Goal: Task Accomplishment & Management: Manage account settings

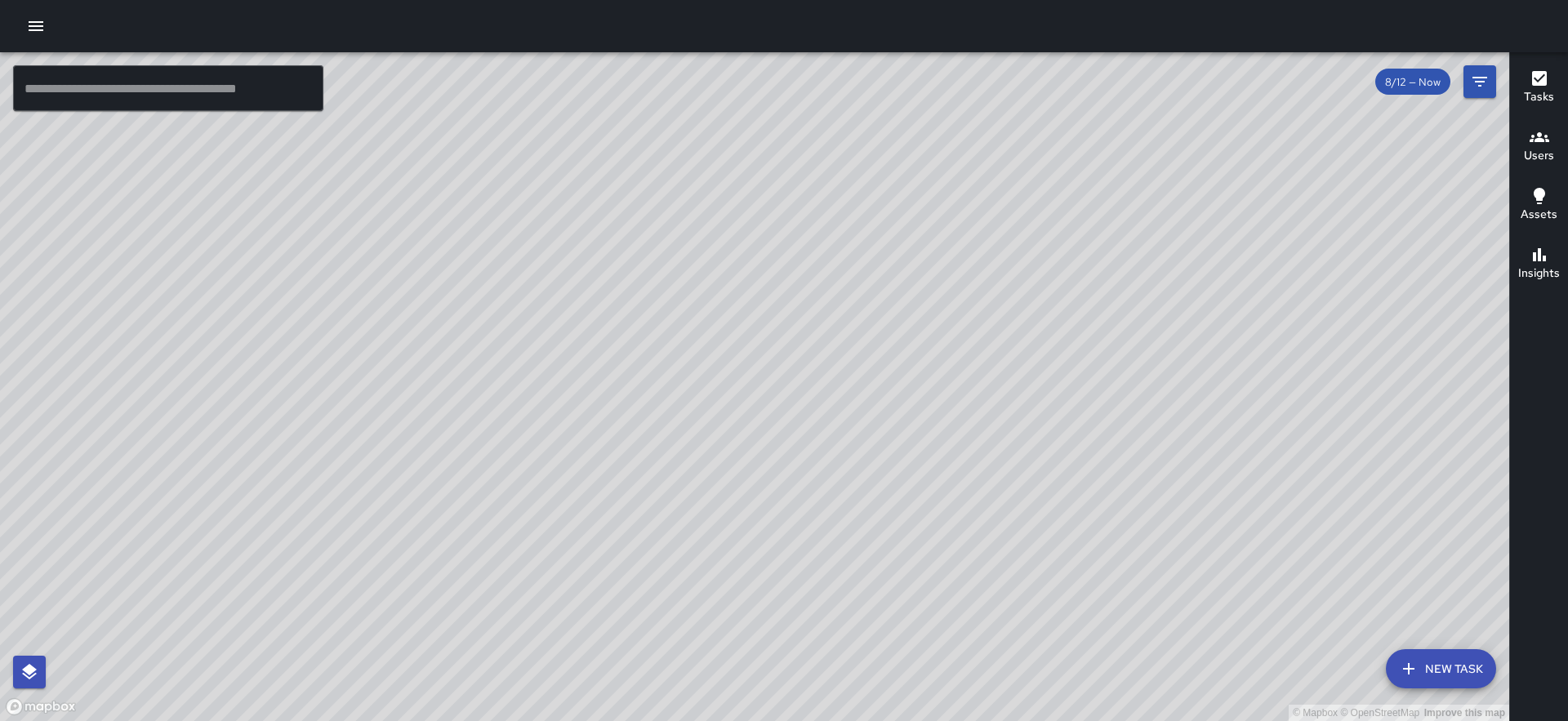
drag, startPoint x: 923, startPoint y: 451, endPoint x: 779, endPoint y: 414, distance: 148.7
click at [779, 414] on div "© Mapbox © OpenStreetMap Improve this map" at bounding box center [755, 386] width 1509 height 669
drag, startPoint x: 779, startPoint y: 414, endPoint x: 787, endPoint y: 484, distance: 70.5
click at [787, 484] on div "© Mapbox © OpenStreetMap Improve this map" at bounding box center [755, 386] width 1509 height 669
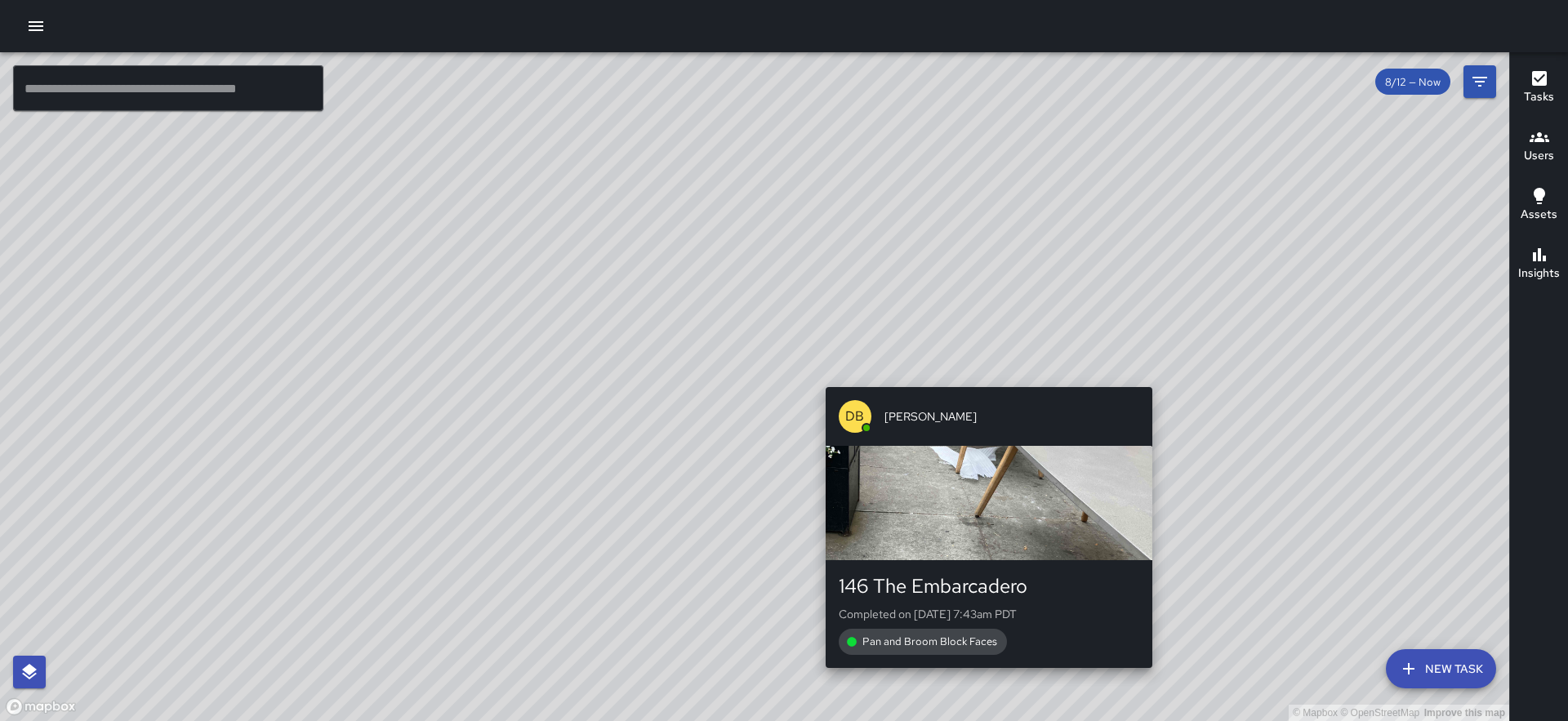
click at [982, 375] on div "© Mapbox © OpenStreetMap Improve this map DB [PERSON_NAME] 146 The Embarcadero …" at bounding box center [755, 386] width 1509 height 669
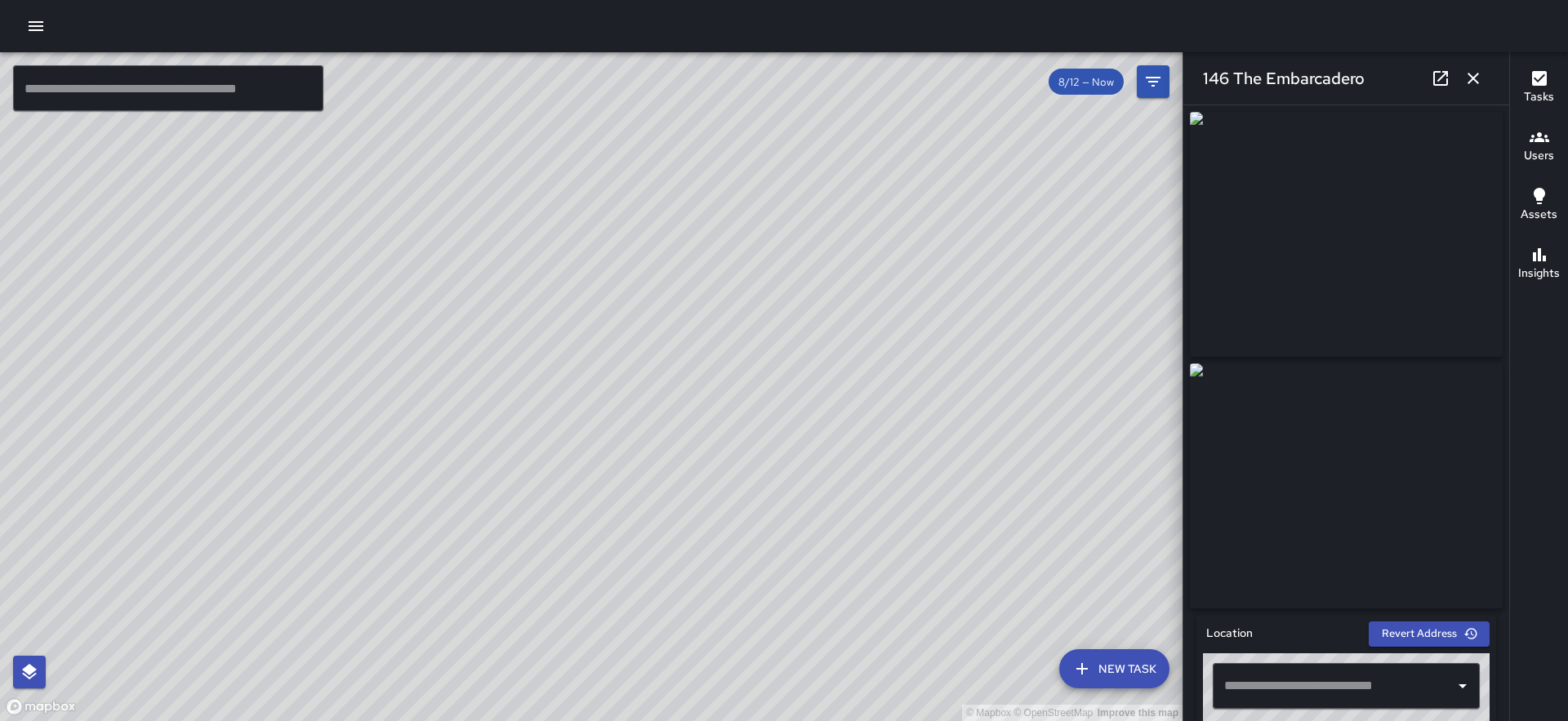
type input "**********"
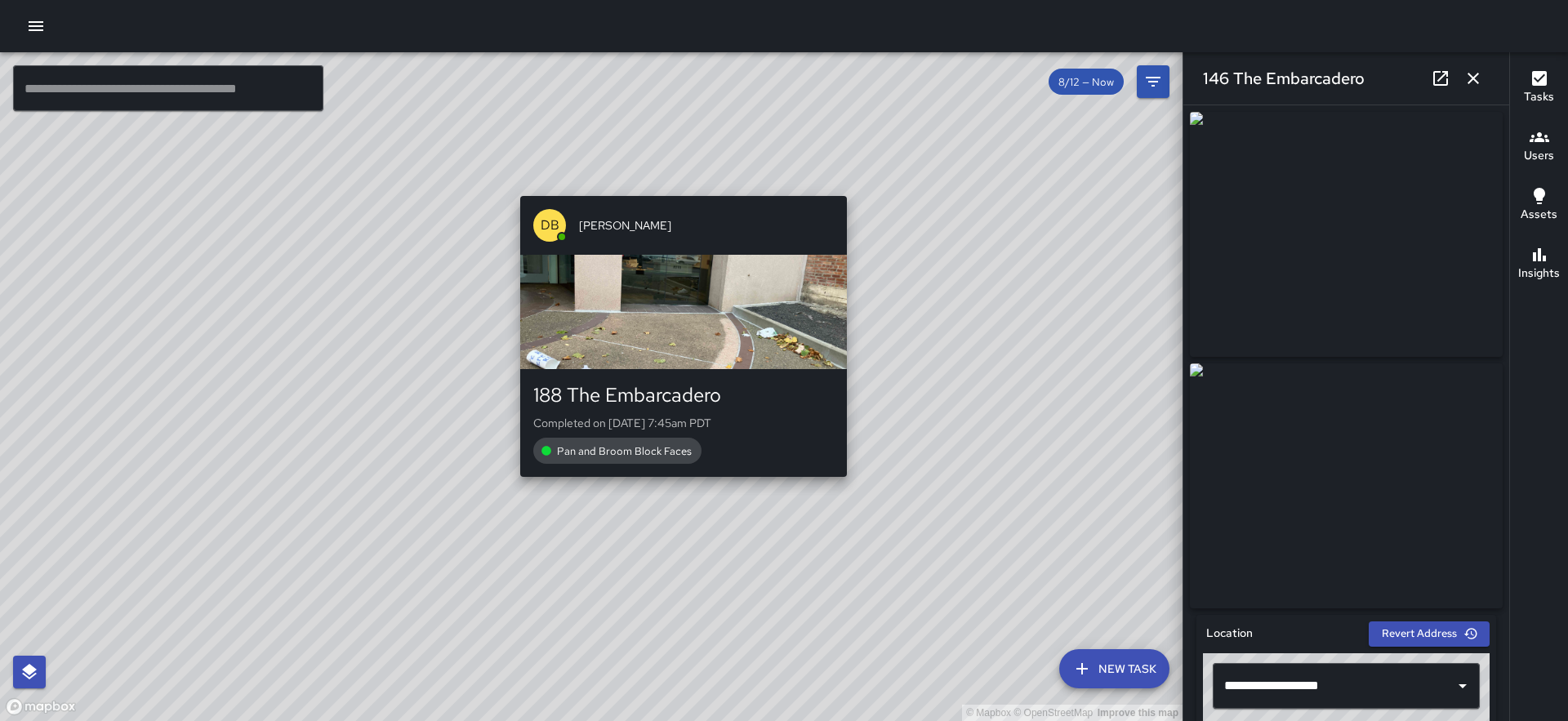
click at [679, 486] on div "© Mapbox © OpenStreetMap Improve this map DB [PERSON_NAME] 188 The Embarcadero …" at bounding box center [591, 386] width 1182 height 669
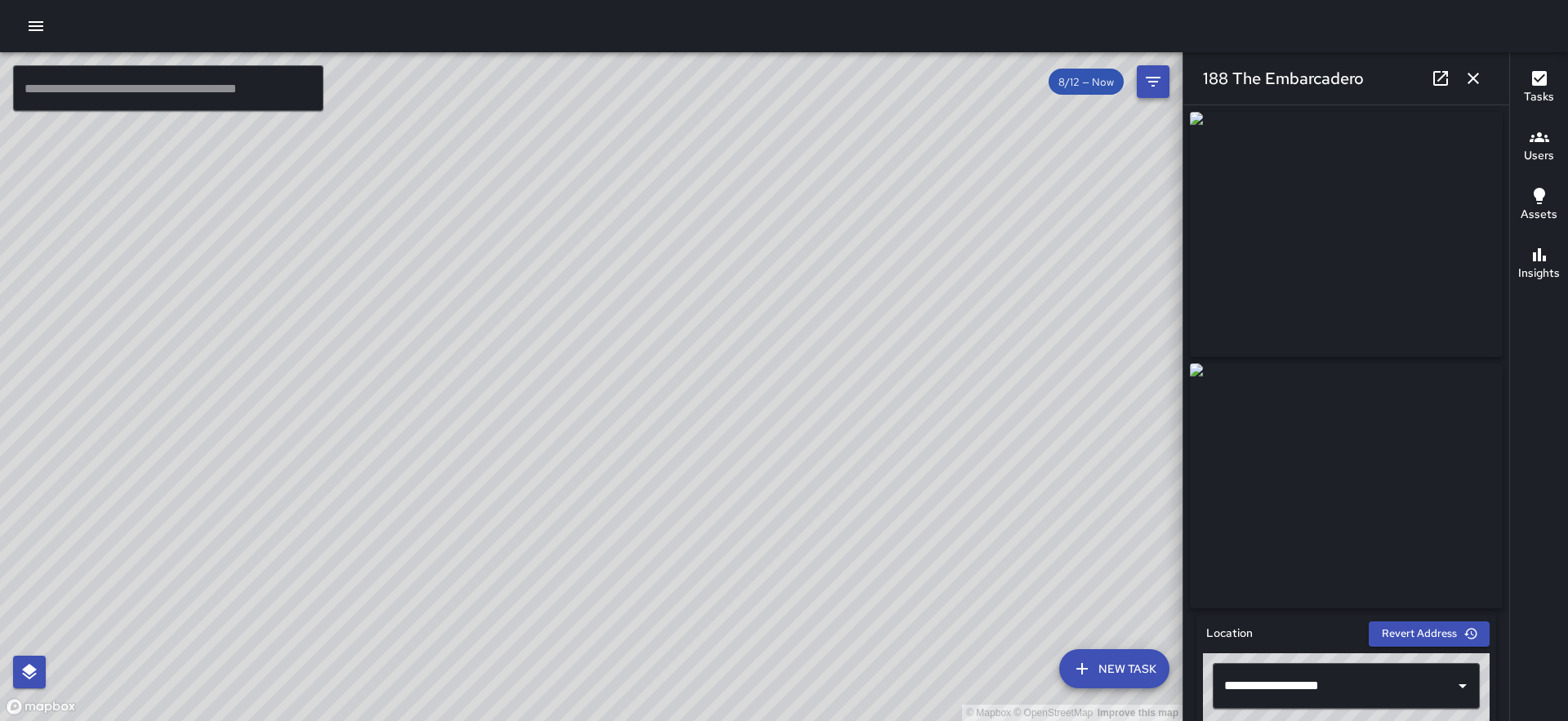
click at [1152, 84] on icon "Filters" at bounding box center [1153, 82] width 20 height 20
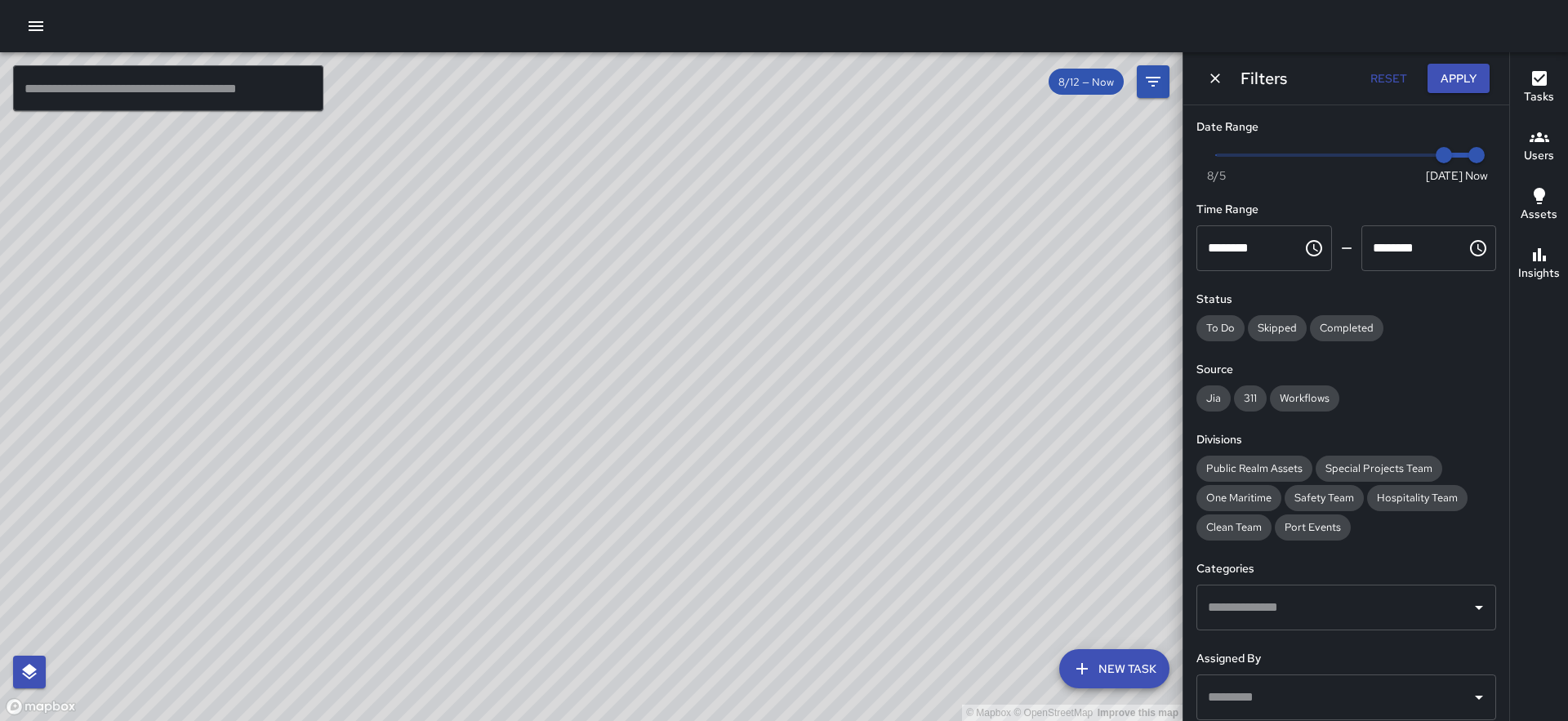
type input "*"
click at [1400, 152] on span "Now [DATE] [DATE] 11:29 am" at bounding box center [1346, 155] width 260 height 25
click at [1469, 79] on button "Apply" at bounding box center [1458, 79] width 62 height 31
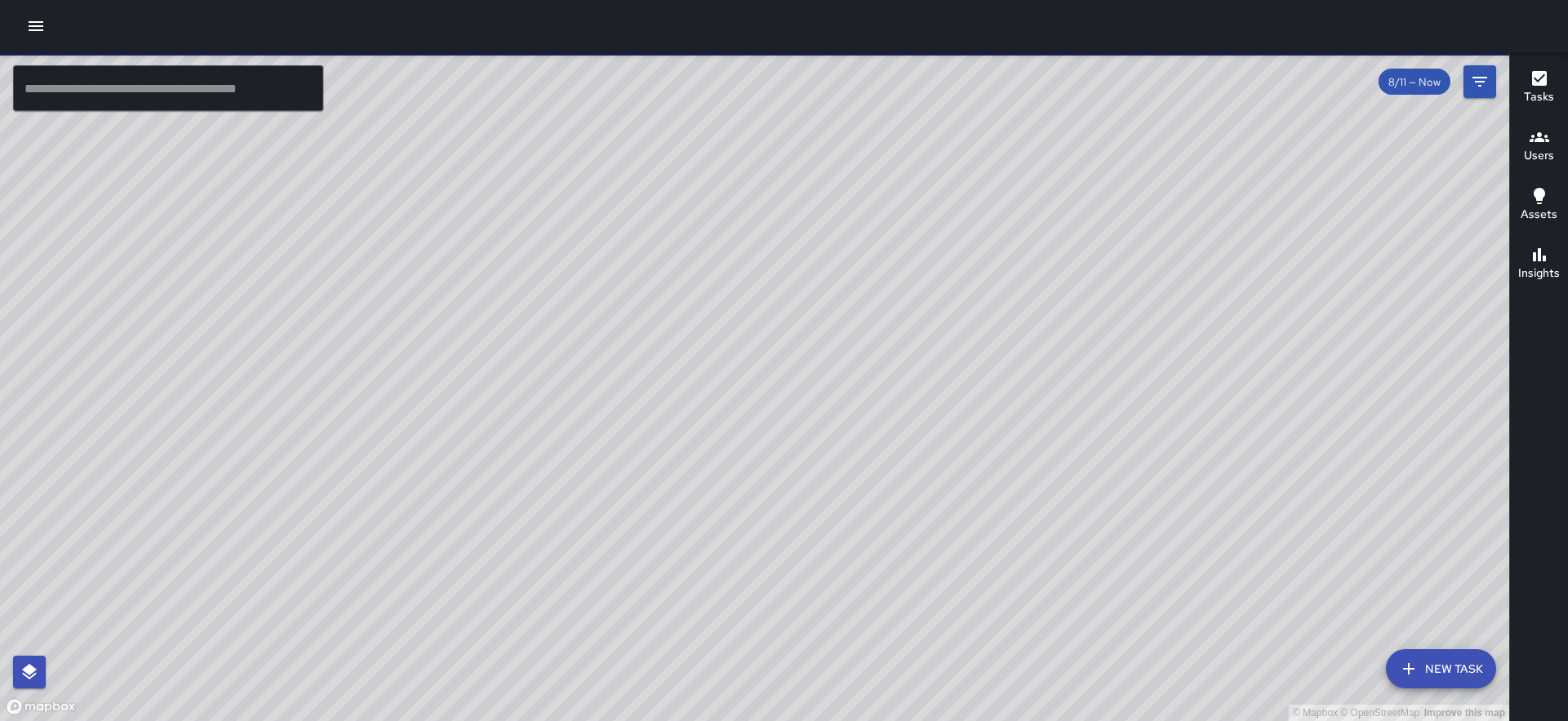
drag, startPoint x: 595, startPoint y: 243, endPoint x: 652, endPoint y: 447, distance: 211.8
click at [652, 447] on div "© Mapbox © OpenStreetMap Improve this map" at bounding box center [755, 386] width 1509 height 669
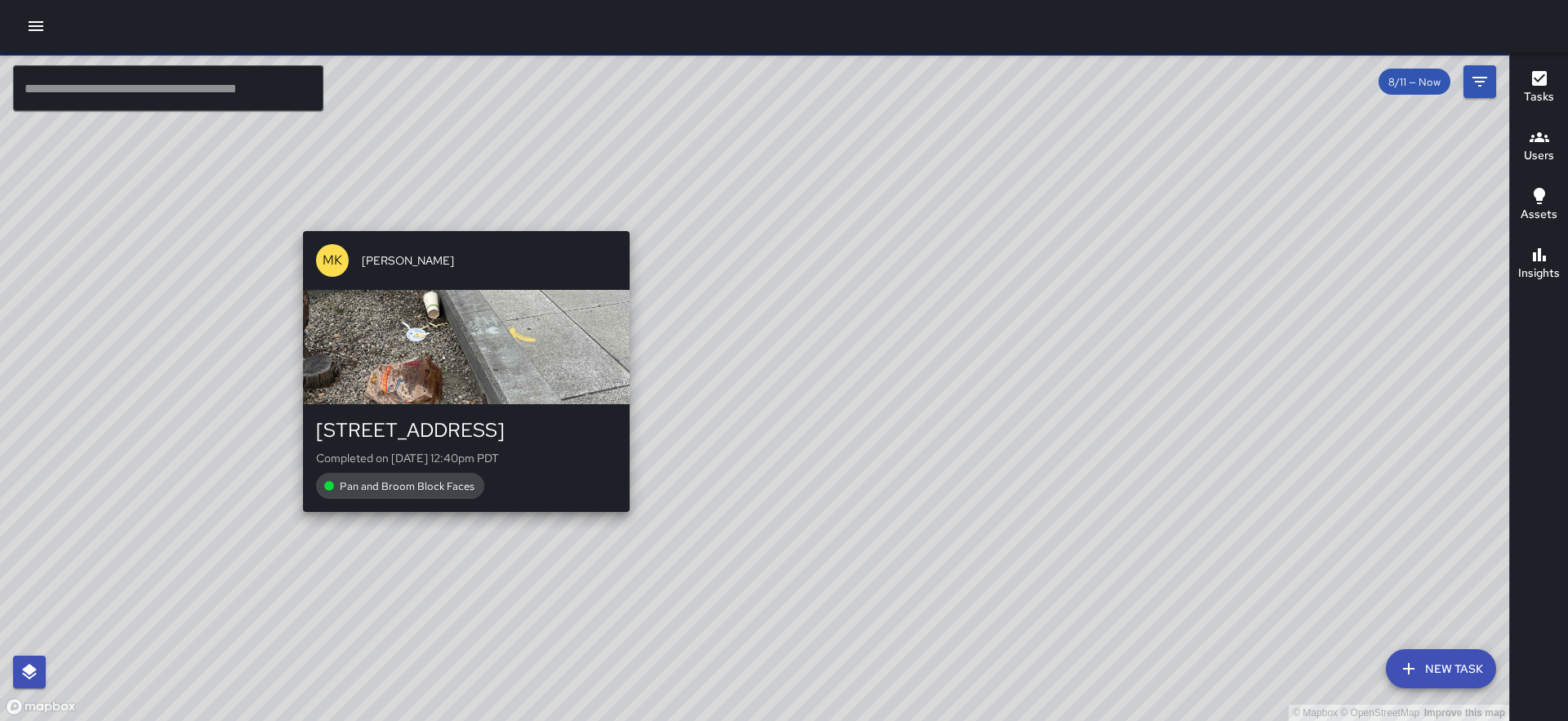
click at [459, 226] on div "MK [PERSON_NAME] [STREET_ADDRESS] Completed on [DATE] 12:40pm PDT Pan and Broom…" at bounding box center [466, 372] width 340 height 294
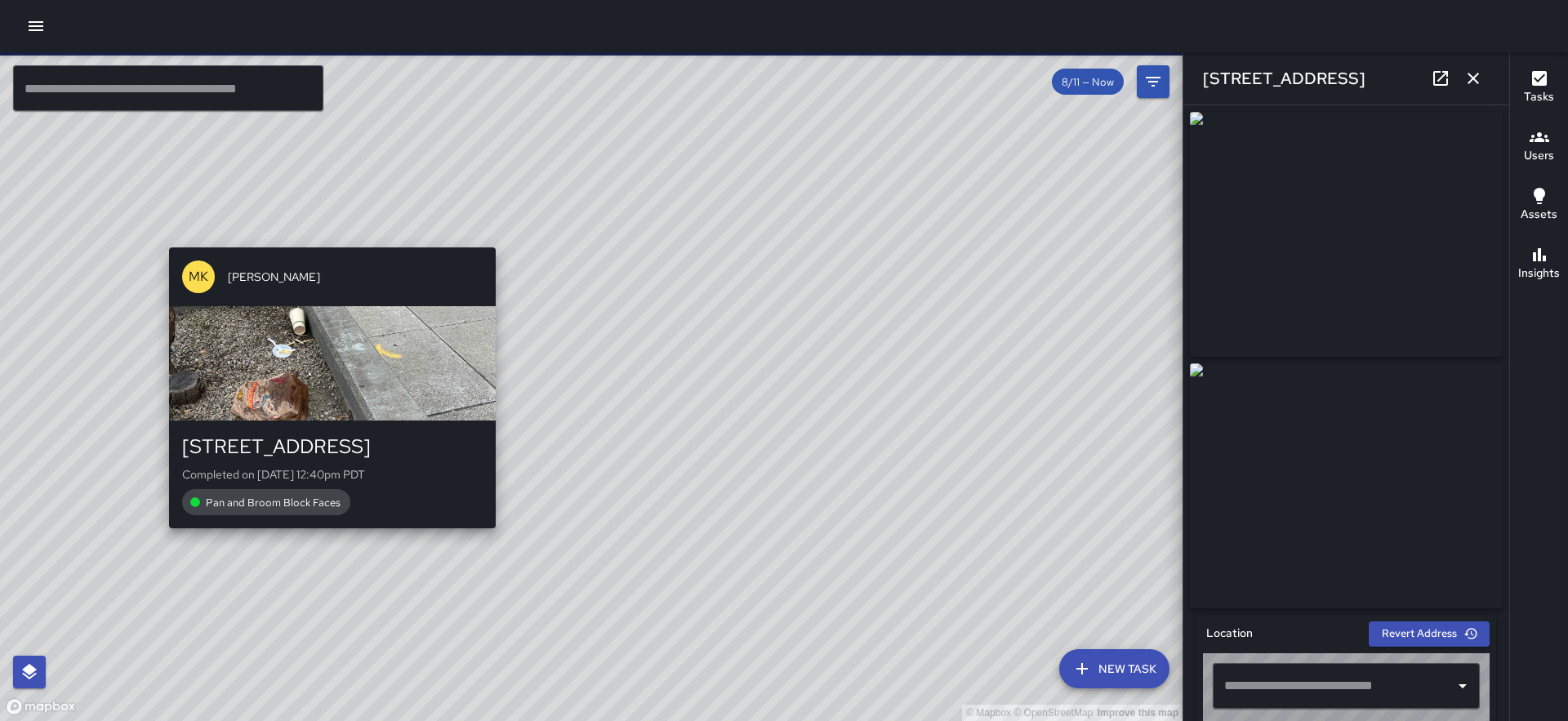
type input "**********"
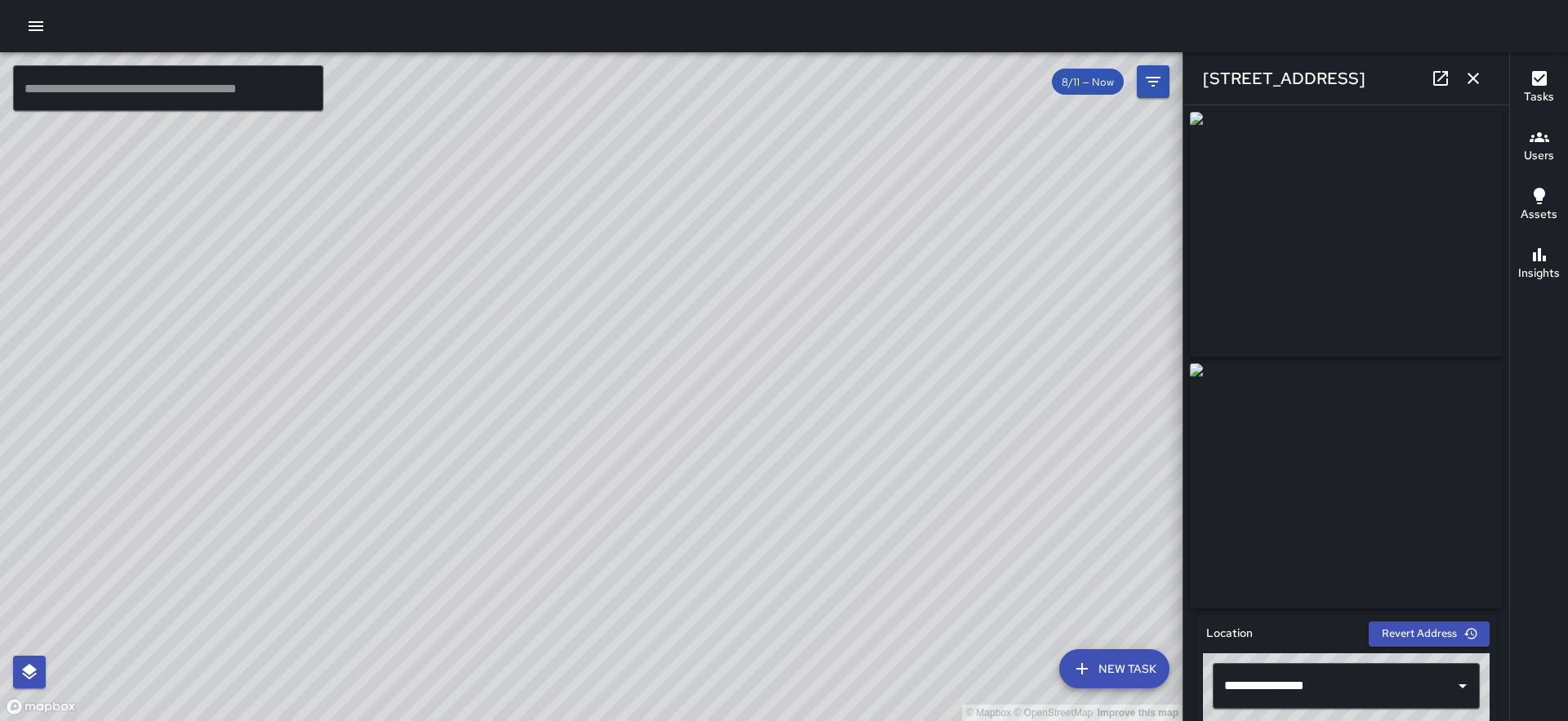
click at [658, 421] on div "© Mapbox © OpenStreetMap Improve this map MK [PERSON_NAME][GEOGRAPHIC_DATA][STR…" at bounding box center [591, 386] width 1182 height 669
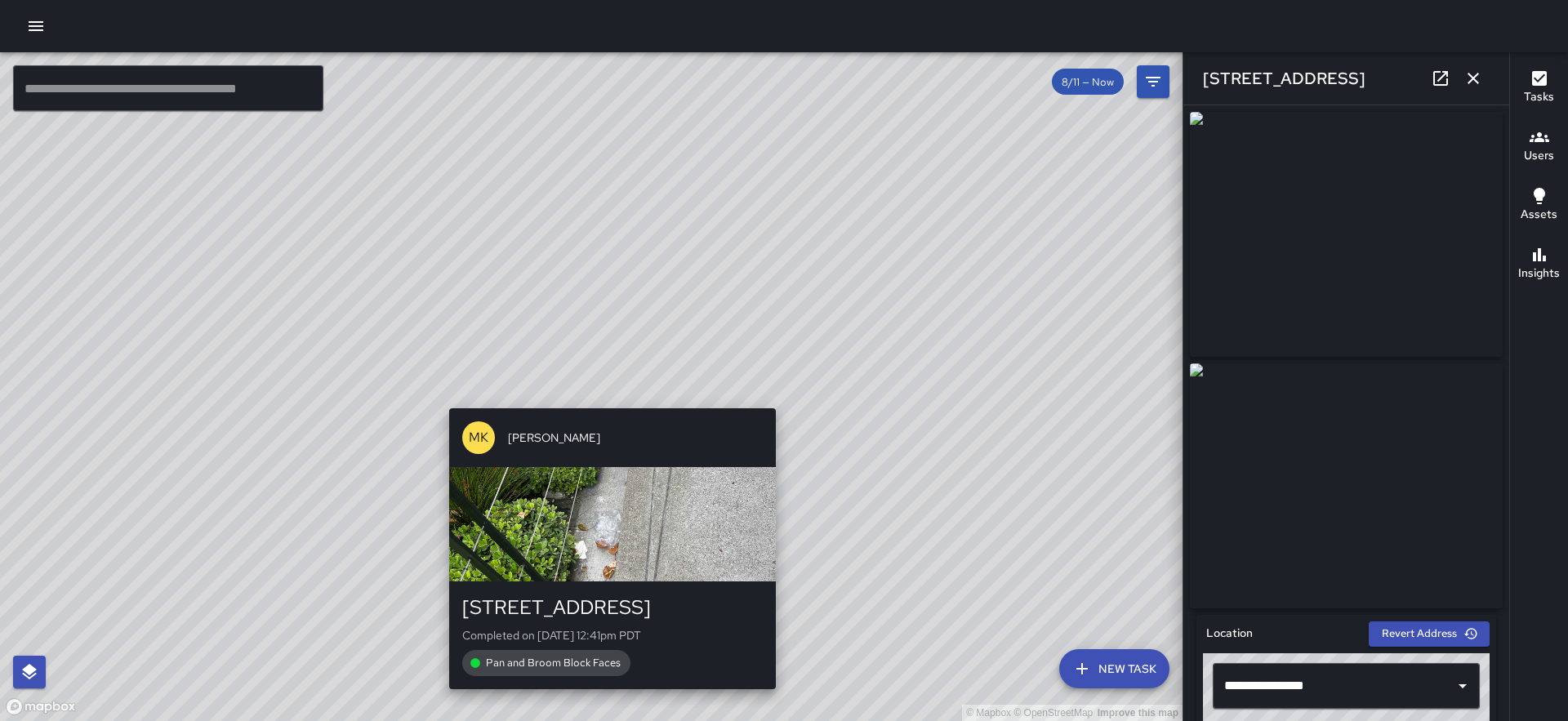
click at [607, 396] on div "© Mapbox © OpenStreetMap Improve this map MK [PERSON_NAME][GEOGRAPHIC_DATA][STR…" at bounding box center [591, 386] width 1182 height 669
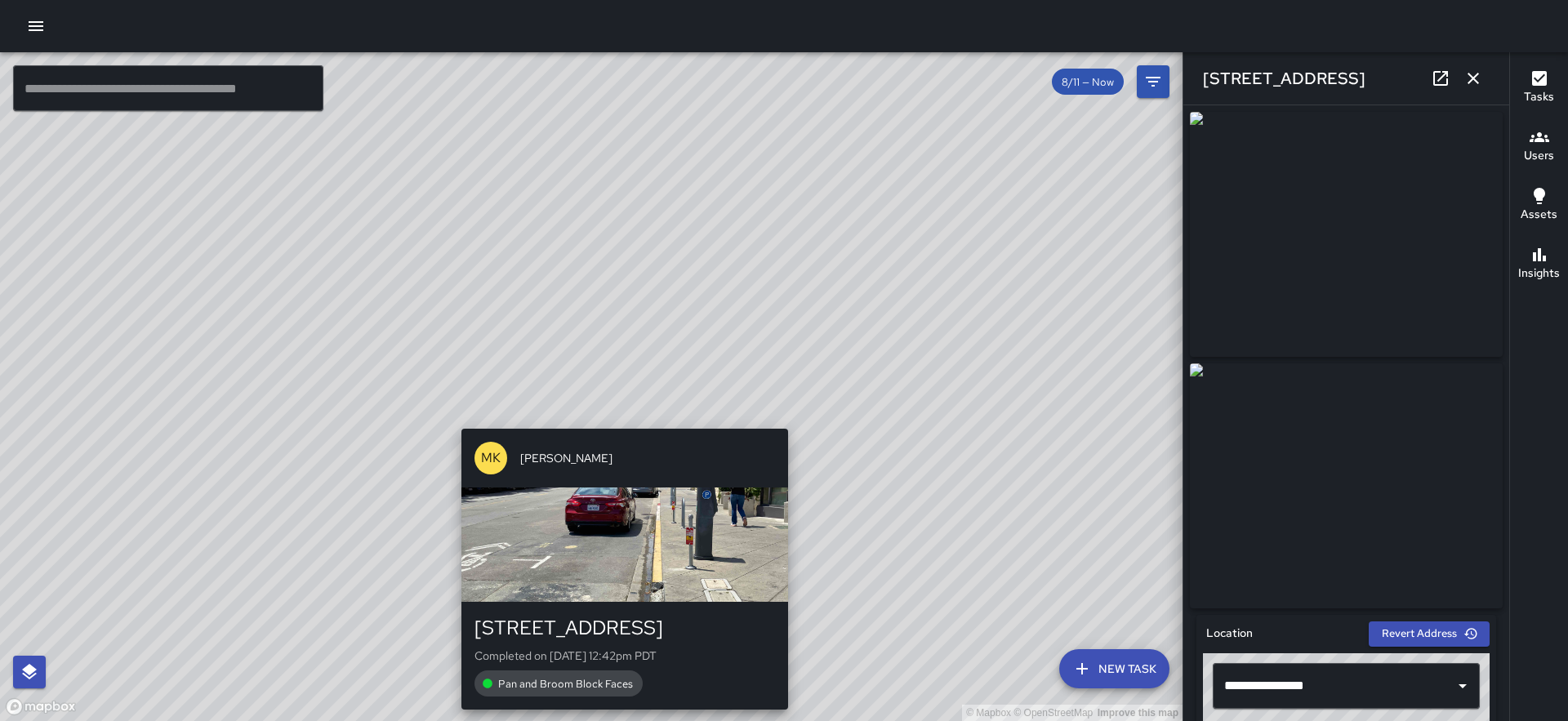
click at [620, 423] on div "MK [PERSON_NAME] [STREET_ADDRESS] Completed on [DATE] 12:42pm PDT Pan and Broom…" at bounding box center [624, 570] width 340 height 294
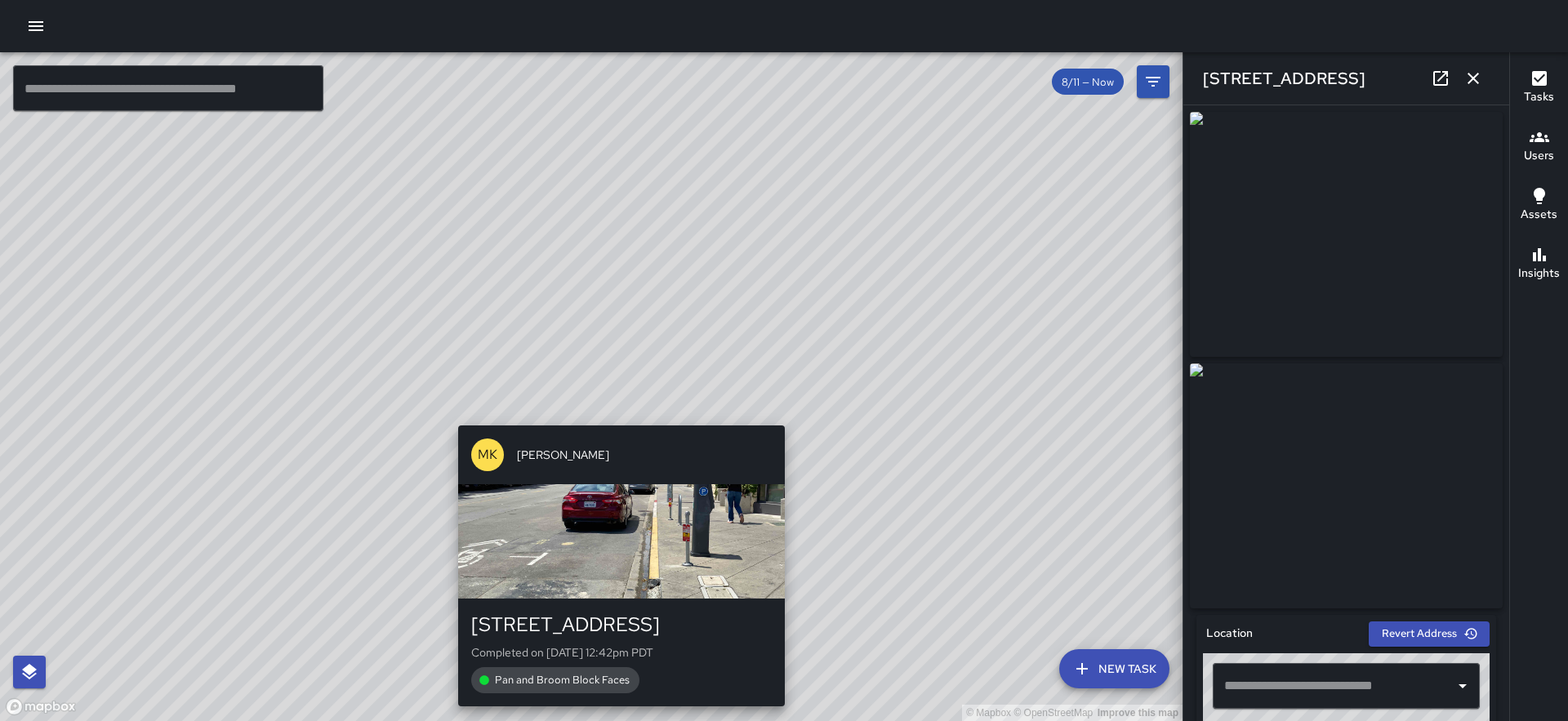
type input "**********"
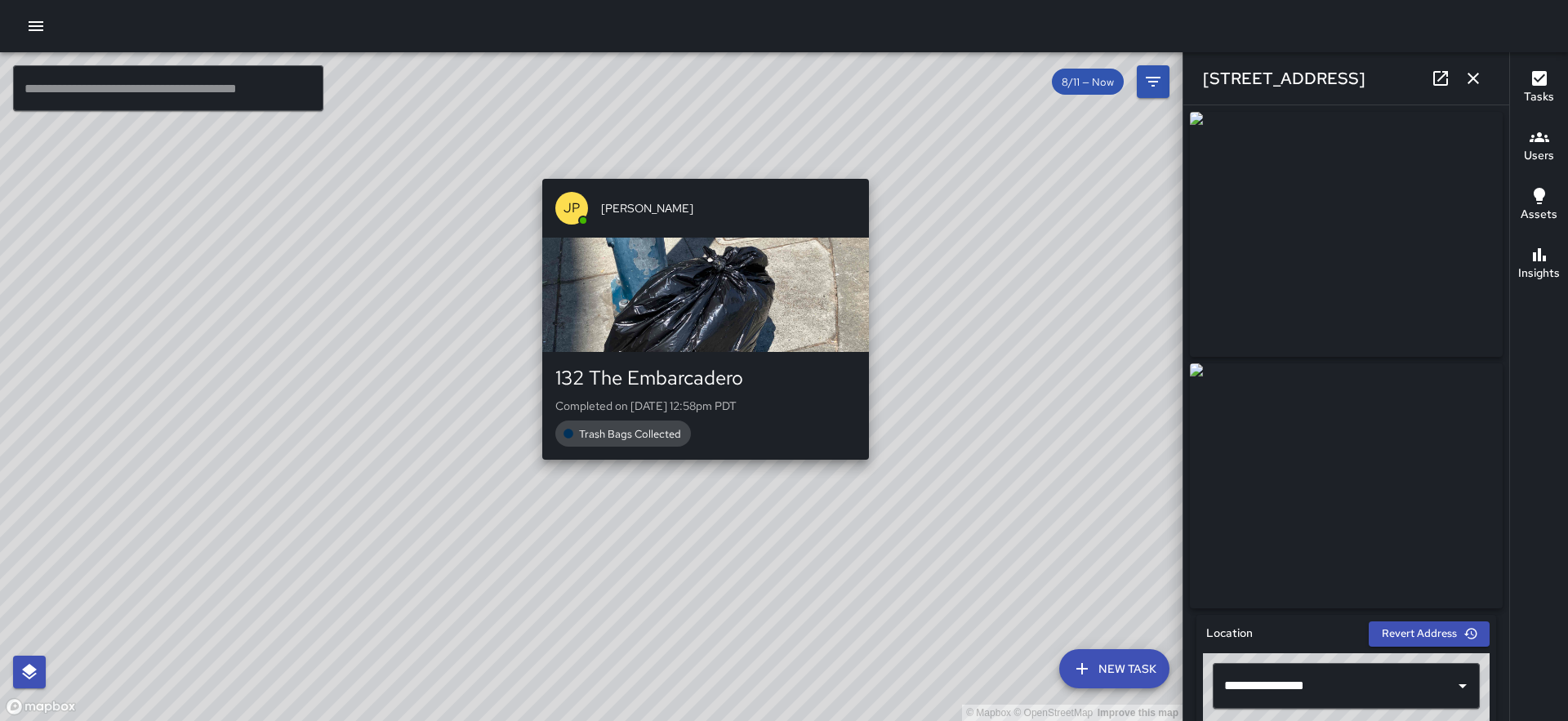
click at [686, 569] on div "© Mapbox © OpenStreetMap Improve this map JP [PERSON_NAME] 132 The Embarcadero …" at bounding box center [591, 386] width 1182 height 669
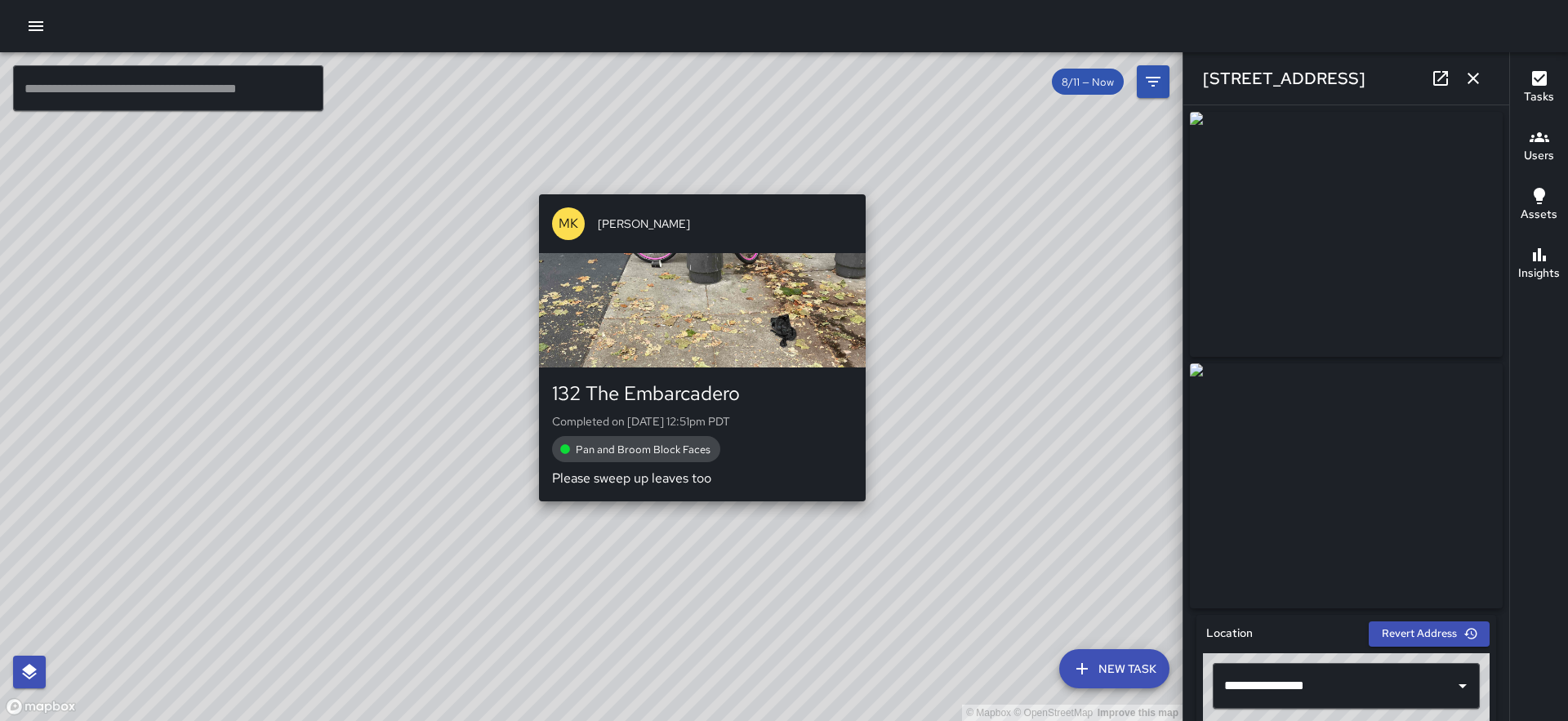
click at [698, 512] on div "© Mapbox © OpenStreetMap Improve this map MK [PERSON_NAME] 132 The Embarcadero …" at bounding box center [591, 386] width 1182 height 669
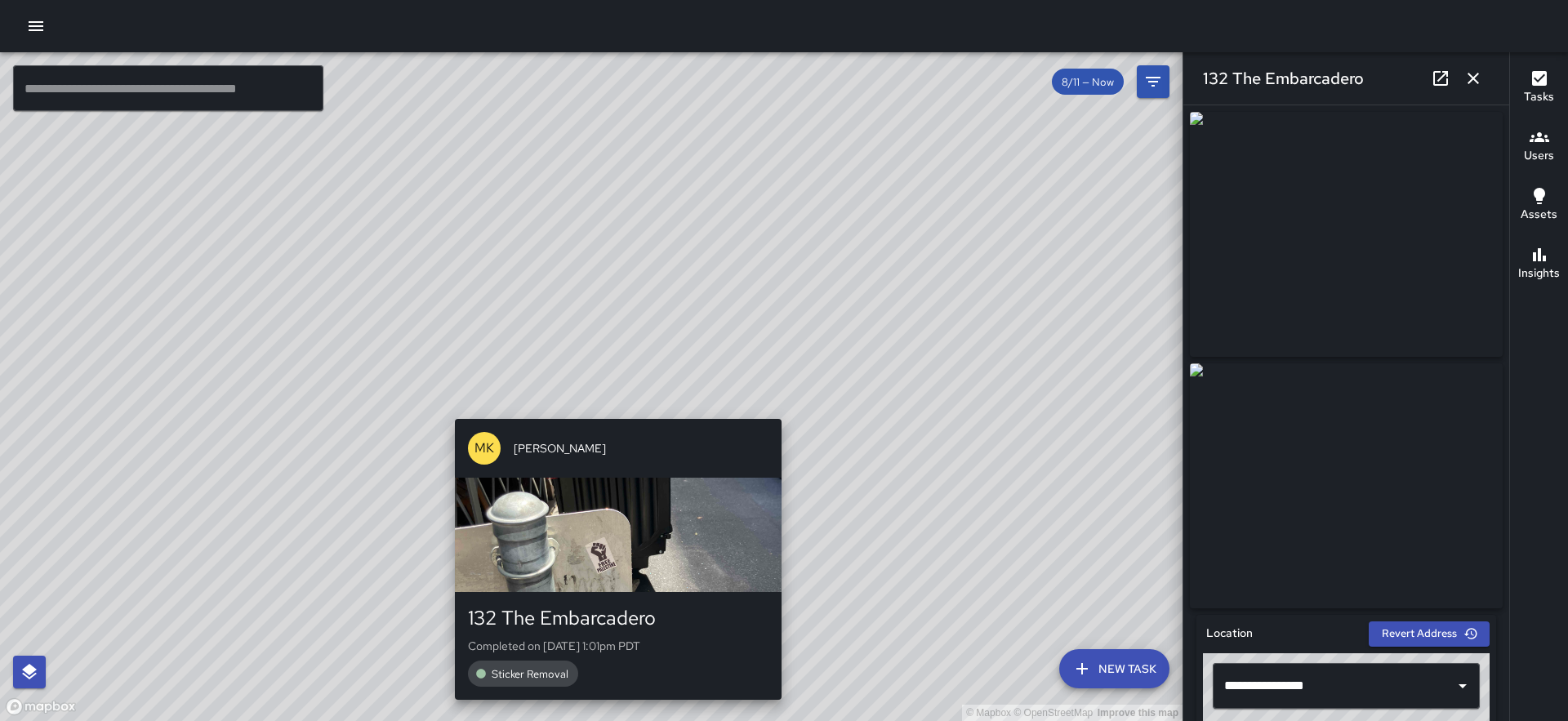
click at [607, 408] on div "© Mapbox © OpenStreetMap Improve this map MK [PERSON_NAME] 132 The Embarcadero …" at bounding box center [591, 386] width 1182 height 669
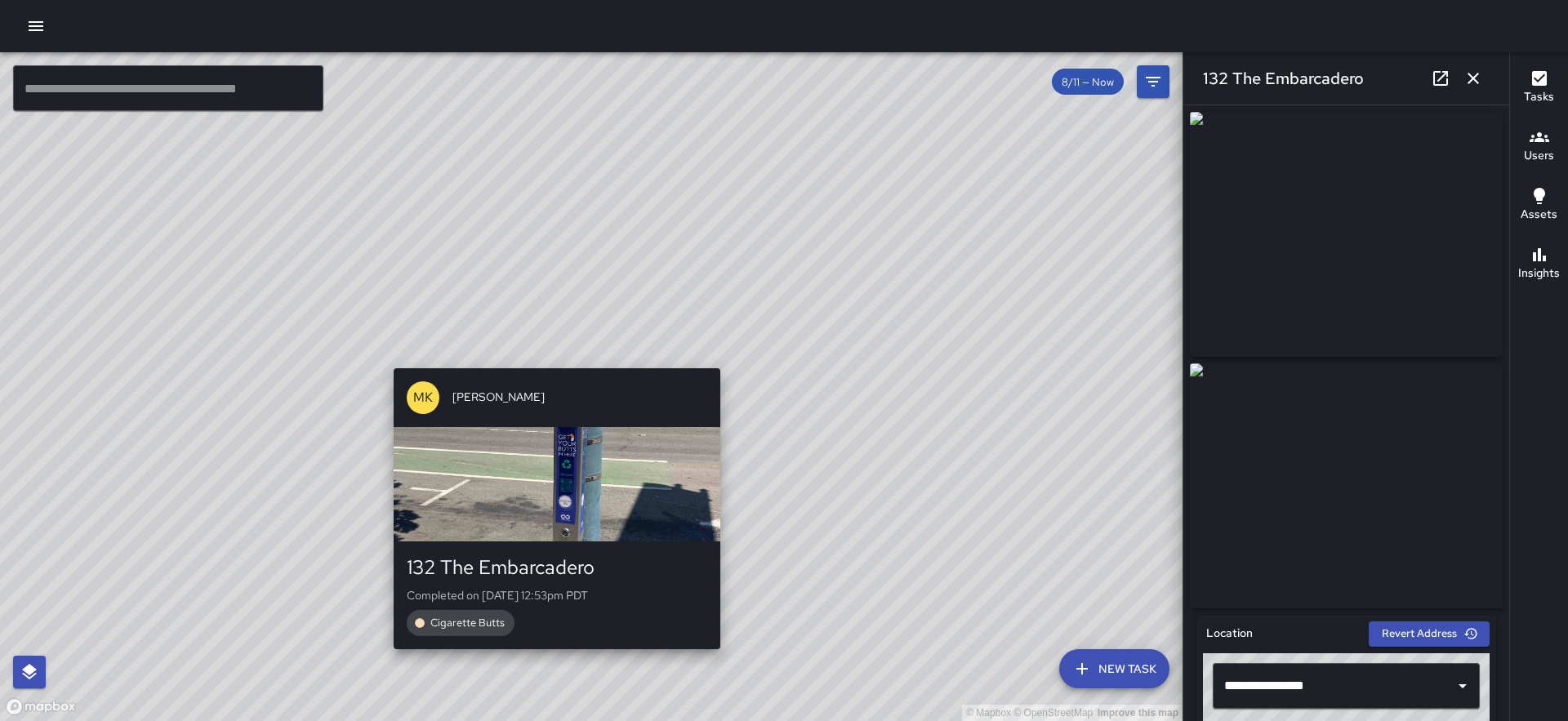
click at [546, 355] on div "© Mapbox © OpenStreetMap Improve this map MK [PERSON_NAME] 132 The Embarcadero …" at bounding box center [591, 386] width 1182 height 669
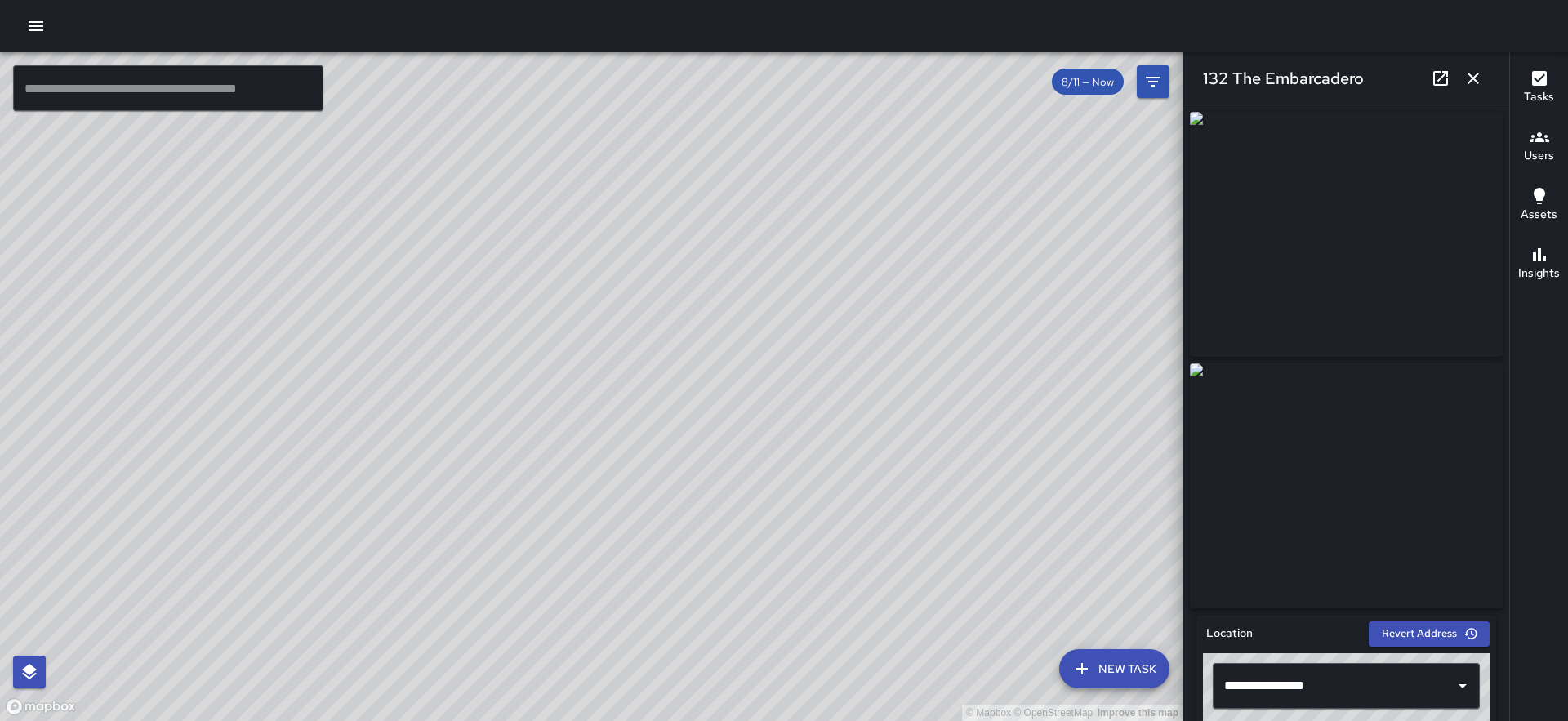
click at [602, 377] on div "© Mapbox © OpenStreetMap Improve this map MK [PERSON_NAME] 132 The Embarcadero …" at bounding box center [591, 386] width 1182 height 669
click at [654, 460] on div "© Mapbox © OpenStreetMap Improve this map DB [PERSON_NAME] 146 The Embarcadero …" at bounding box center [591, 386] width 1182 height 669
click at [611, 399] on div "© Mapbox © OpenStreetMap Improve this map MK [PERSON_NAME] 146 The Embarcadero …" at bounding box center [591, 386] width 1182 height 669
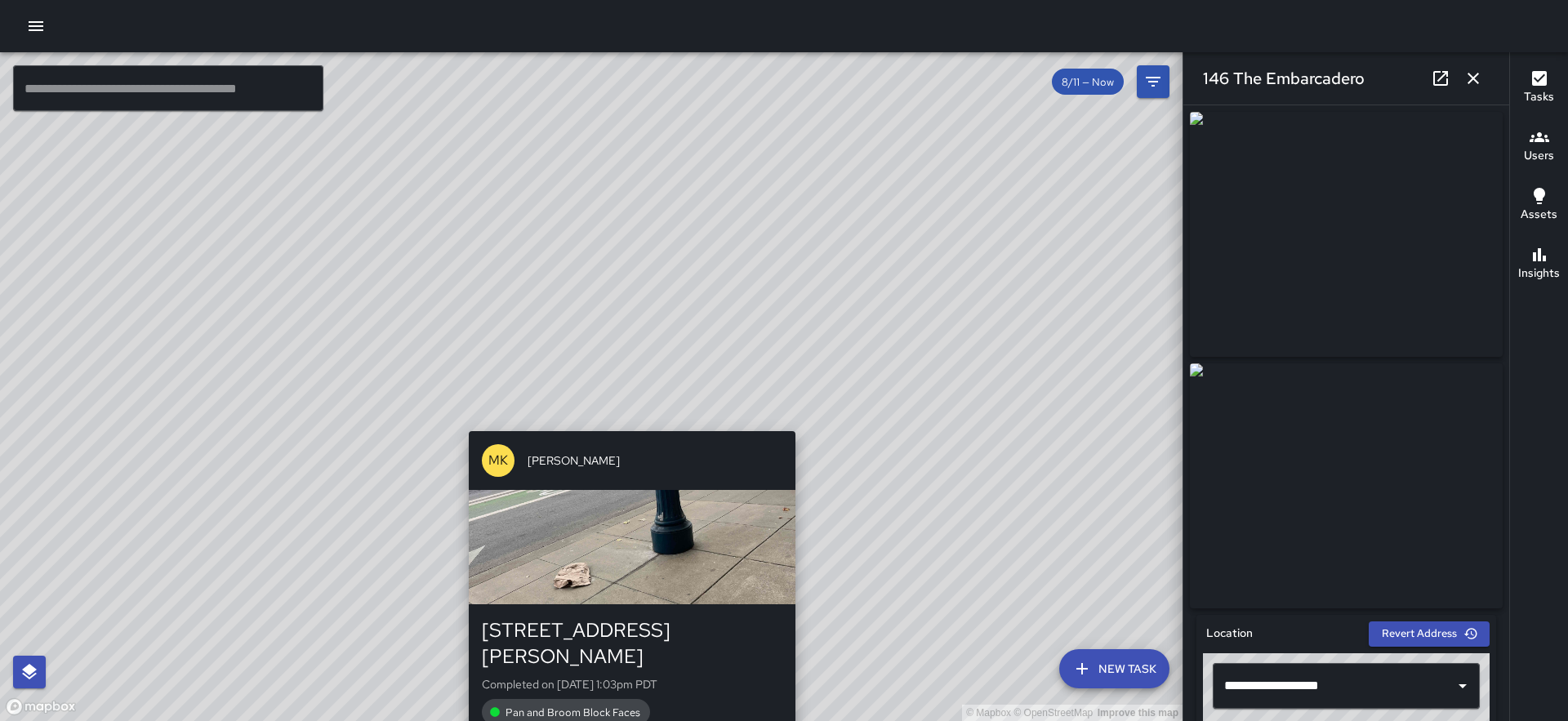
click at [623, 419] on div "© Mapbox © OpenStreetMap Improve this map MK [PERSON_NAME][GEOGRAPHIC_DATA][STR…" at bounding box center [591, 386] width 1182 height 669
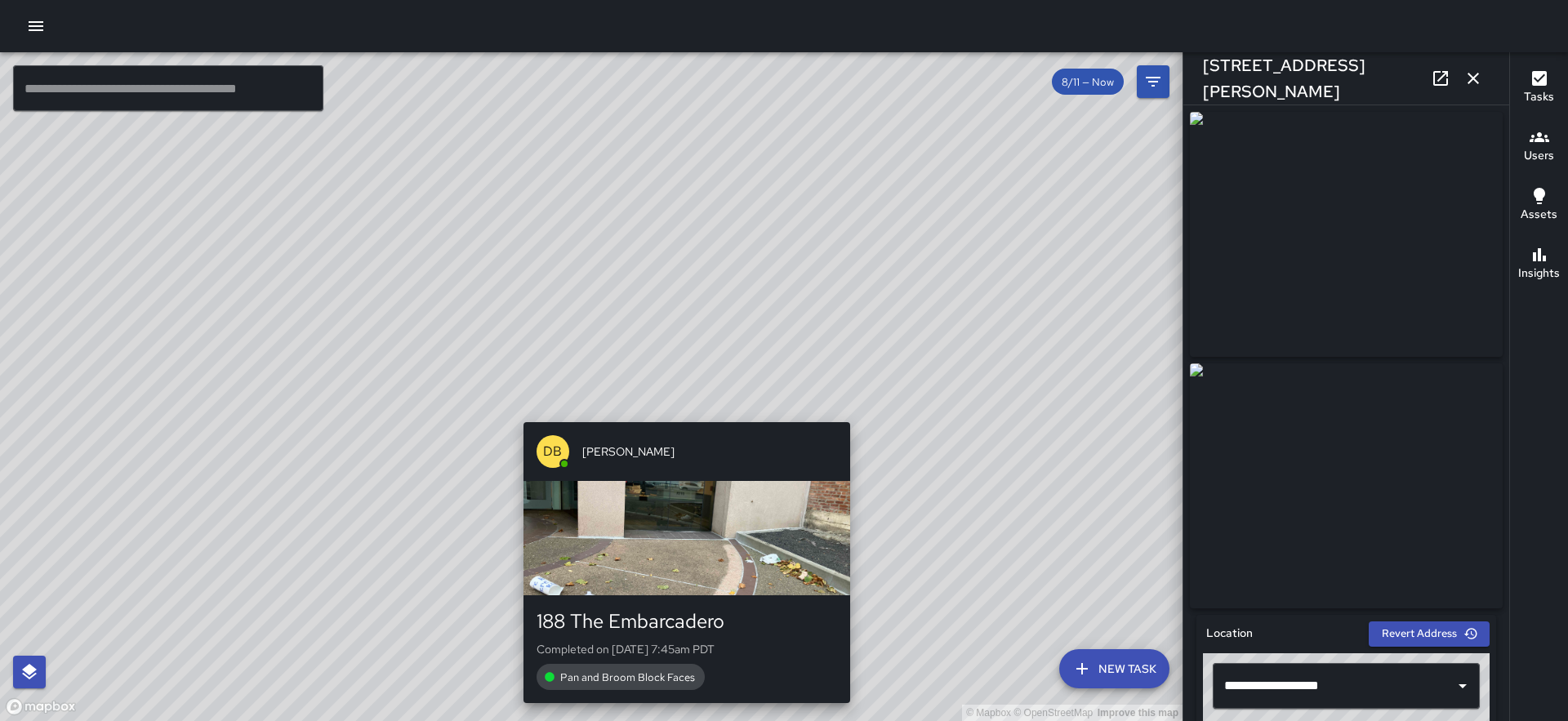
click at [680, 405] on div "© Mapbox © OpenStreetMap Improve this map DB [PERSON_NAME] 188 The Embarcadero …" at bounding box center [591, 386] width 1182 height 669
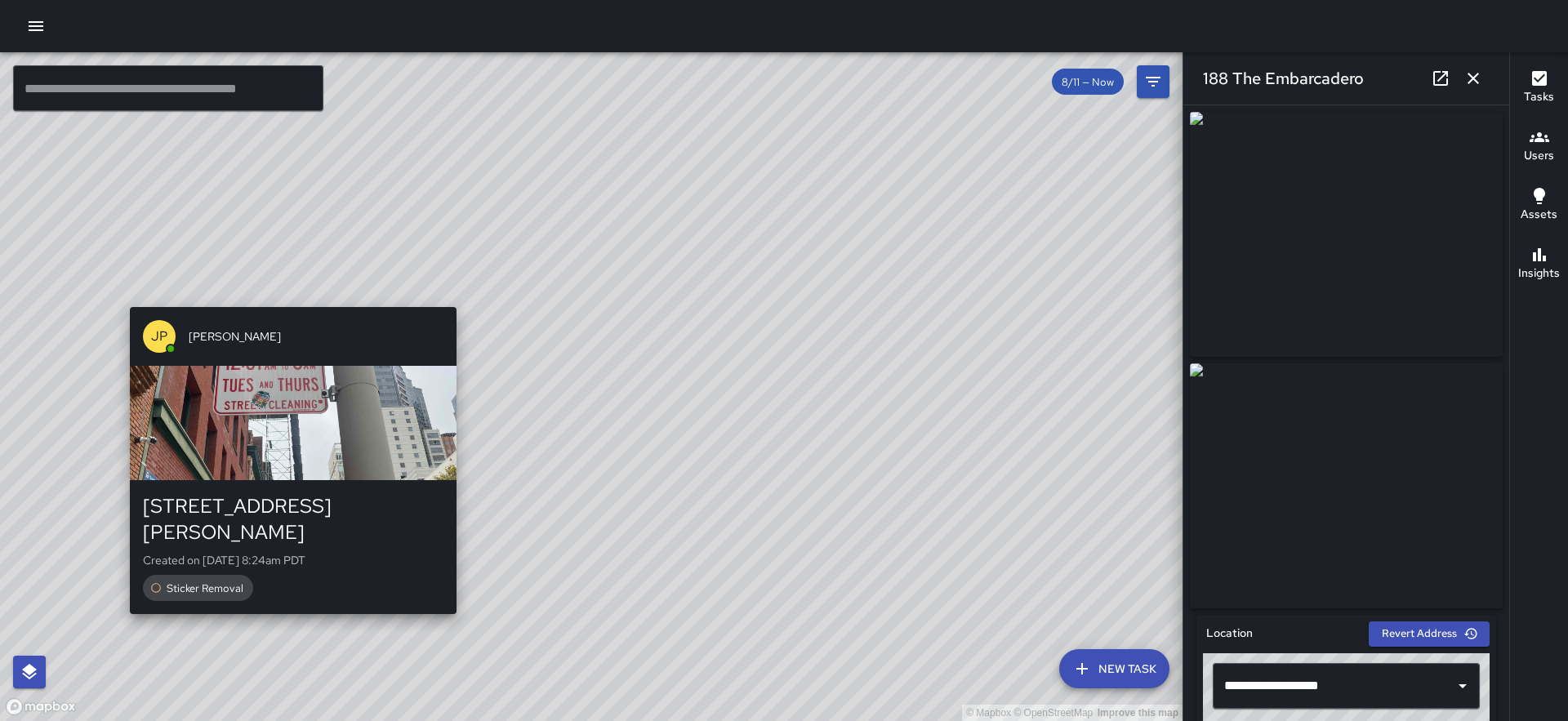
click at [287, 294] on div "© Mapbox © OpenStreetMap Improve this map JP [PERSON_NAME] [GEOGRAPHIC_DATA][PE…" at bounding box center [591, 386] width 1182 height 669
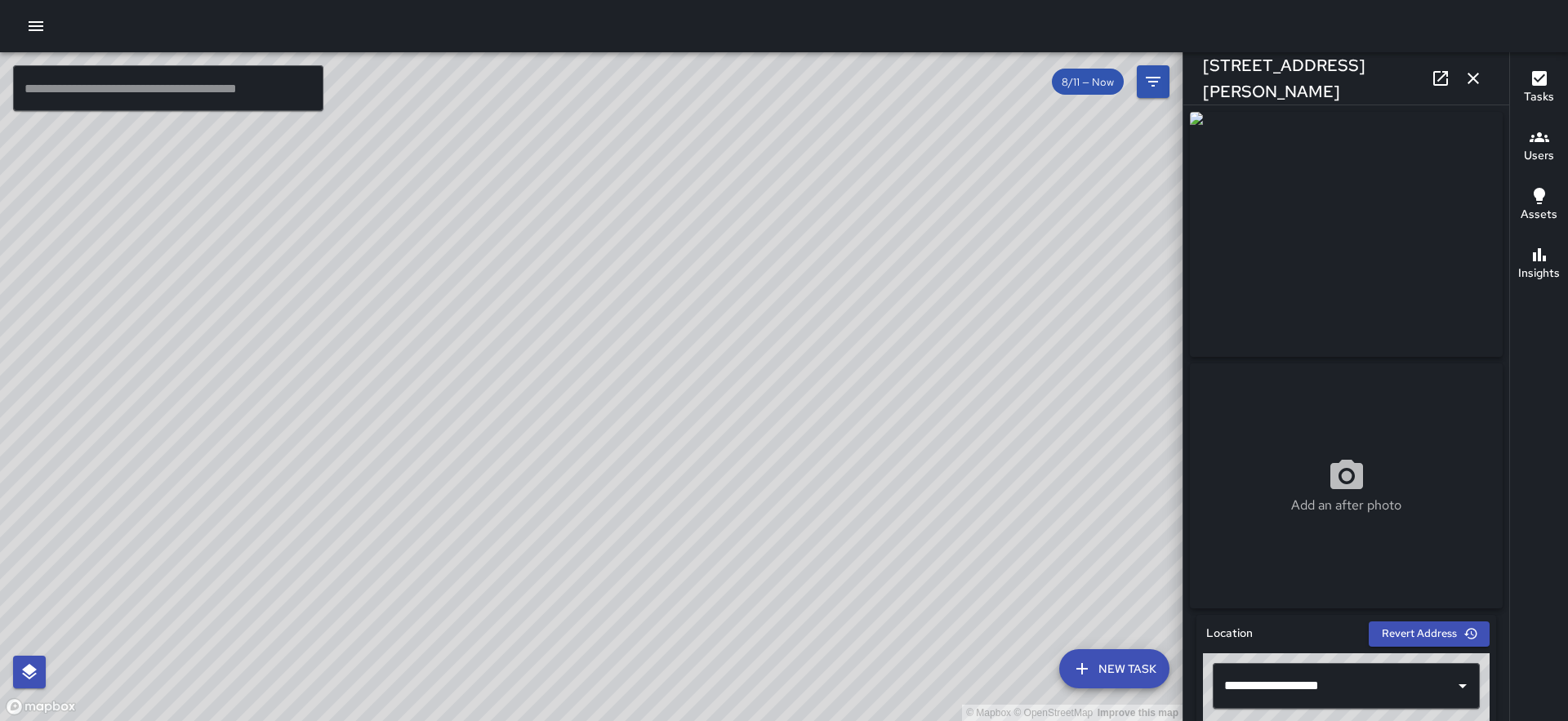
drag, startPoint x: 639, startPoint y: 345, endPoint x: 781, endPoint y: 441, distance: 171.4
click at [781, 441] on div "© Mapbox © OpenStreetMap Improve this map" at bounding box center [591, 386] width 1182 height 669
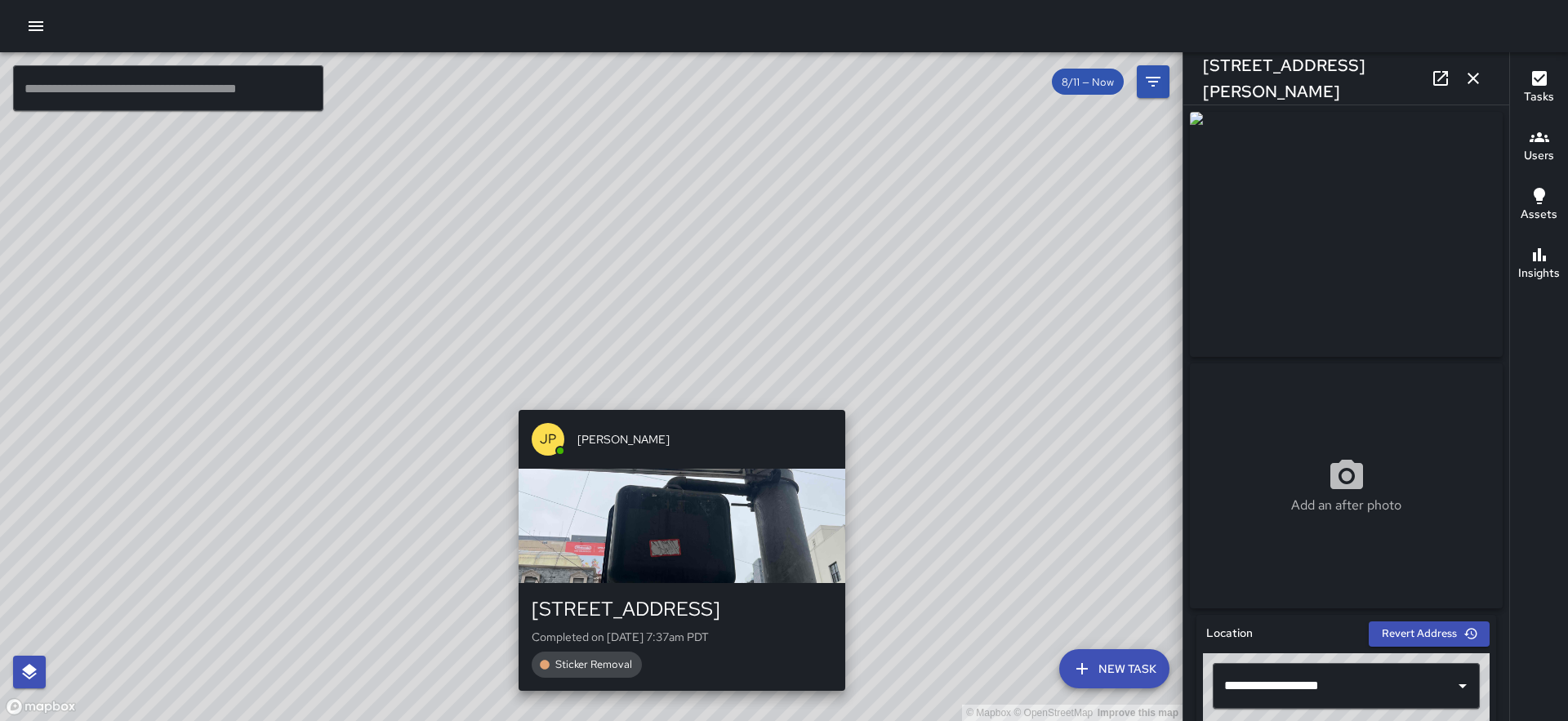
click at [675, 400] on div "© Mapbox © OpenStreetMap Improve this map JP [PERSON_NAME] [STREET_ADDRESS] Com…" at bounding box center [591, 386] width 1182 height 669
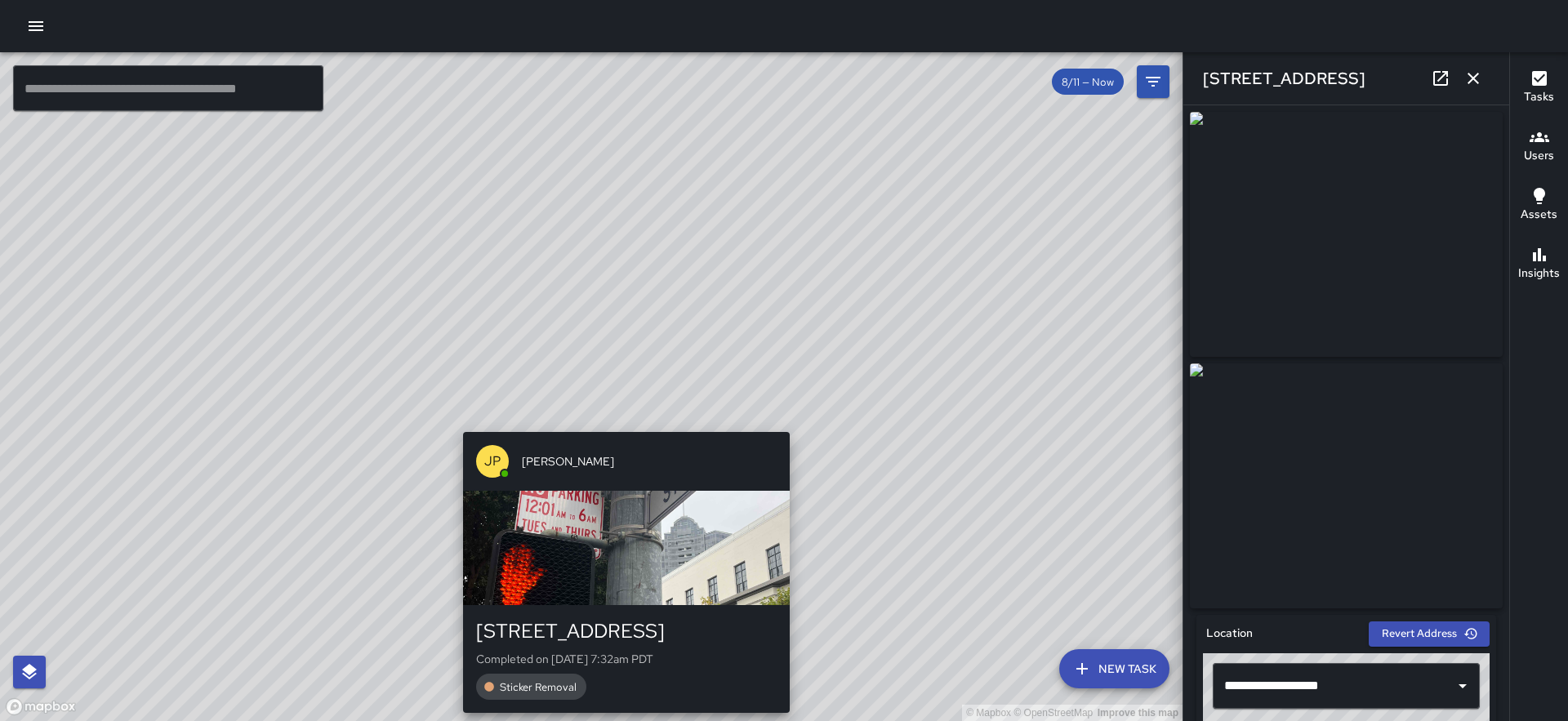
click at [623, 423] on div "© Mapbox © OpenStreetMap Improve this map JP [PERSON_NAME][GEOGRAPHIC_DATA][STR…" at bounding box center [591, 386] width 1182 height 669
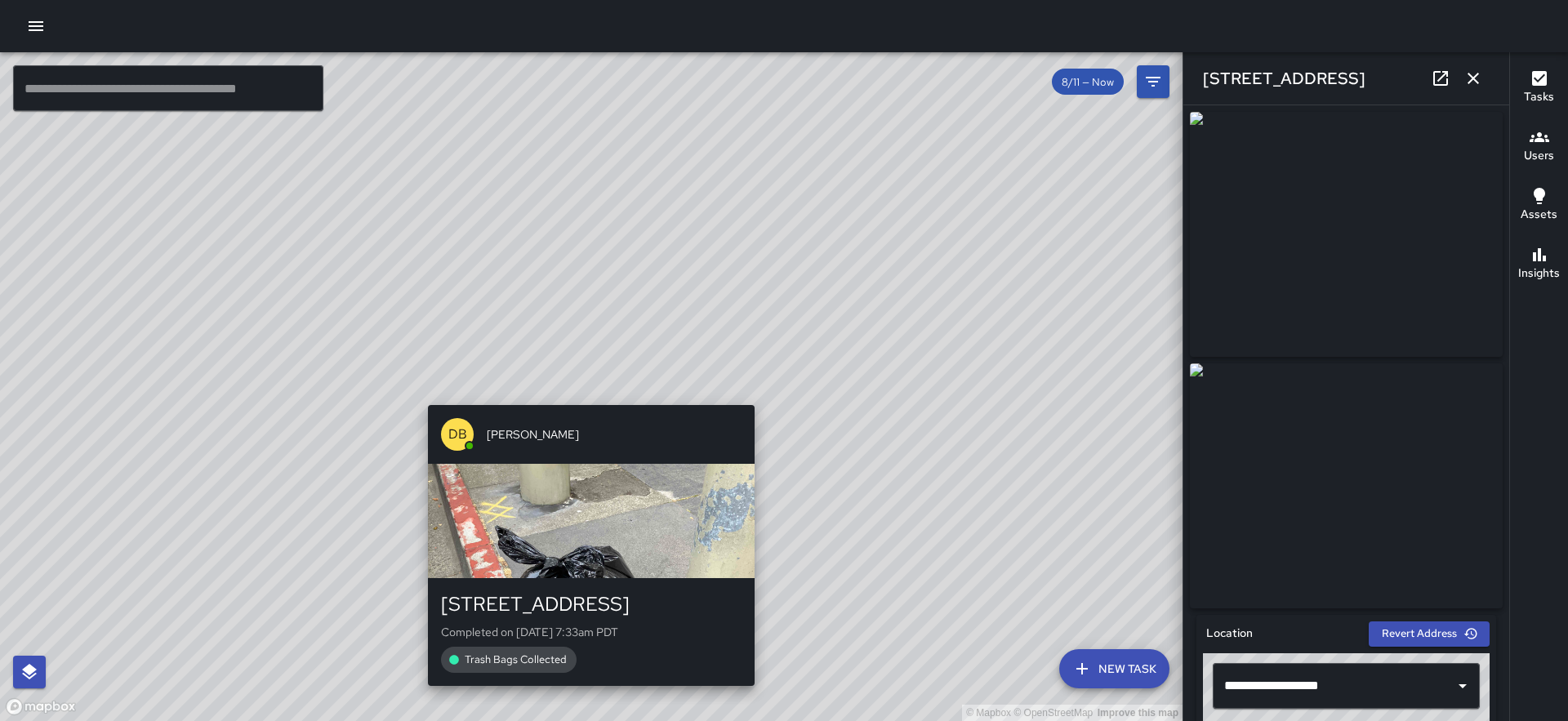
click at [583, 394] on div "© Mapbox © OpenStreetMap Improve this map DB [PERSON_NAME] [STREET_ADDRESS] Com…" at bounding box center [591, 386] width 1182 height 669
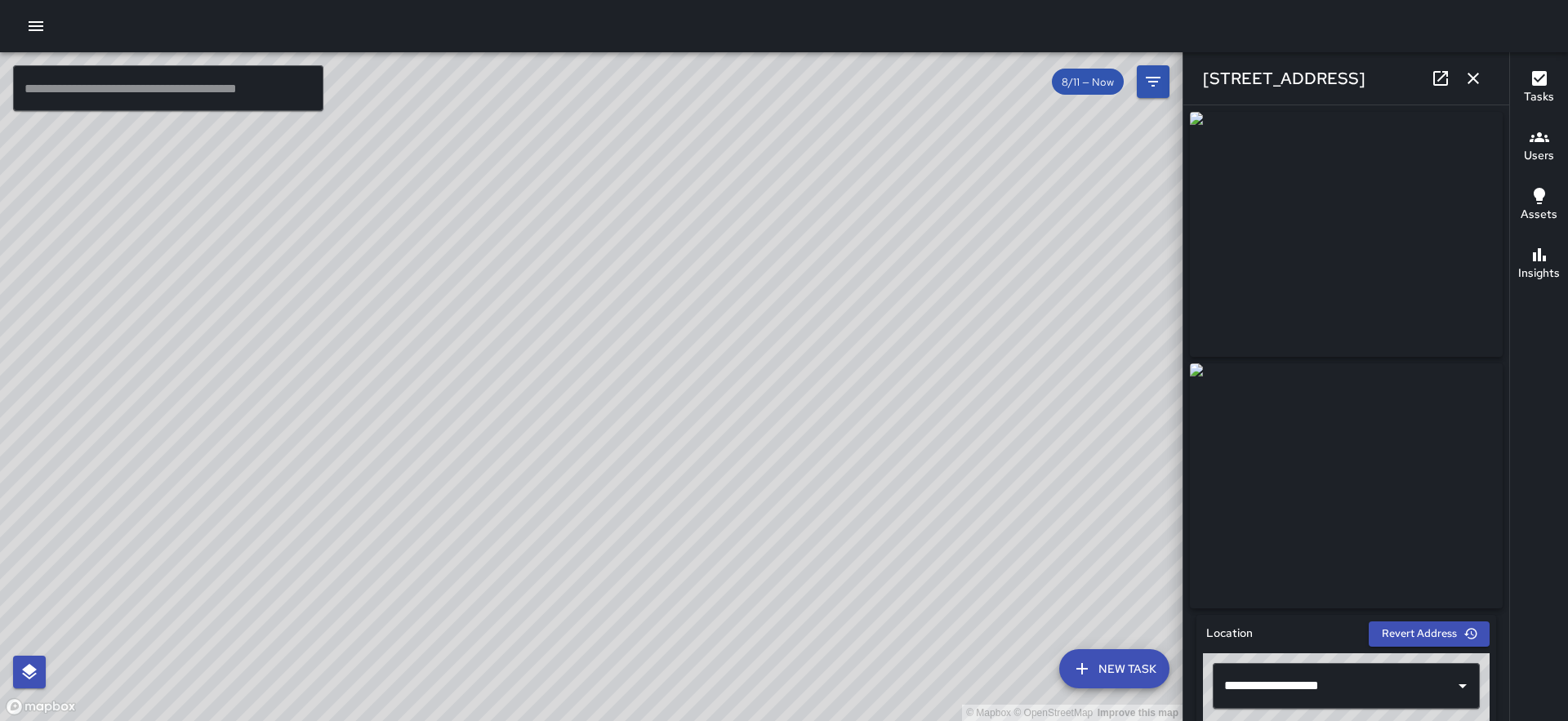
drag, startPoint x: 521, startPoint y: 365, endPoint x: 719, endPoint y: 336, distance: 200.1
click at [719, 336] on div "© Mapbox © OpenStreetMap Improve this map" at bounding box center [591, 386] width 1182 height 669
drag, startPoint x: 507, startPoint y: 291, endPoint x: 690, endPoint y: 437, distance: 234.1
click at [690, 437] on div "© Mapbox © OpenStreetMap Improve this map" at bounding box center [591, 386] width 1182 height 669
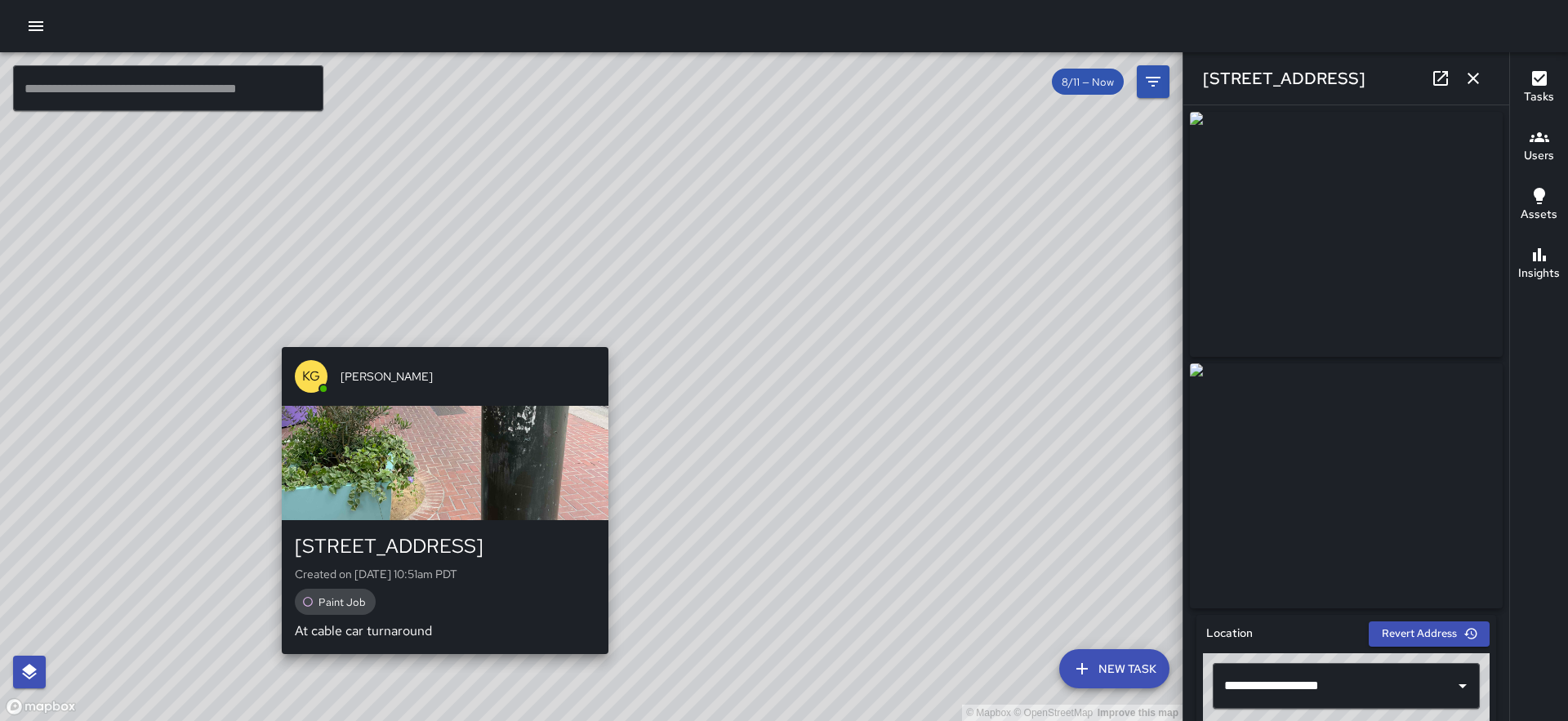
click at [437, 340] on div "© Mapbox © OpenStreetMap Improve this map KG [PERSON_NAME] [GEOGRAPHIC_DATA][PE…" at bounding box center [591, 386] width 1182 height 669
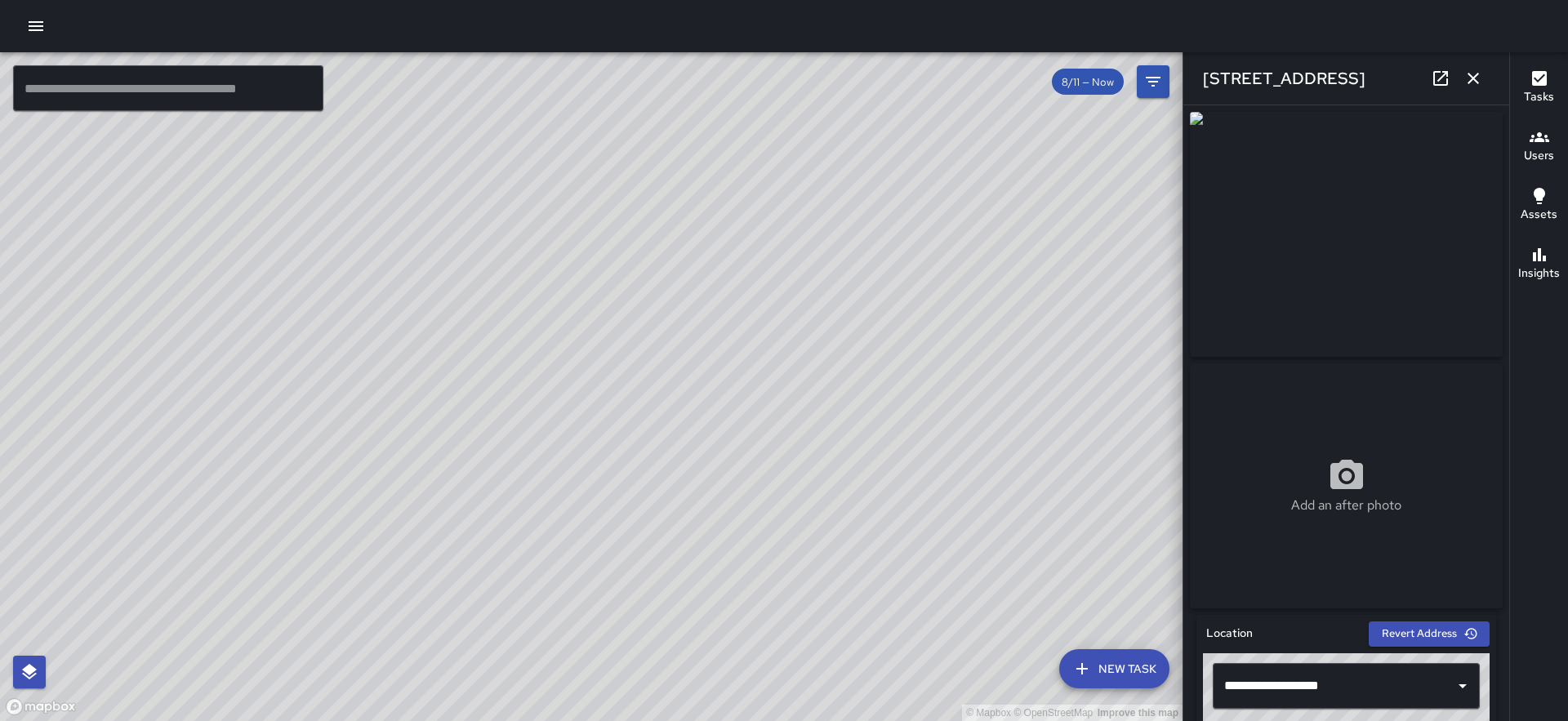
drag, startPoint x: 880, startPoint y: 379, endPoint x: 1208, endPoint y: 47, distance: 466.7
click at [1208, 47] on div "© Mapbox © OpenStreetMap Improve this map ​ New Task 8/11 — Now Map Layers Task…" at bounding box center [784, 360] width 1568 height 721
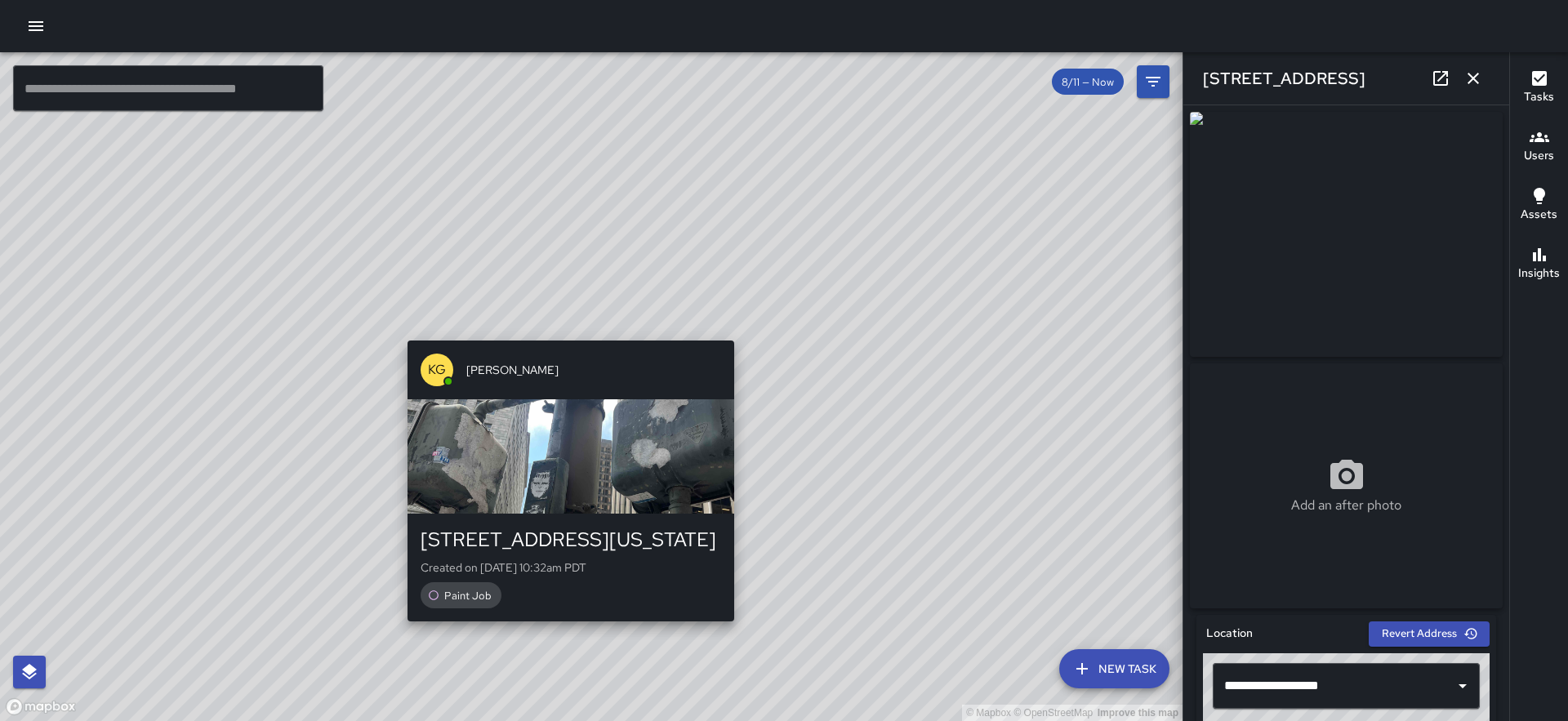
click at [563, 331] on div "© Mapbox © OpenStreetMap Improve this map KG [PERSON_NAME] [GEOGRAPHIC_DATA][US…" at bounding box center [591, 386] width 1182 height 669
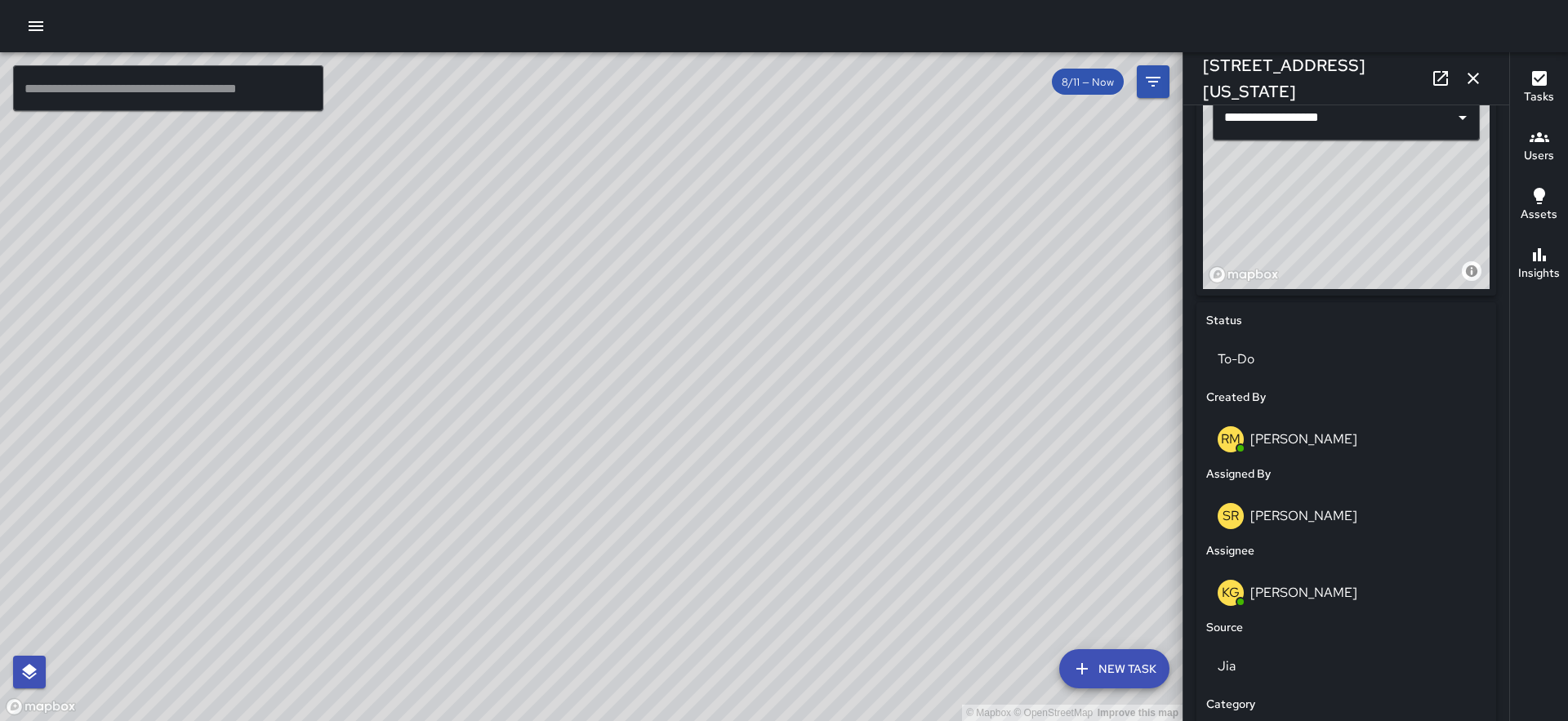
scroll to position [704, 0]
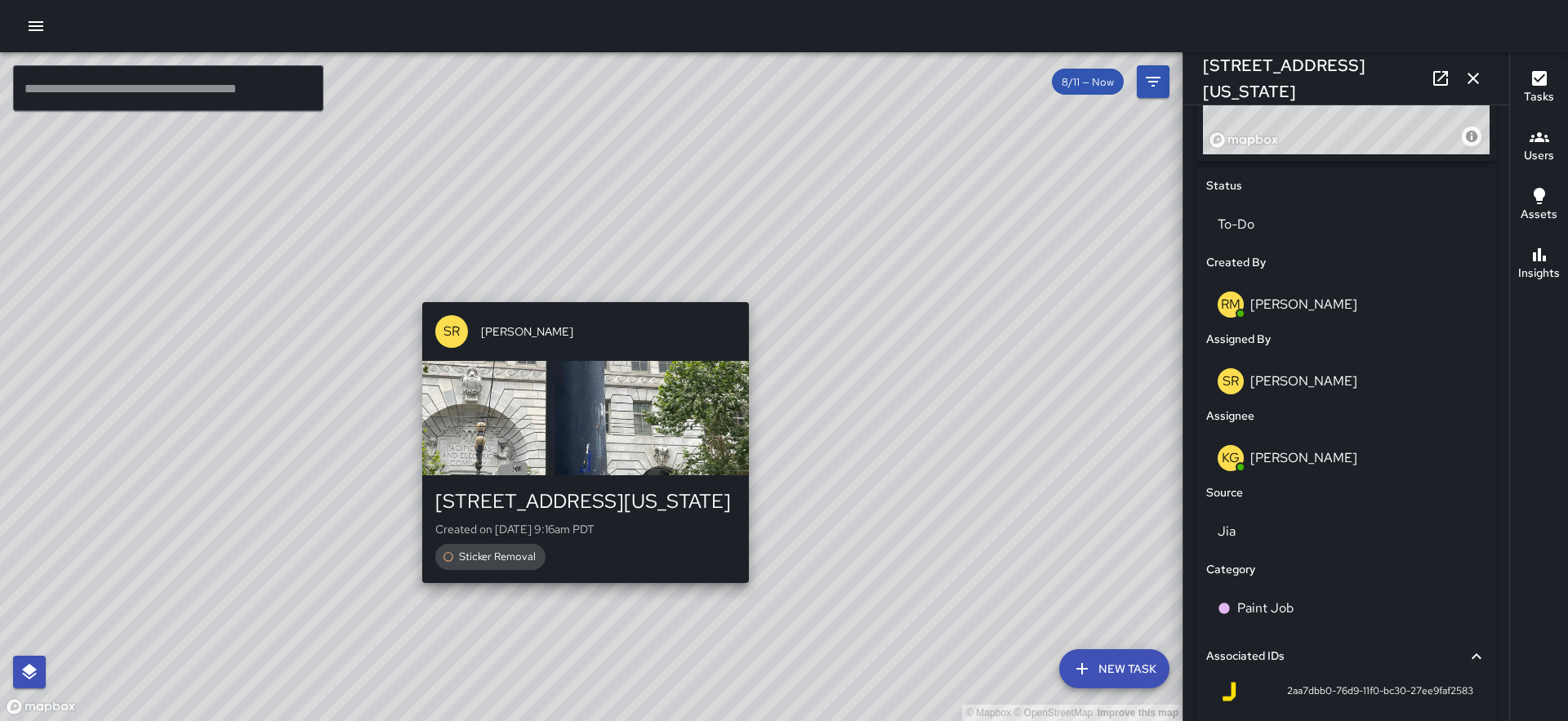
click at [582, 289] on div "© Mapbox © OpenStreetMap Improve this map SR [PERSON_NAME] [GEOGRAPHIC_DATA][US…" at bounding box center [591, 386] width 1182 height 669
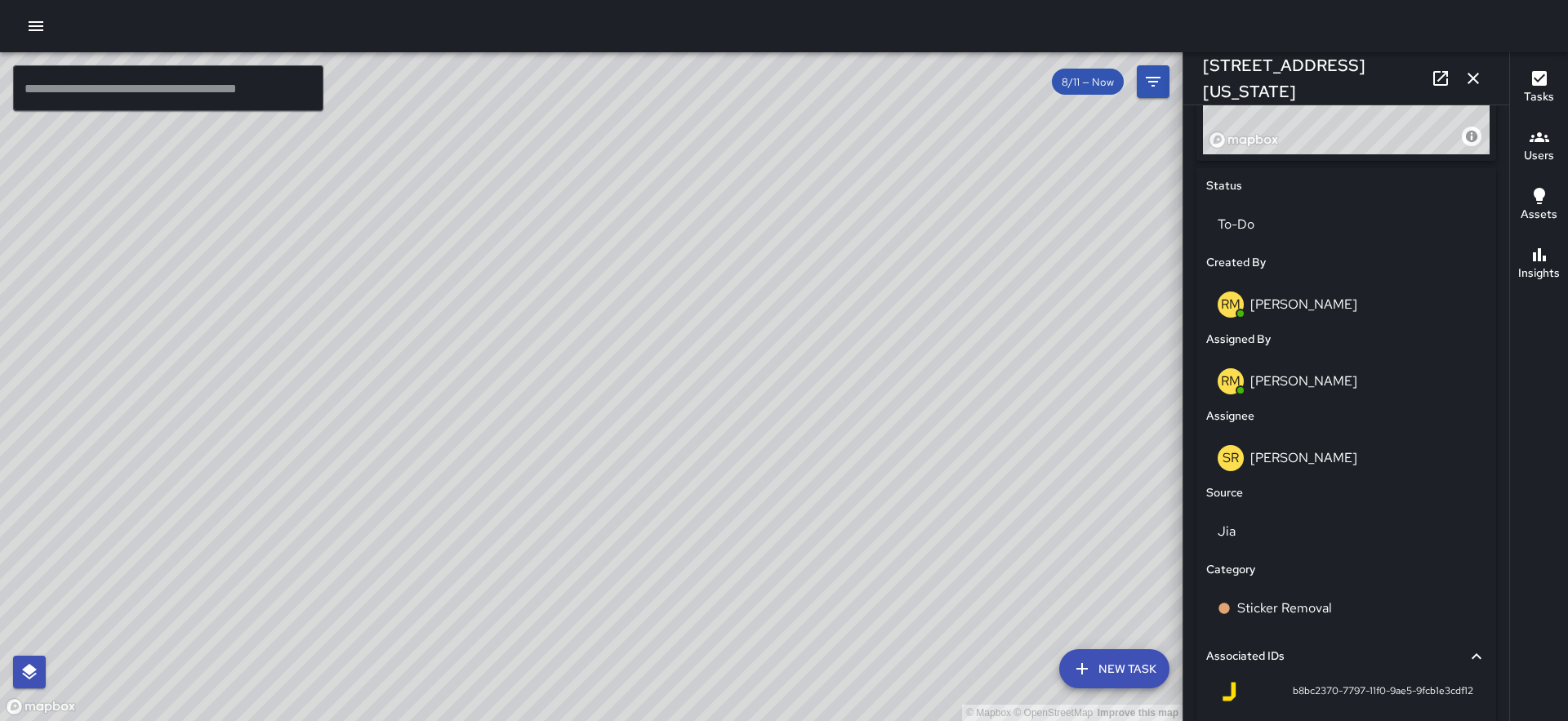
scroll to position [0, 0]
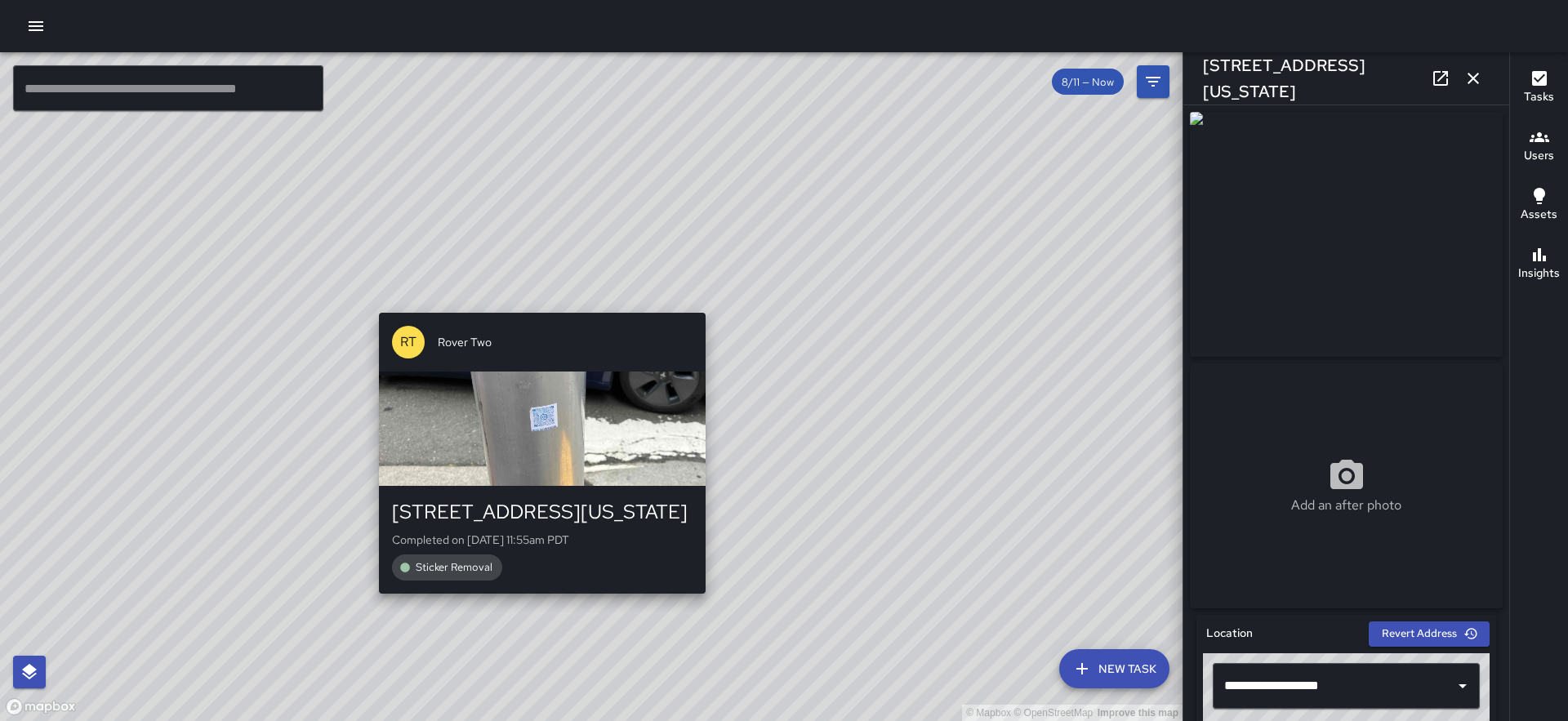
click at [539, 300] on div "© Mapbox © OpenStreetMap Improve this map RT Rover Two [STREET_ADDRESS][US_STAT…" at bounding box center [591, 386] width 1182 height 669
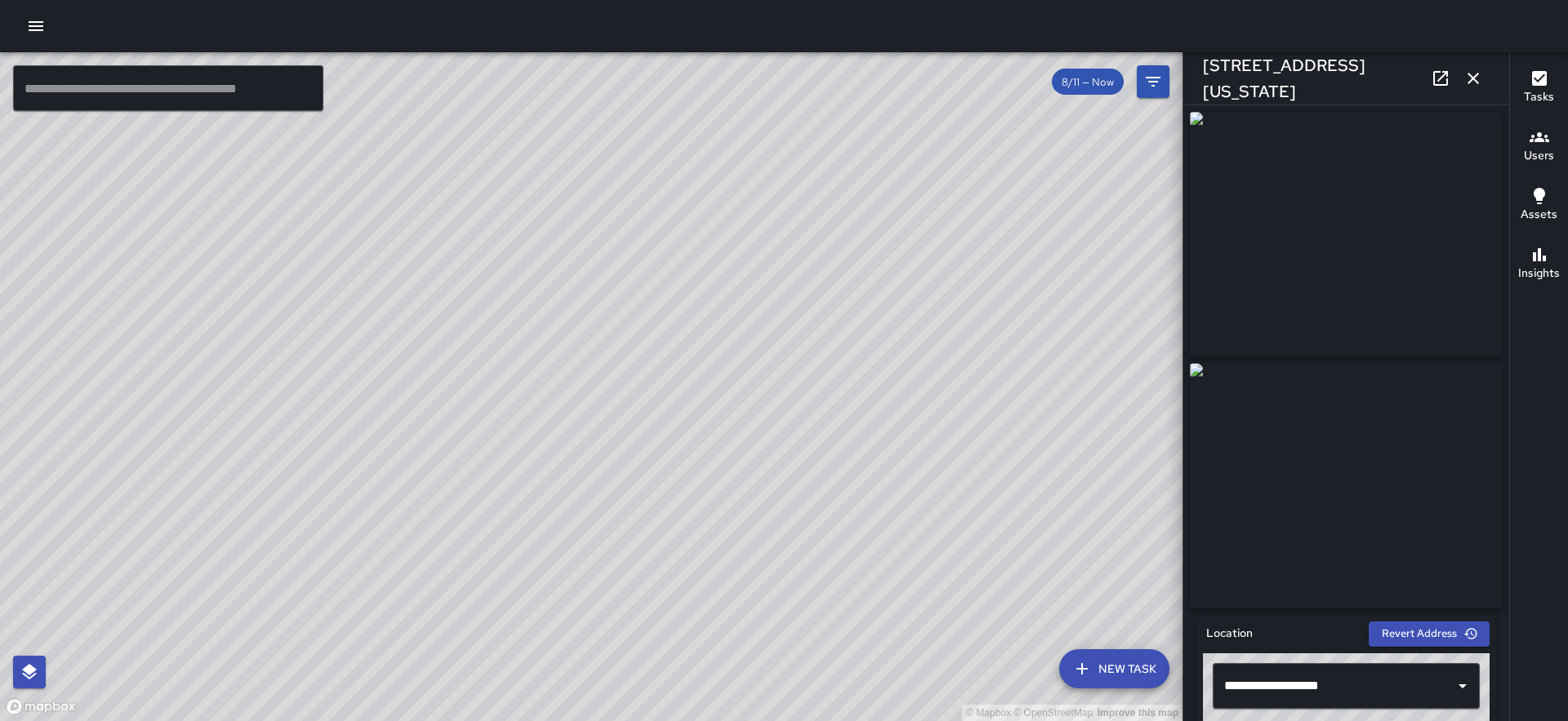
click at [555, 394] on div "© Mapbox © OpenStreetMap Improve this map RT Rover Two [STREET_ADDRESS][US_STAT…" at bounding box center [591, 386] width 1182 height 669
drag, startPoint x: 490, startPoint y: 303, endPoint x: 686, endPoint y: 124, distance: 265.4
click at [686, 124] on div "© Mapbox © OpenStreetMap Improve this map" at bounding box center [591, 386] width 1182 height 669
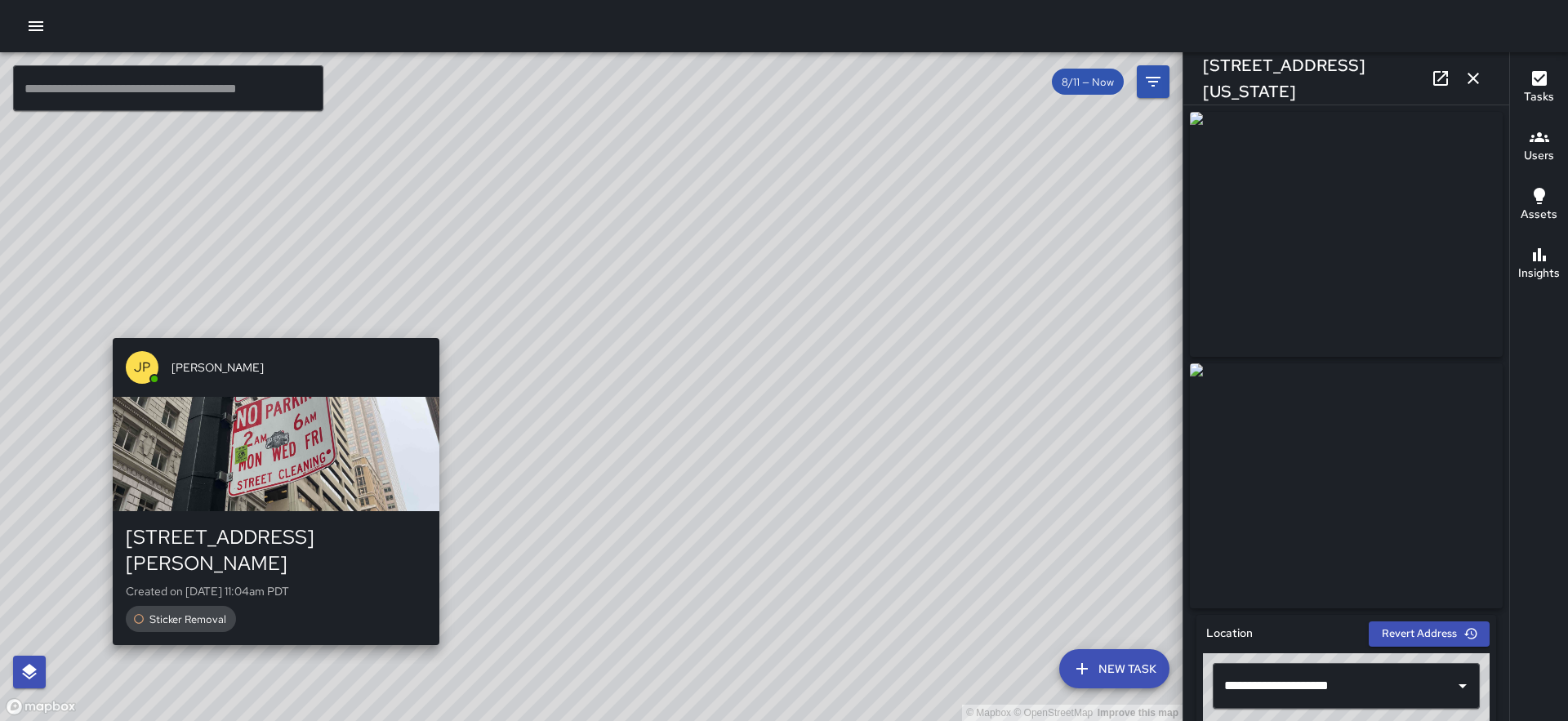
click at [269, 627] on div "© Mapbox © OpenStreetMap Improve this map JP [PERSON_NAME] [STREET_ADDRESS][PER…" at bounding box center [591, 386] width 1182 height 669
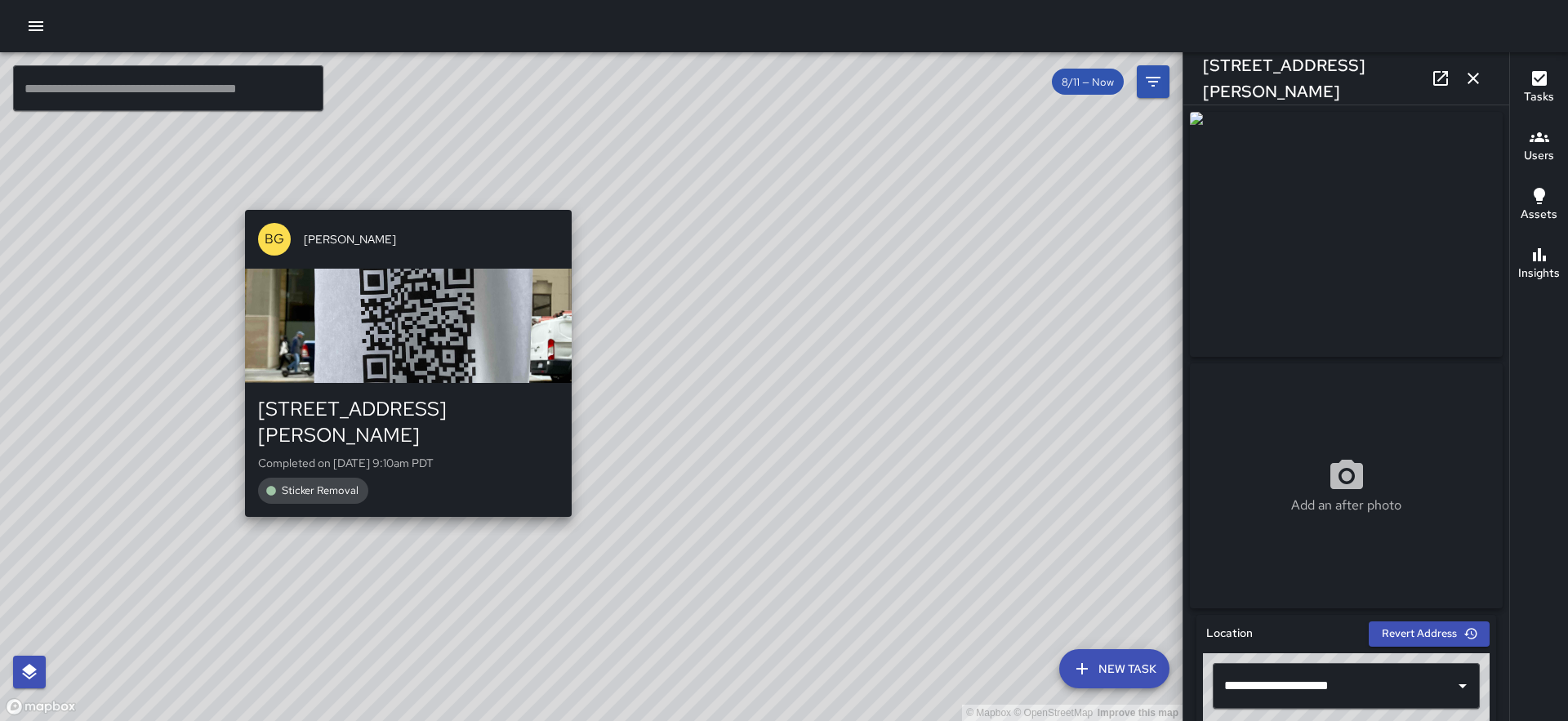
click at [401, 503] on div "© Mapbox © OpenStreetMap Improve this map BG [PERSON_NAME] [STREET_ADDRESS][PER…" at bounding box center [591, 386] width 1182 height 669
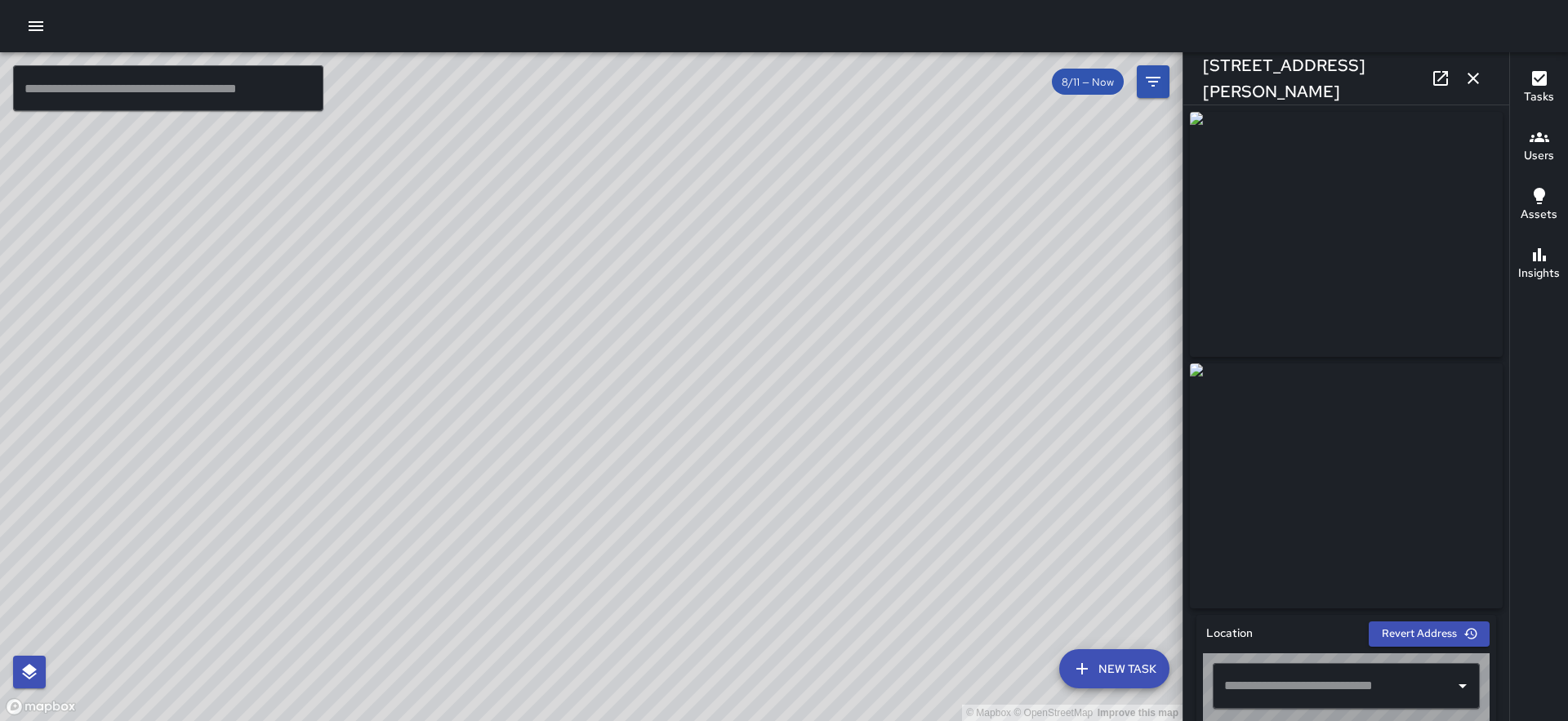
type input "**********"
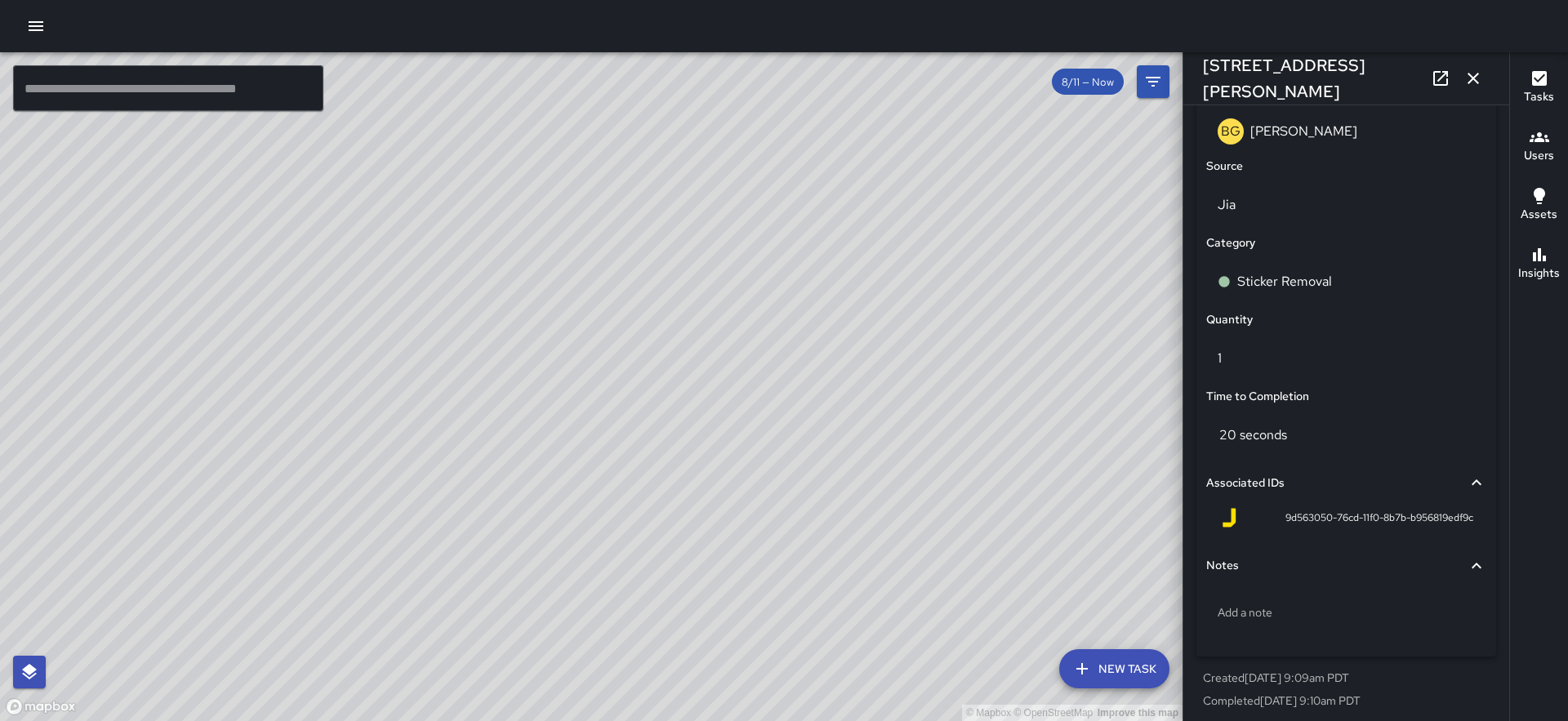
scroll to position [1043, 0]
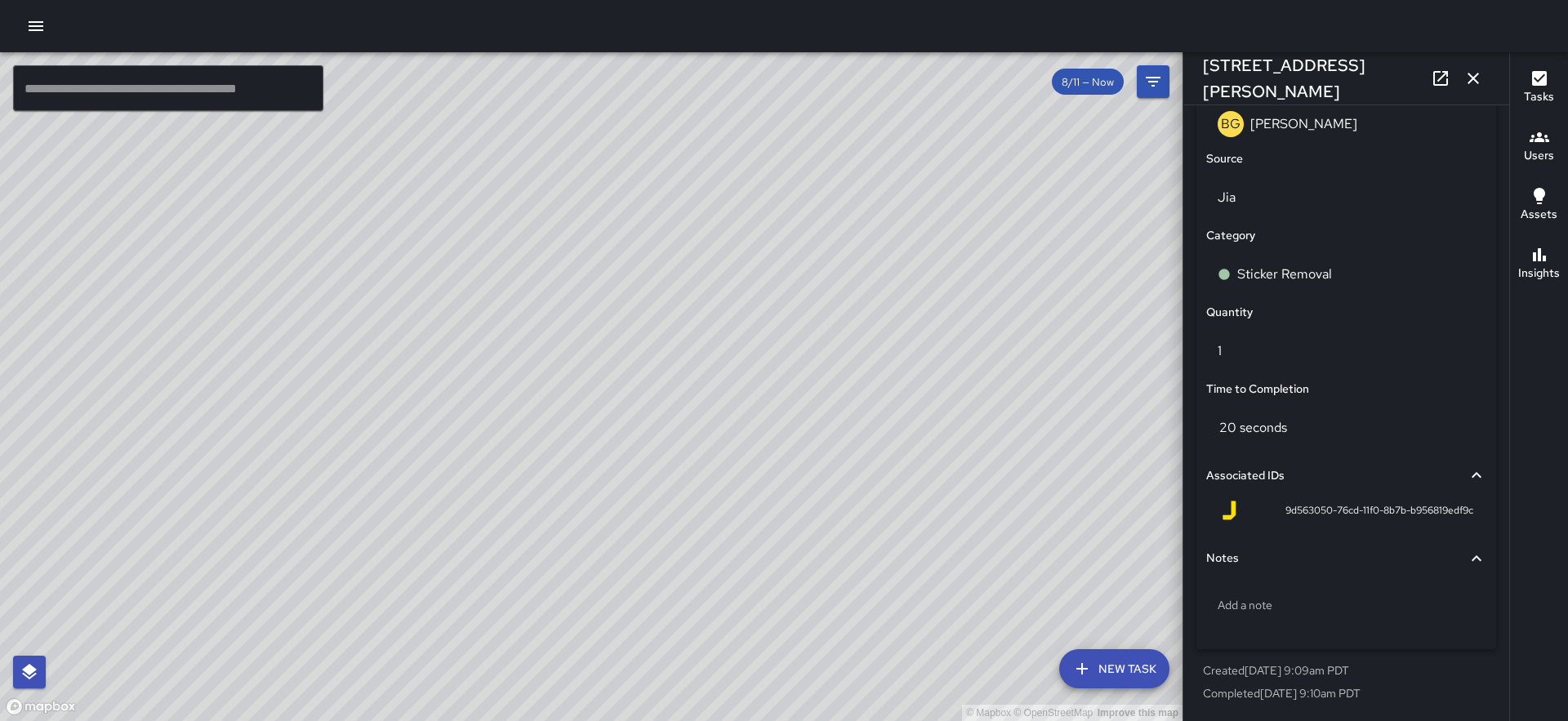
drag, startPoint x: 421, startPoint y: 377, endPoint x: 456, endPoint y: 641, distance: 266.3
click at [456, 641] on div "© Mapbox © OpenStreetMap Improve this map" at bounding box center [591, 386] width 1182 height 669
drag, startPoint x: 751, startPoint y: 355, endPoint x: 564, endPoint y: 626, distance: 329.3
click at [564, 626] on div "© Mapbox © OpenStreetMap Improve this map" at bounding box center [591, 386] width 1182 height 669
drag, startPoint x: 903, startPoint y: 399, endPoint x: 699, endPoint y: 550, distance: 253.8
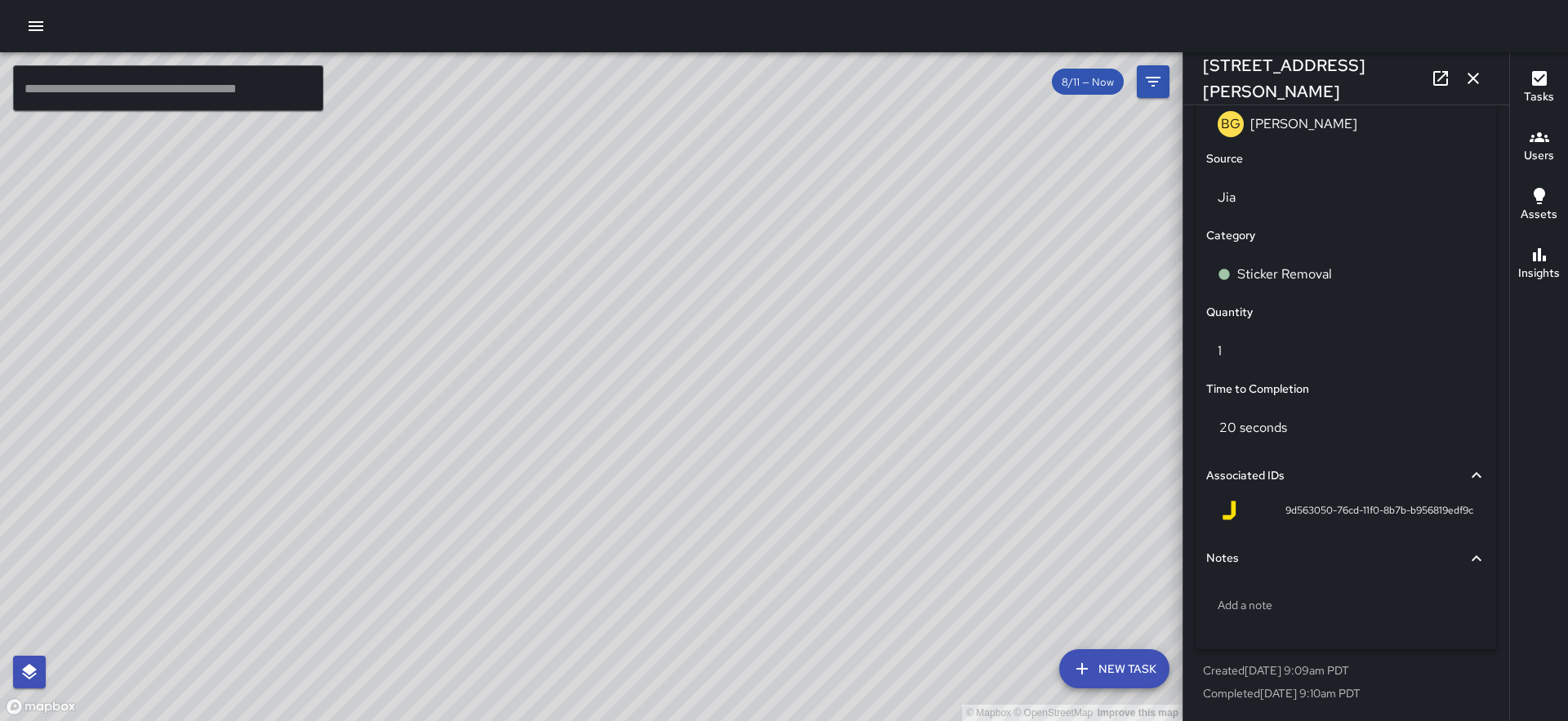
click at [699, 550] on div "© Mapbox © OpenStreetMap Improve this map" at bounding box center [591, 386] width 1182 height 669
click at [1477, 74] on icon "button" at bounding box center [1473, 79] width 20 height 20
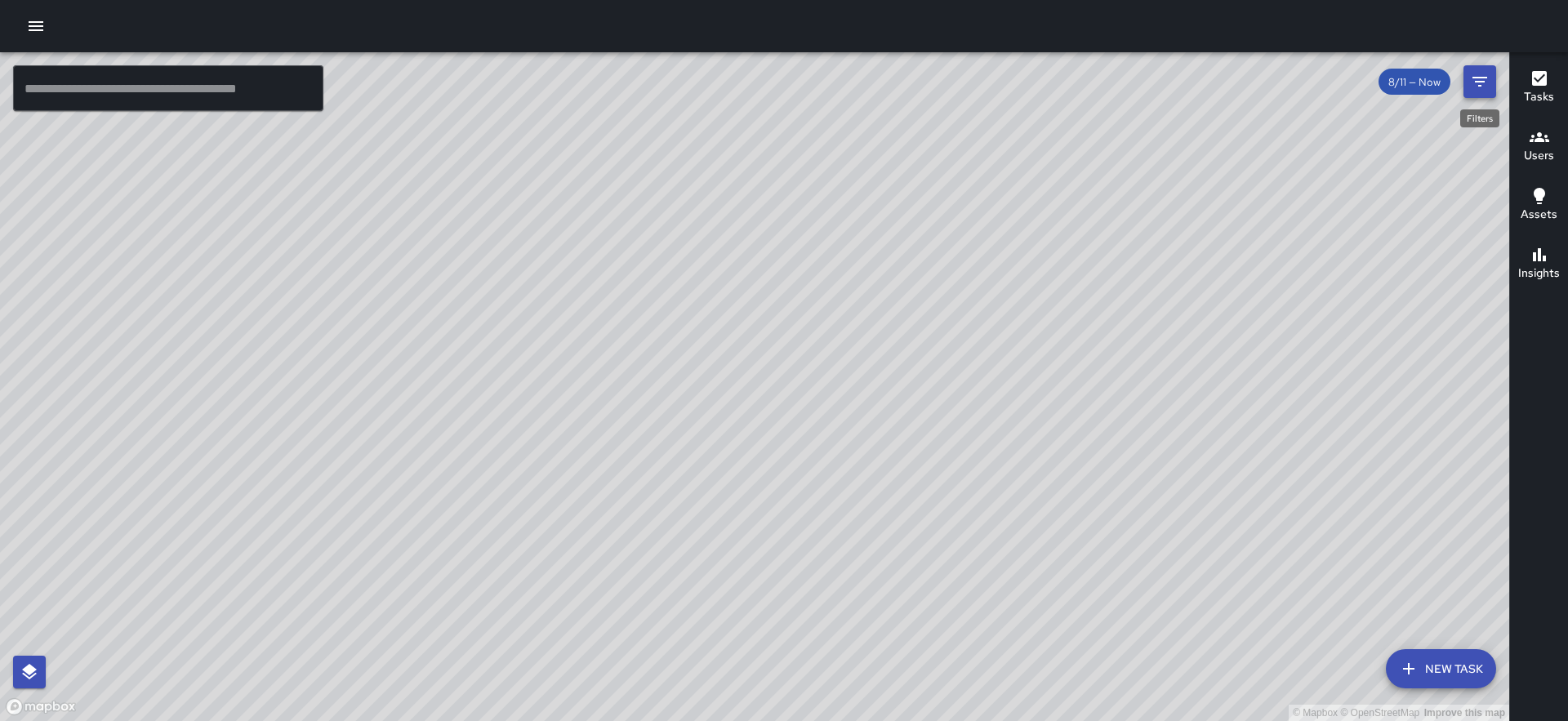
click at [1466, 79] on button "Filters" at bounding box center [1480, 82] width 33 height 33
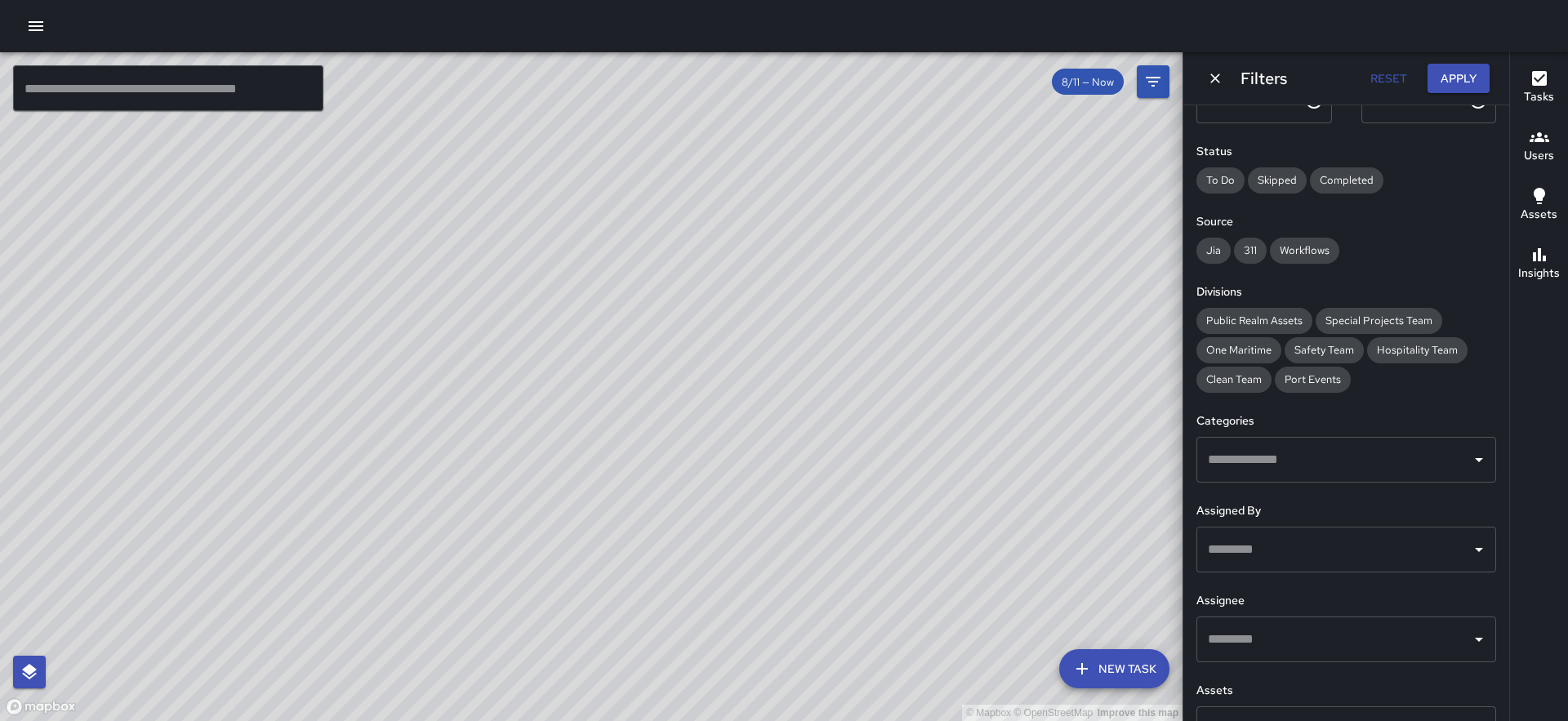
scroll to position [192, 0]
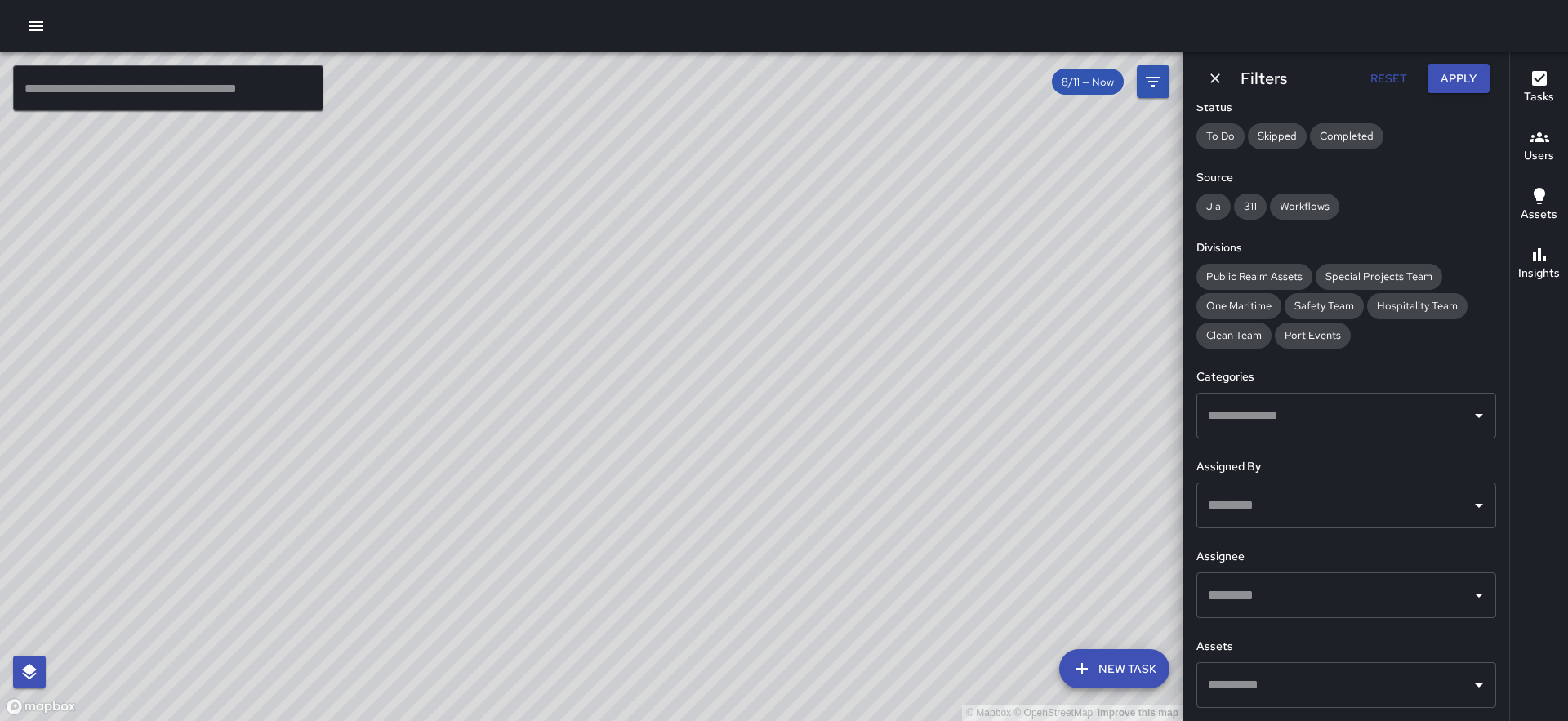
click at [1291, 426] on input "text" at bounding box center [1333, 416] width 260 height 31
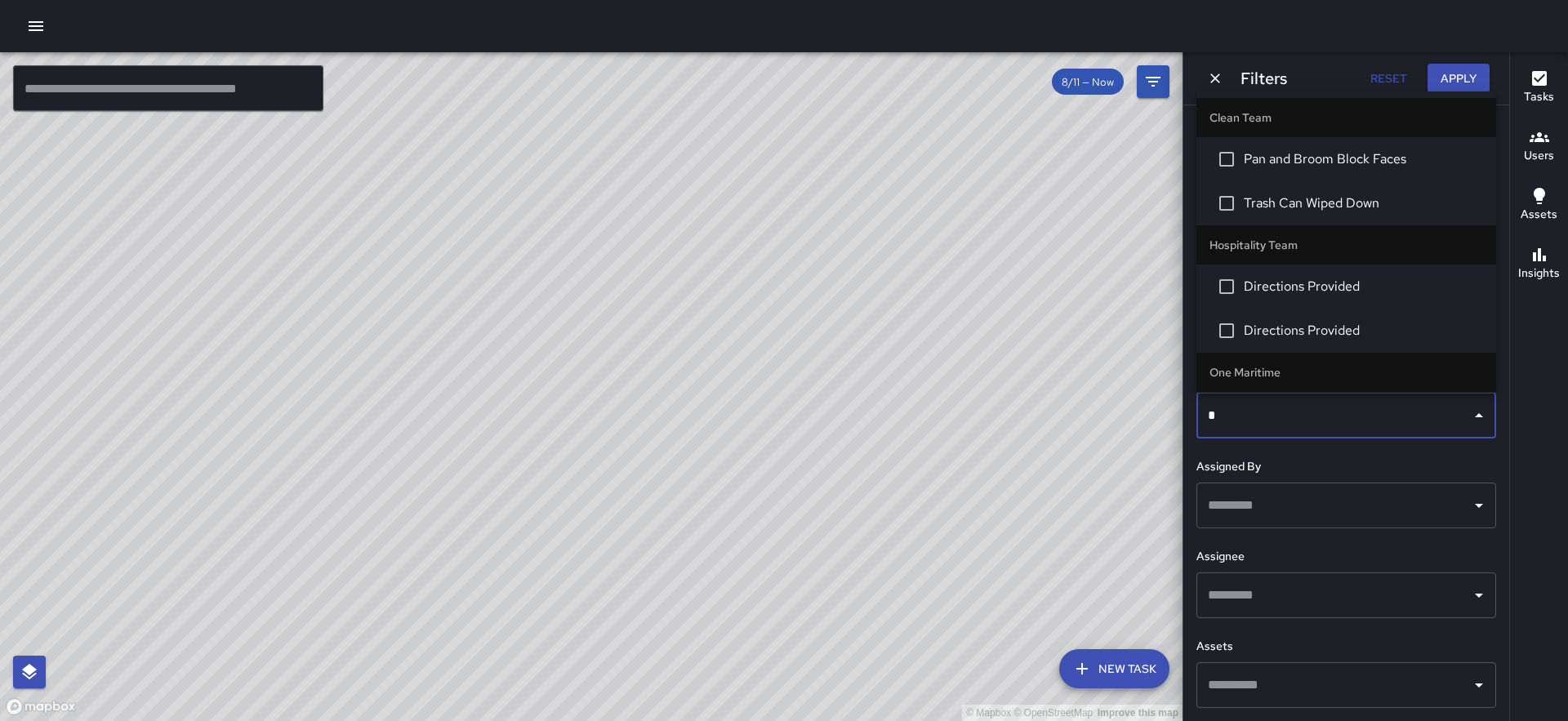
type input "**"
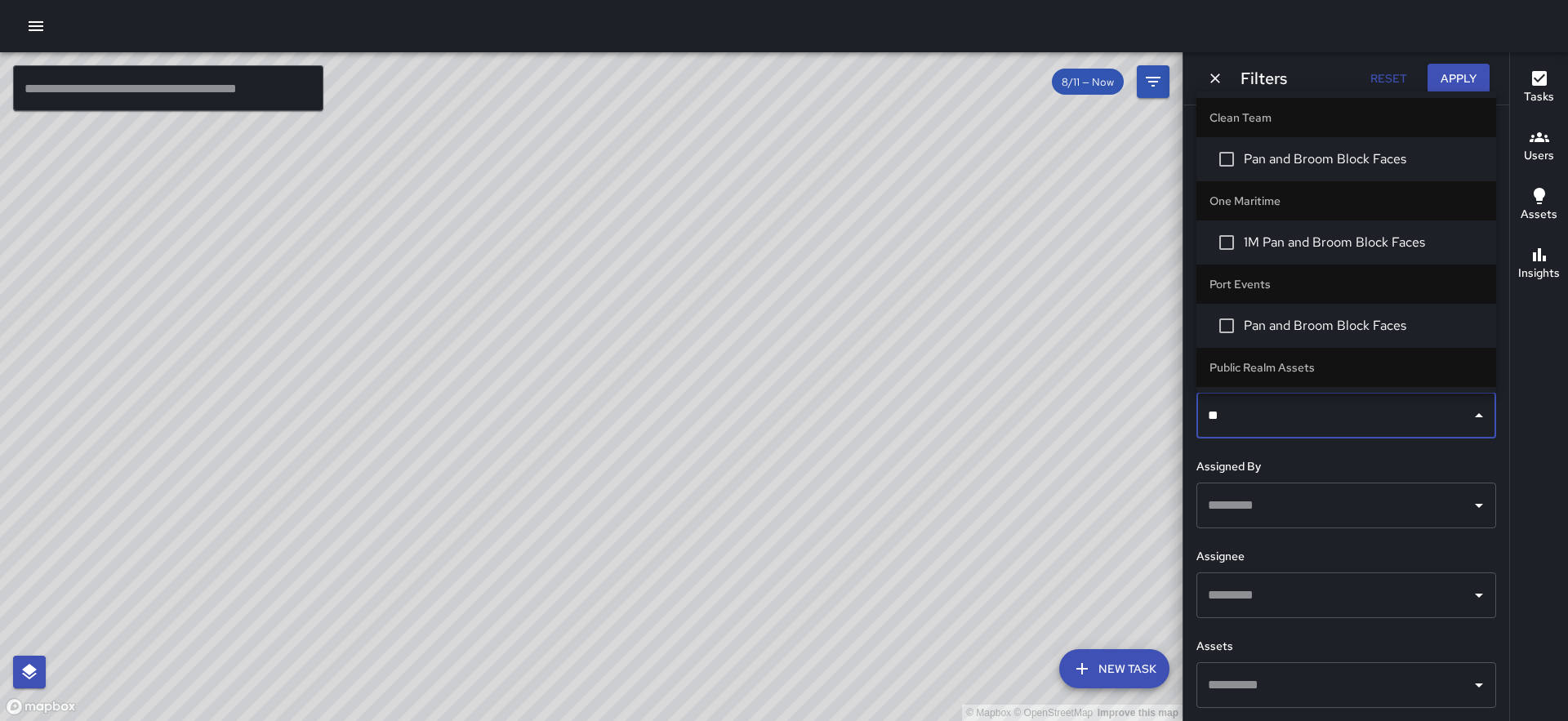
scroll to position [217, 0]
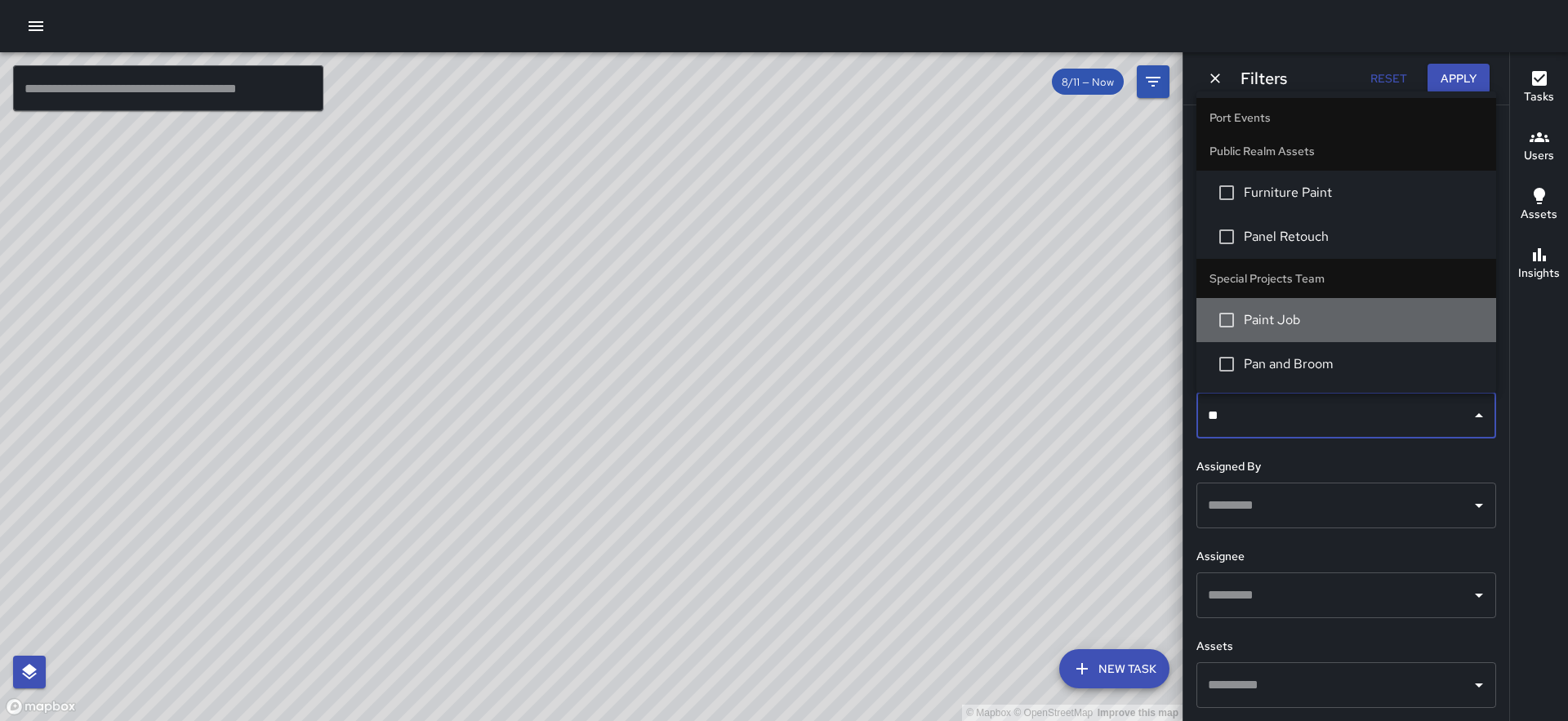
click at [1300, 315] on span "Paint Job" at bounding box center [1362, 320] width 239 height 20
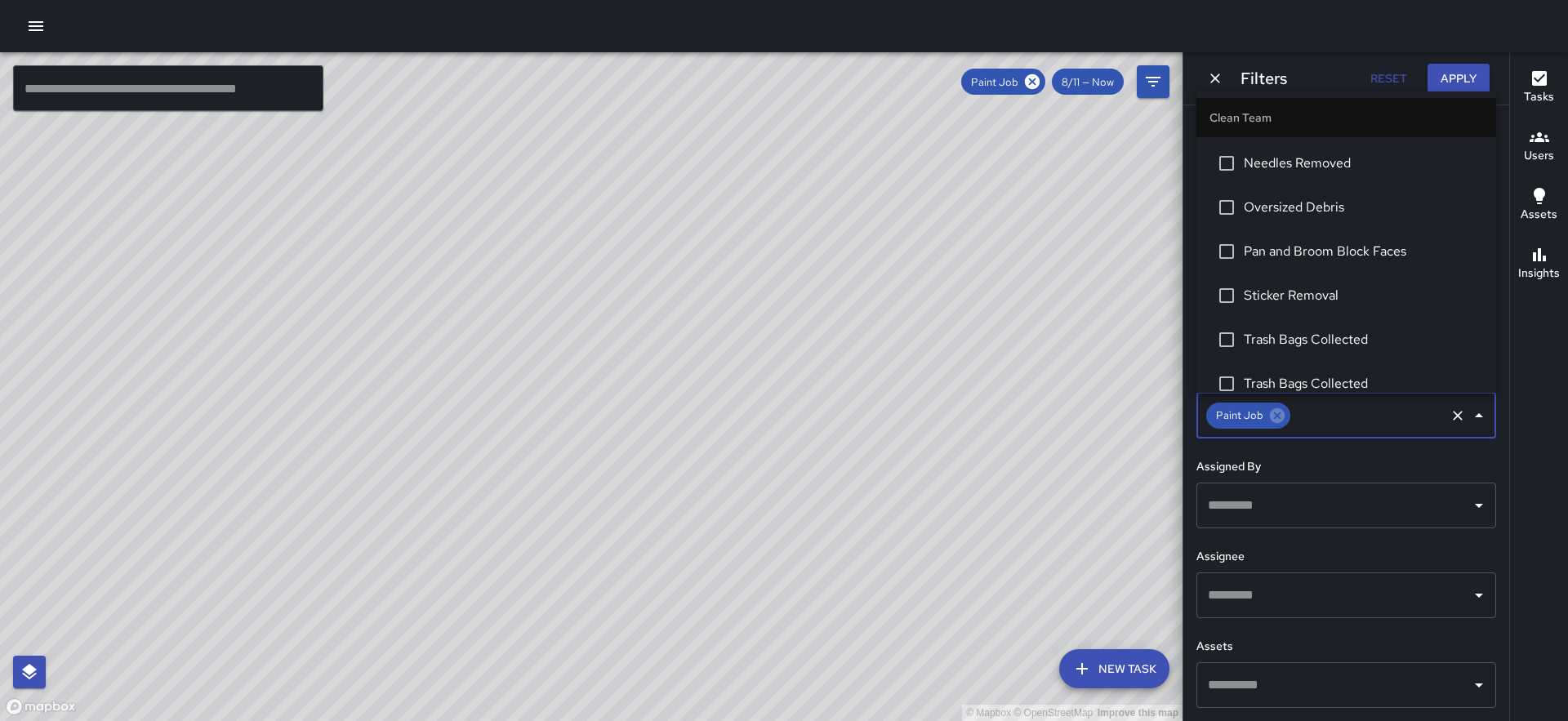
scroll to position [3729, 0]
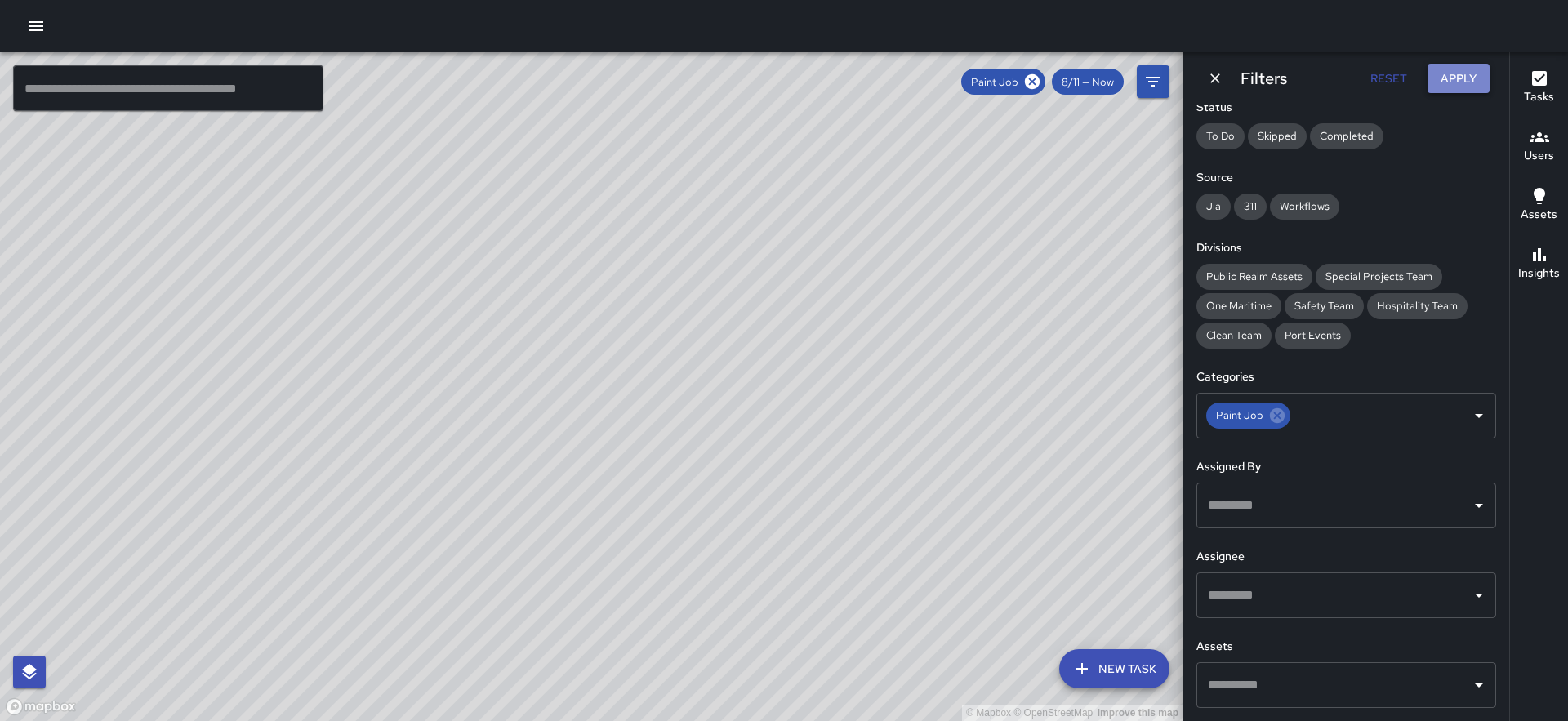
click at [1450, 79] on button "Apply" at bounding box center [1458, 79] width 62 height 31
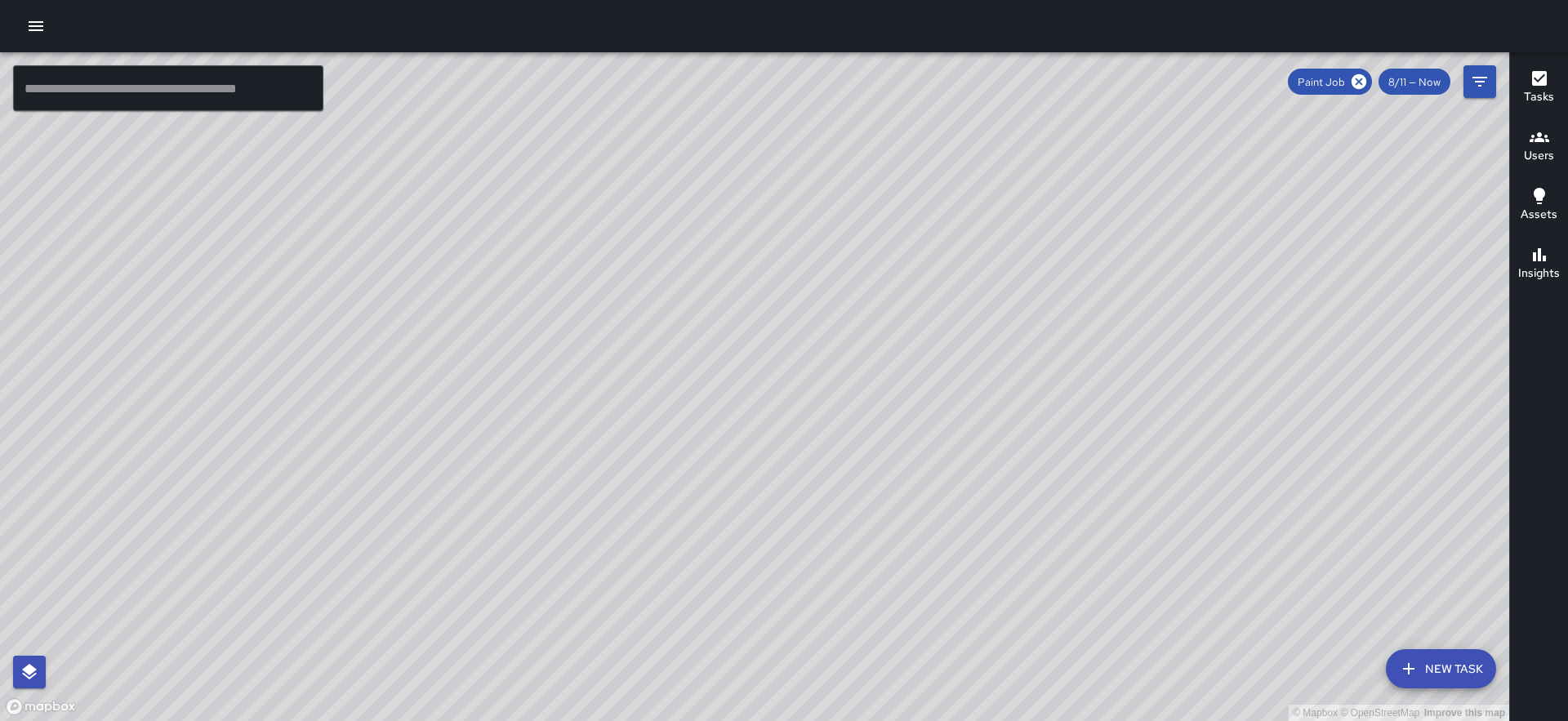
drag, startPoint x: 1107, startPoint y: 422, endPoint x: 941, endPoint y: 382, distance: 170.8
click at [941, 382] on div "© Mapbox © OpenStreetMap Improve this map" at bounding box center [755, 386] width 1509 height 669
drag, startPoint x: 941, startPoint y: 382, endPoint x: 929, endPoint y: 316, distance: 67.1
click at [929, 315] on div "© Mapbox © OpenStreetMap Improve this map" at bounding box center [755, 386] width 1509 height 669
click at [1479, 97] on button "Filters" at bounding box center [1480, 82] width 33 height 33
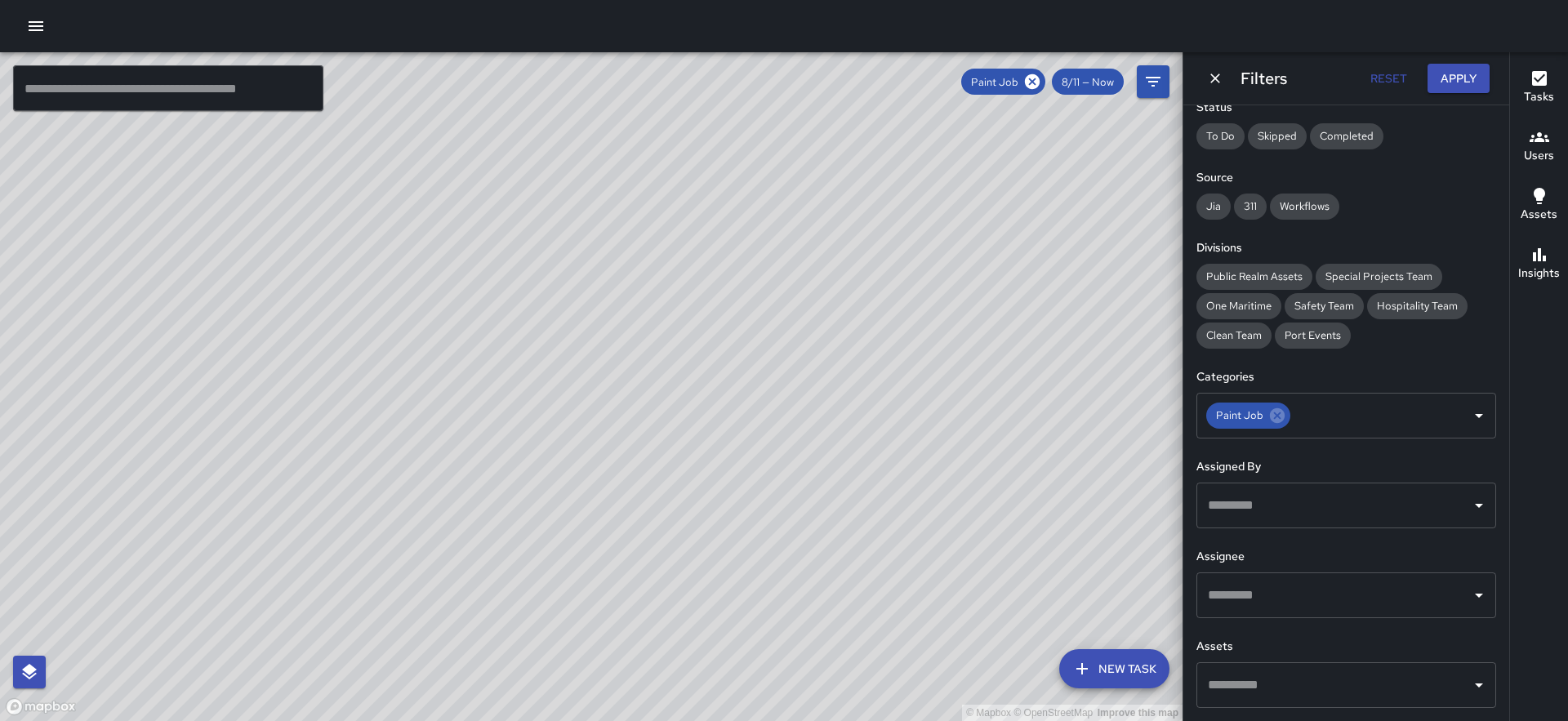
scroll to position [0, 0]
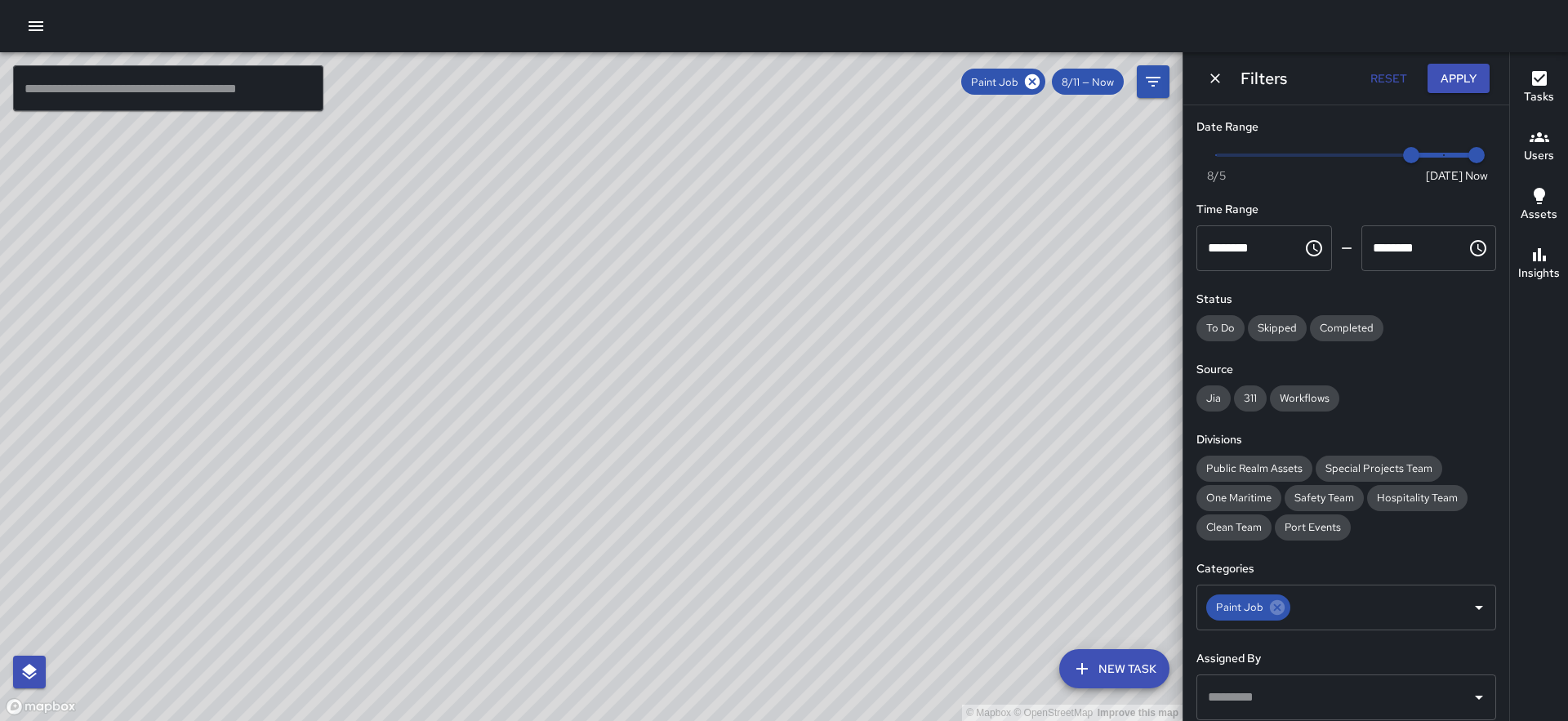
type input "*"
click at [1260, 161] on span "Now [DATE] [DATE] 11:32 am" at bounding box center [1346, 155] width 260 height 25
click at [1446, 86] on button "Apply" at bounding box center [1458, 79] width 62 height 31
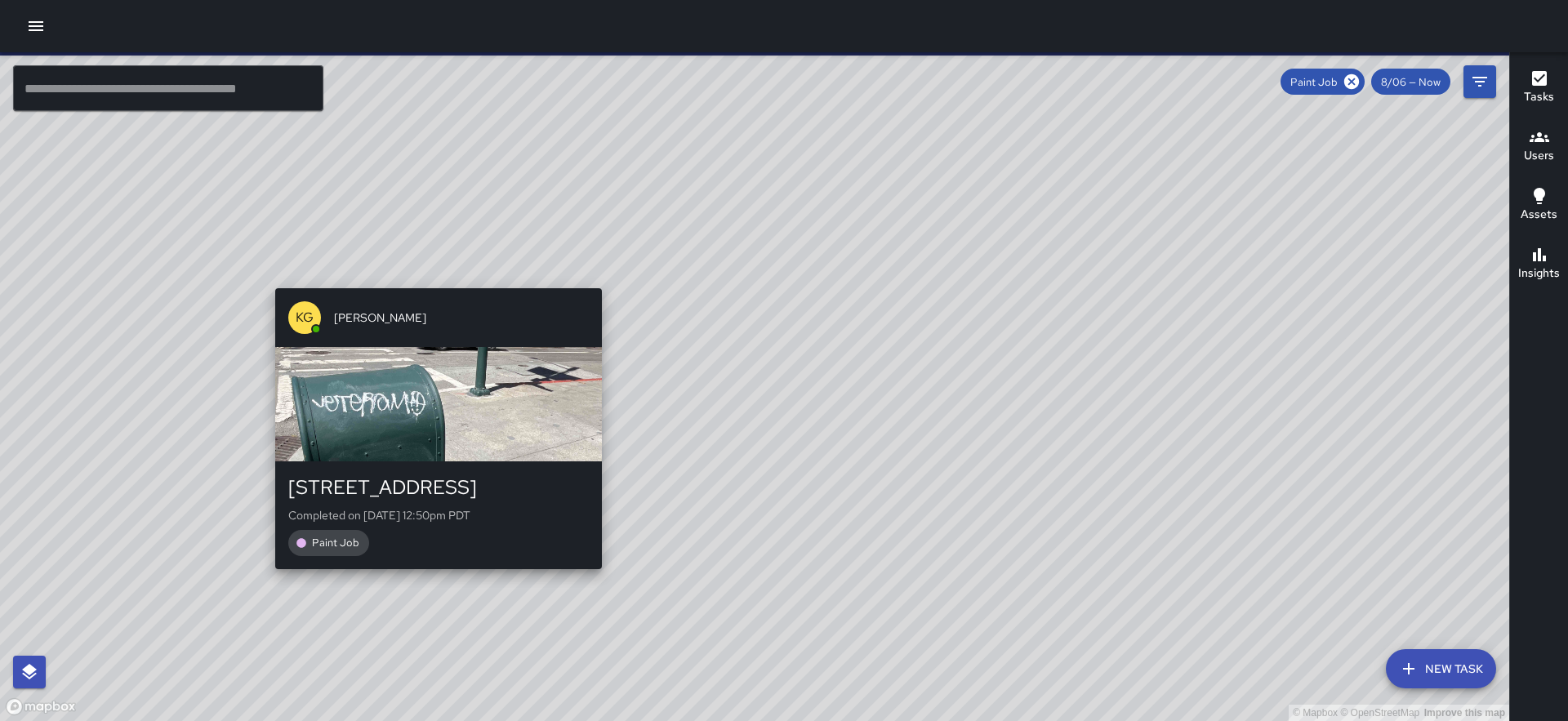
click at [431, 275] on div "© Mapbox © OpenStreetMap Improve this map KG [PERSON_NAME] [STREET_ADDRESS] Com…" at bounding box center [755, 386] width 1509 height 669
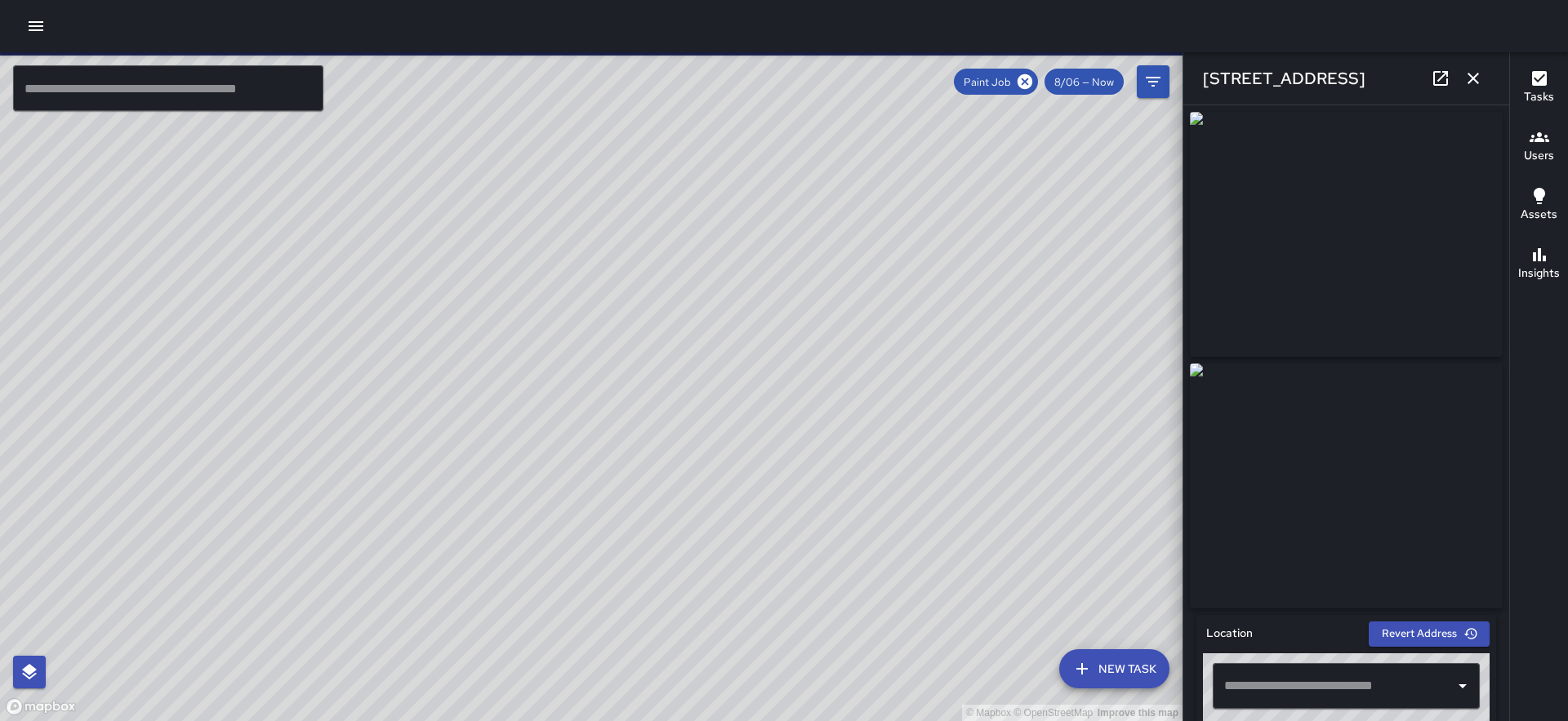
type input "**********"
drag, startPoint x: 644, startPoint y: 284, endPoint x: 533, endPoint y: 514, distance: 255.4
click at [533, 514] on div "© Mapbox © OpenStreetMap Improve this map" at bounding box center [591, 386] width 1182 height 669
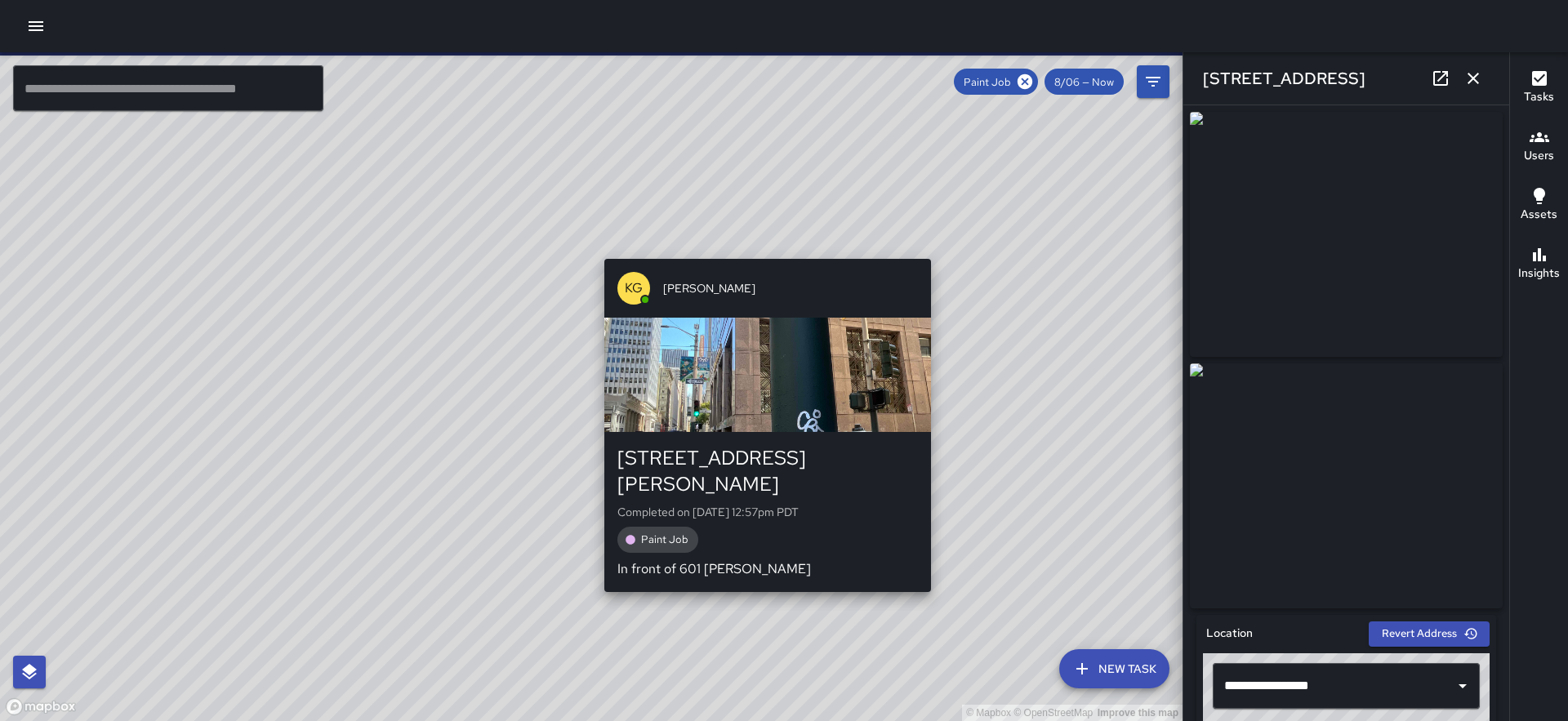
click at [762, 247] on div "© Mapbox © OpenStreetMap Improve this map [GEOGRAPHIC_DATA][PERSON_NAME][STREET…" at bounding box center [591, 386] width 1182 height 669
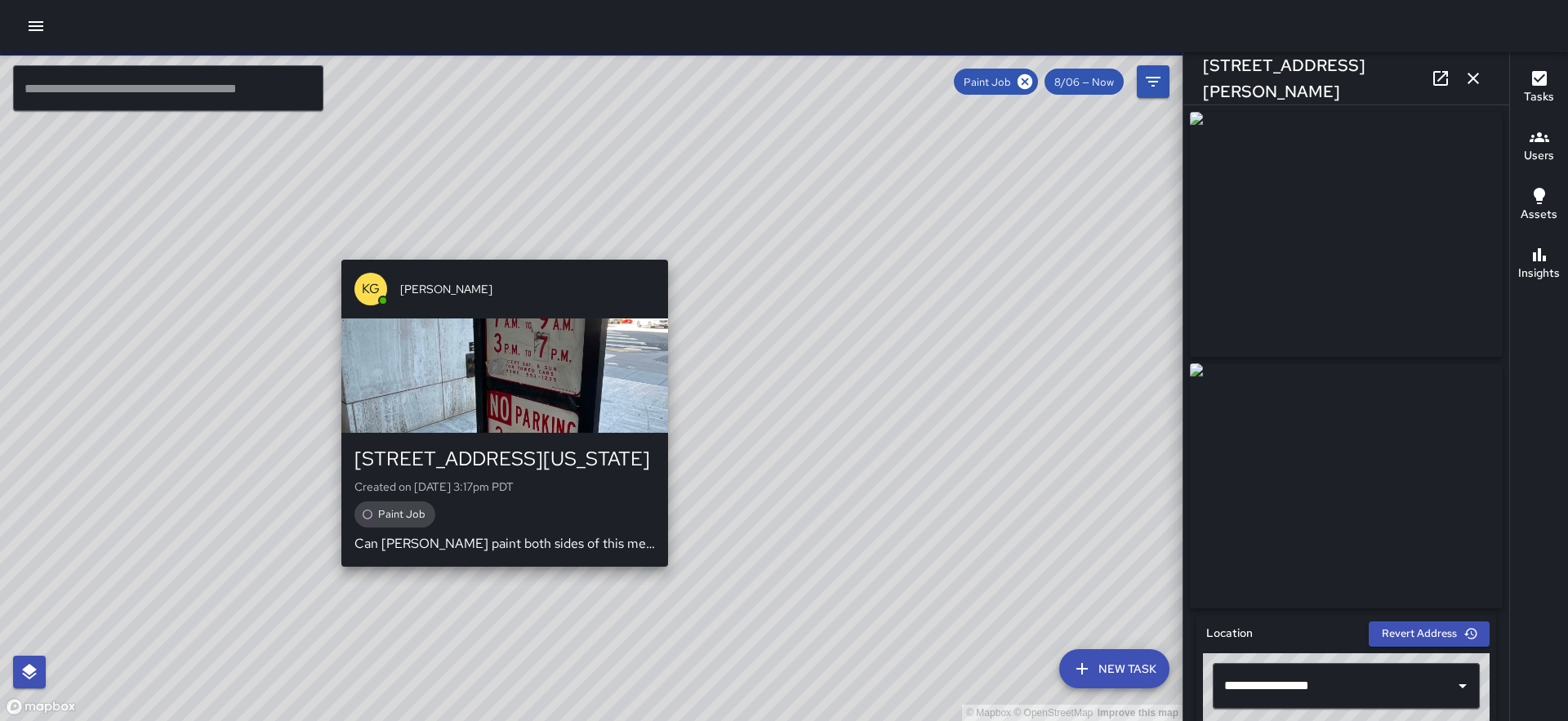
click at [494, 249] on div "© Mapbox © OpenStreetMap Improve this map KG [PERSON_NAME] [STREET_ADDRESS][US_…" at bounding box center [591, 386] width 1182 height 669
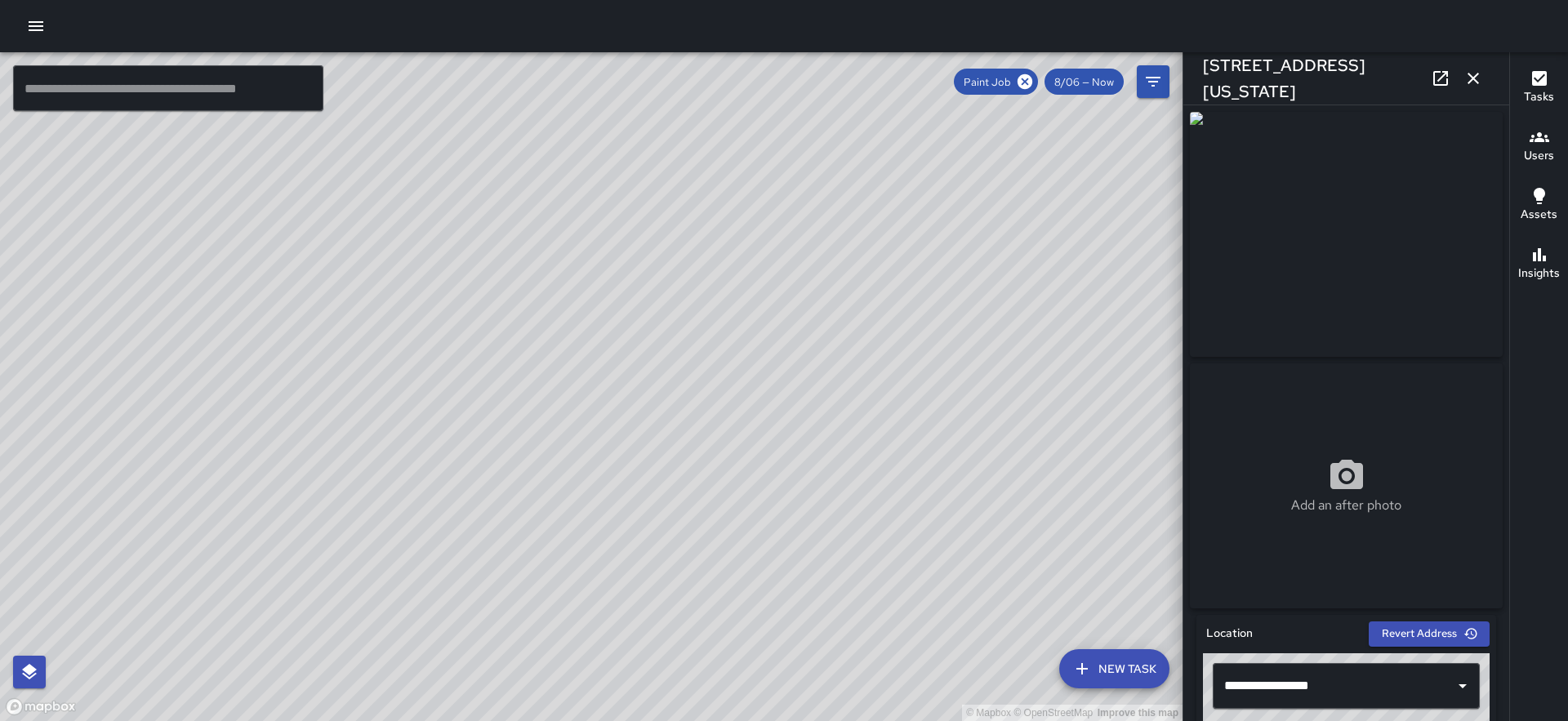
click at [1477, 78] on icon "button" at bounding box center [1473, 79] width 20 height 20
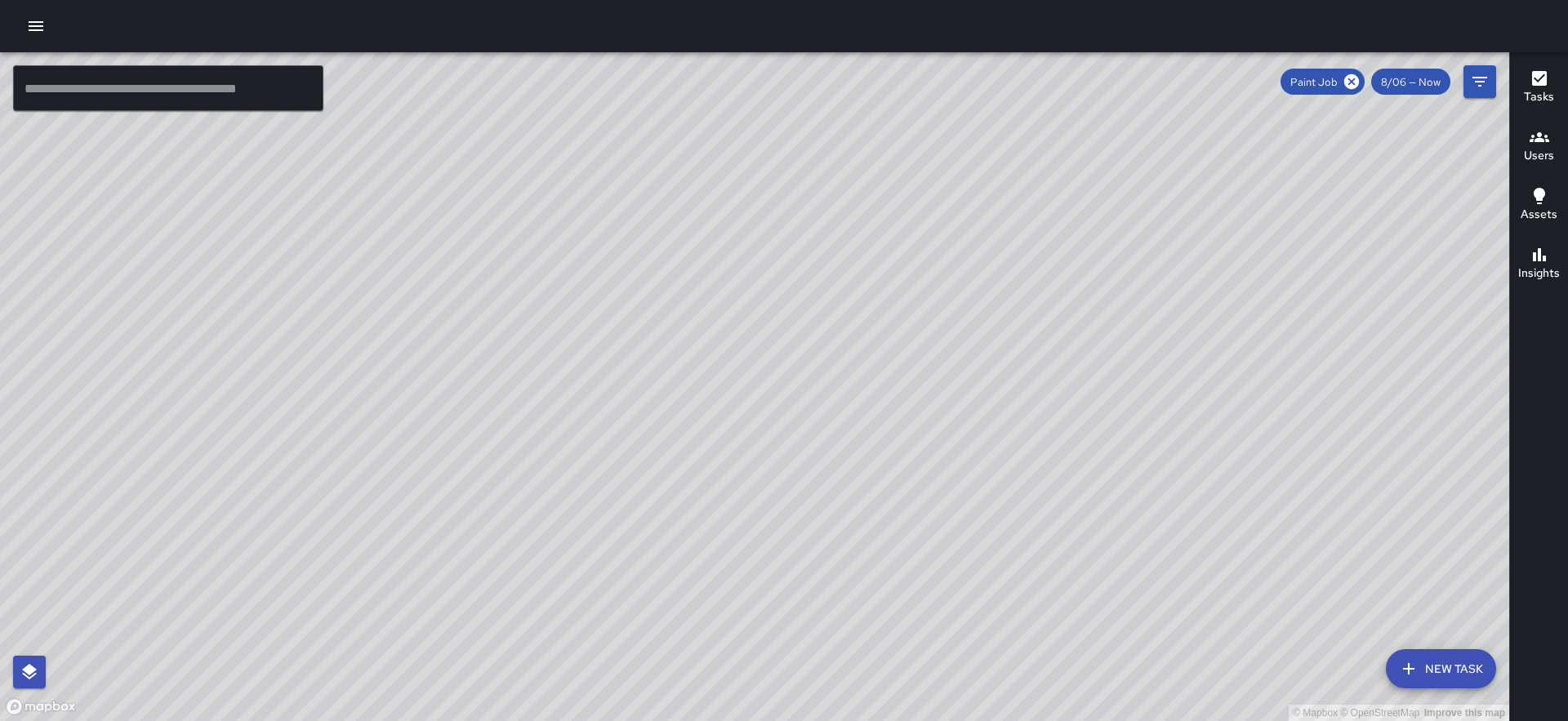
drag, startPoint x: 1009, startPoint y: 314, endPoint x: 704, endPoint y: 698, distance: 490.4
click at [704, 697] on div "© Mapbox © OpenStreetMap Improve this map" at bounding box center [755, 386] width 1509 height 669
drag, startPoint x: 500, startPoint y: 312, endPoint x: 621, endPoint y: 468, distance: 197.4
click at [622, 468] on div "© Mapbox © OpenStreetMap Improve this map" at bounding box center [755, 386] width 1509 height 669
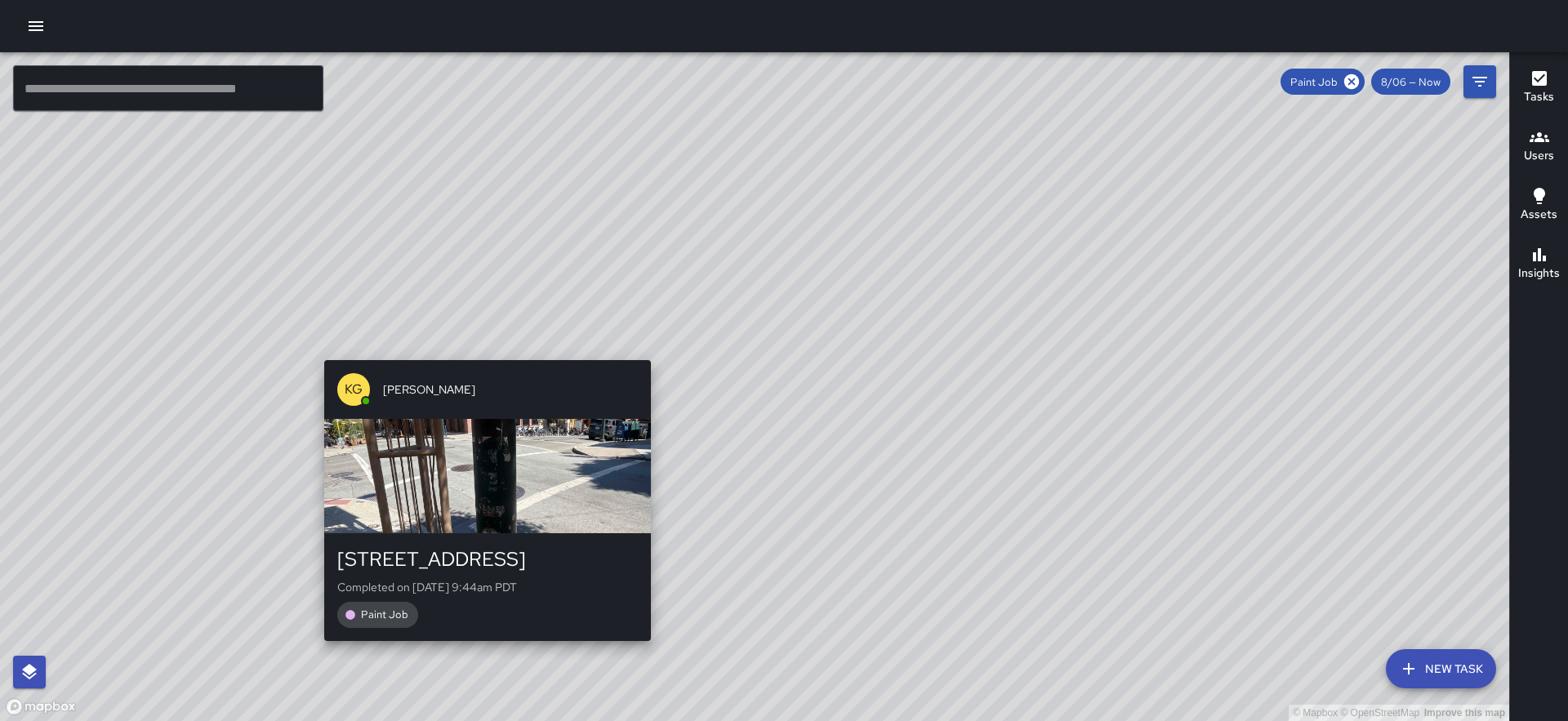
click at [484, 355] on div "KG [PERSON_NAME] [STREET_ADDRESS] Completed on [DATE] 9:44am PDT Paint Job" at bounding box center [487, 501] width 340 height 294
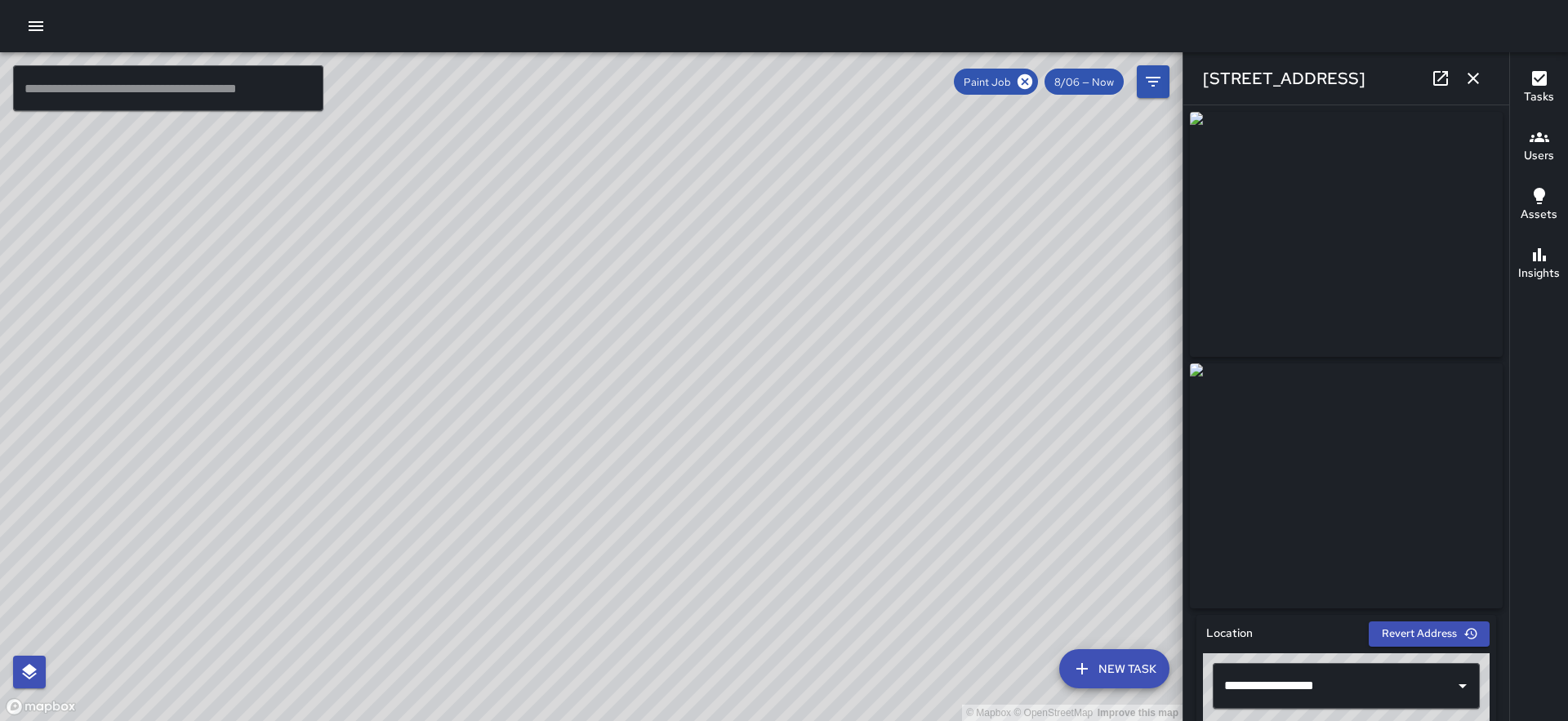
click at [570, 355] on div "© Mapbox © OpenStreetMap Improve this map KG [PERSON_NAME] [STREET_ADDRESS][PER…" at bounding box center [591, 386] width 1182 height 669
click at [453, 447] on div "© Mapbox © OpenStreetMap Improve this map" at bounding box center [591, 386] width 1182 height 669
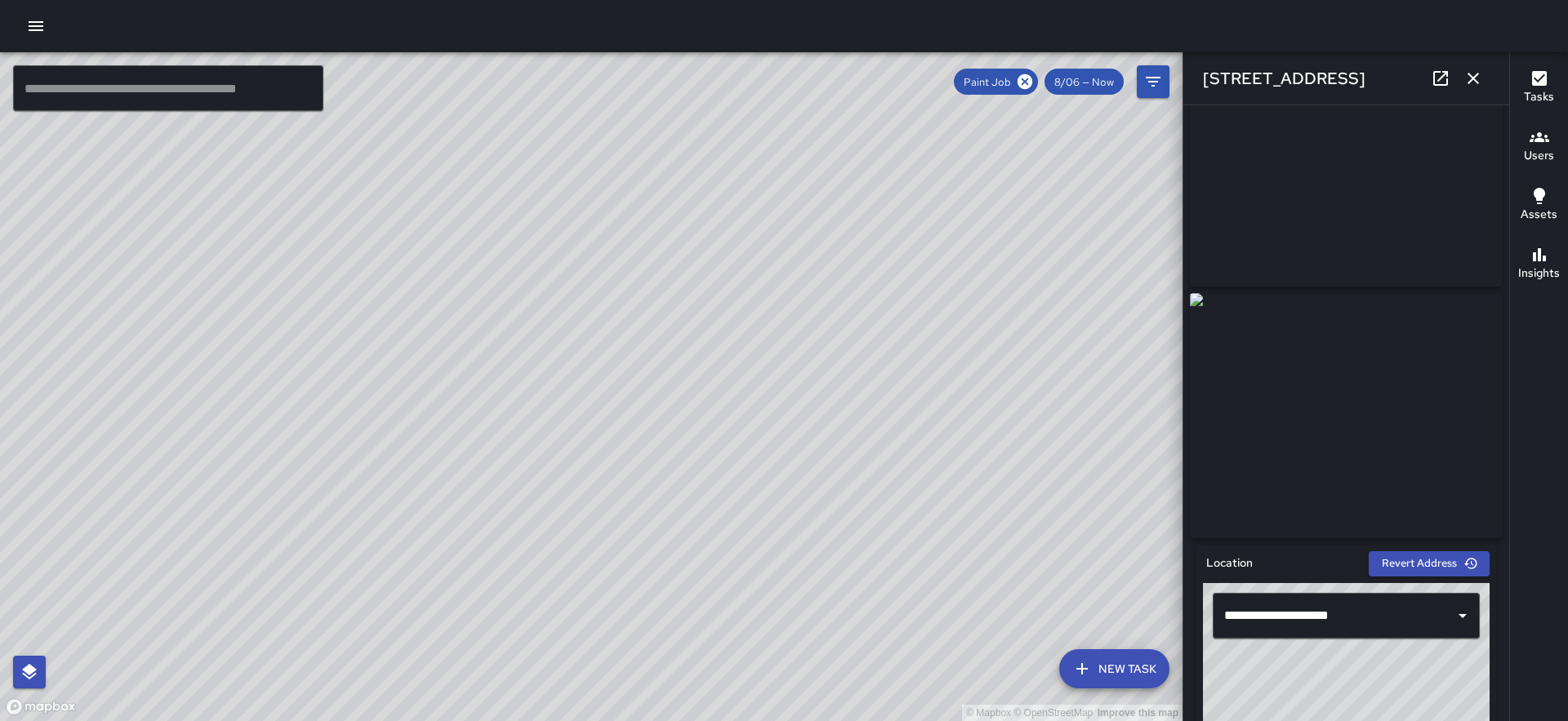
scroll to position [72, 0]
drag, startPoint x: 883, startPoint y: 439, endPoint x: 674, endPoint y: 260, distance: 275.2
click at [674, 260] on div "© Mapbox © OpenStreetMap Improve this map" at bounding box center [591, 386] width 1182 height 669
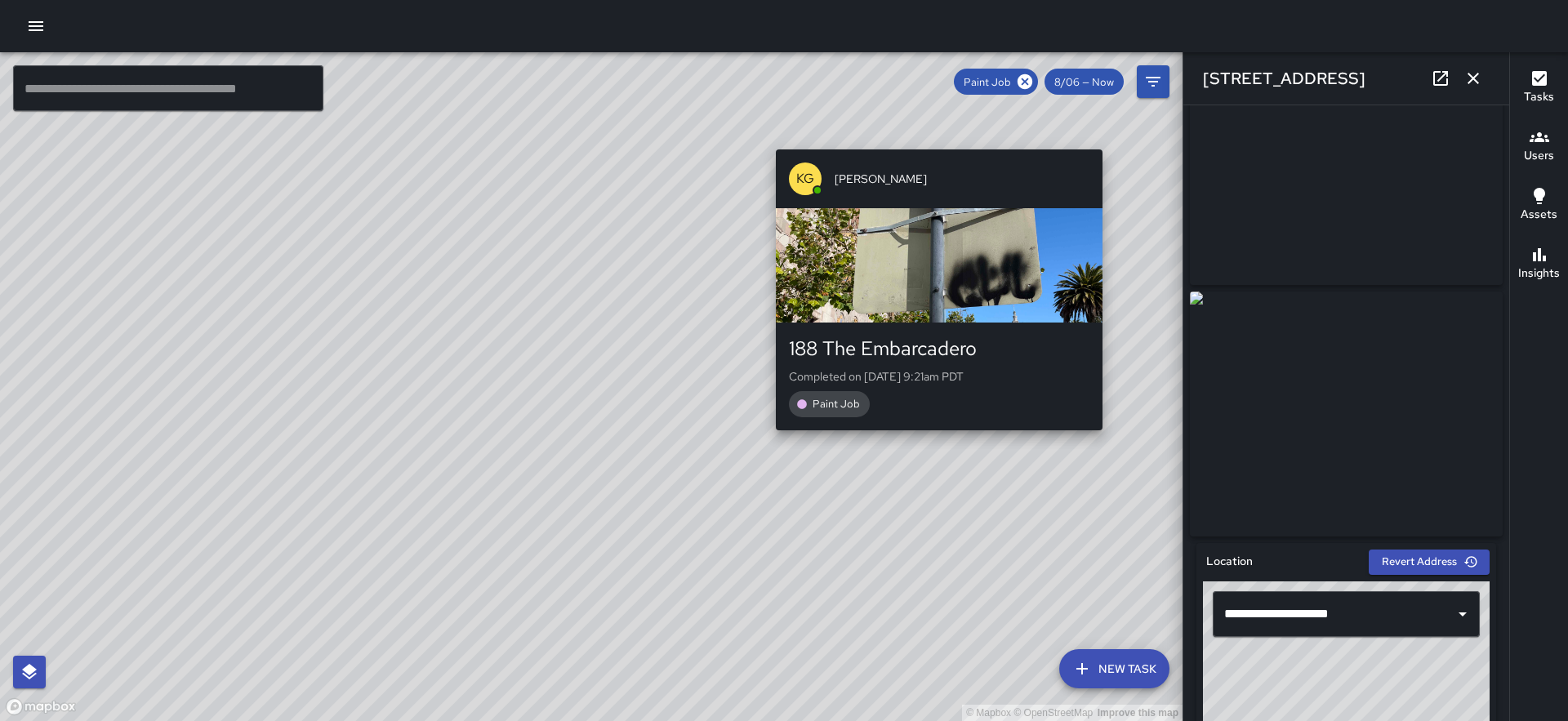
click at [1109, 440] on div "© Mapbox © OpenStreetMap Improve this map KG [PERSON_NAME] 188 The Embarcadero …" at bounding box center [591, 386] width 1182 height 669
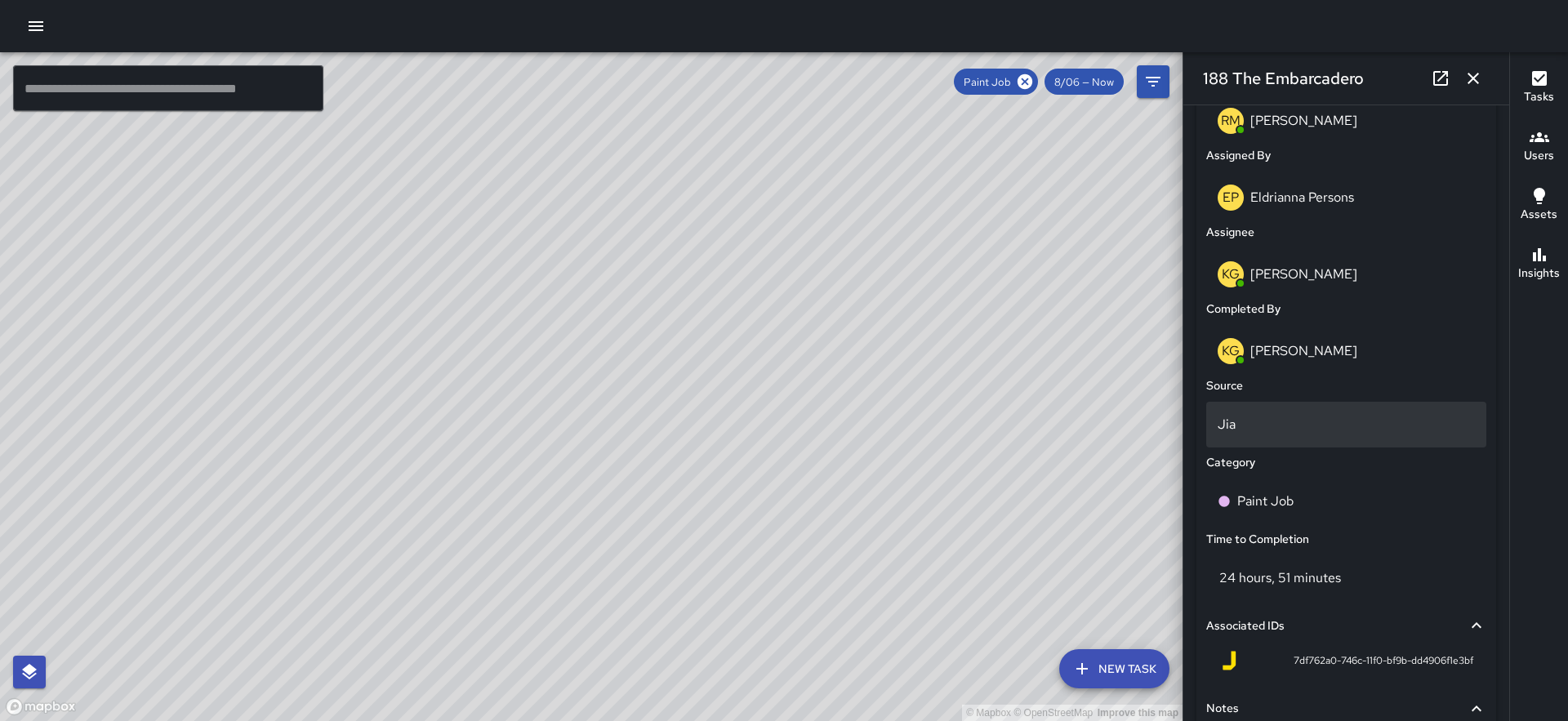
scroll to position [886, 0]
click at [1480, 75] on icon "button" at bounding box center [1473, 79] width 20 height 20
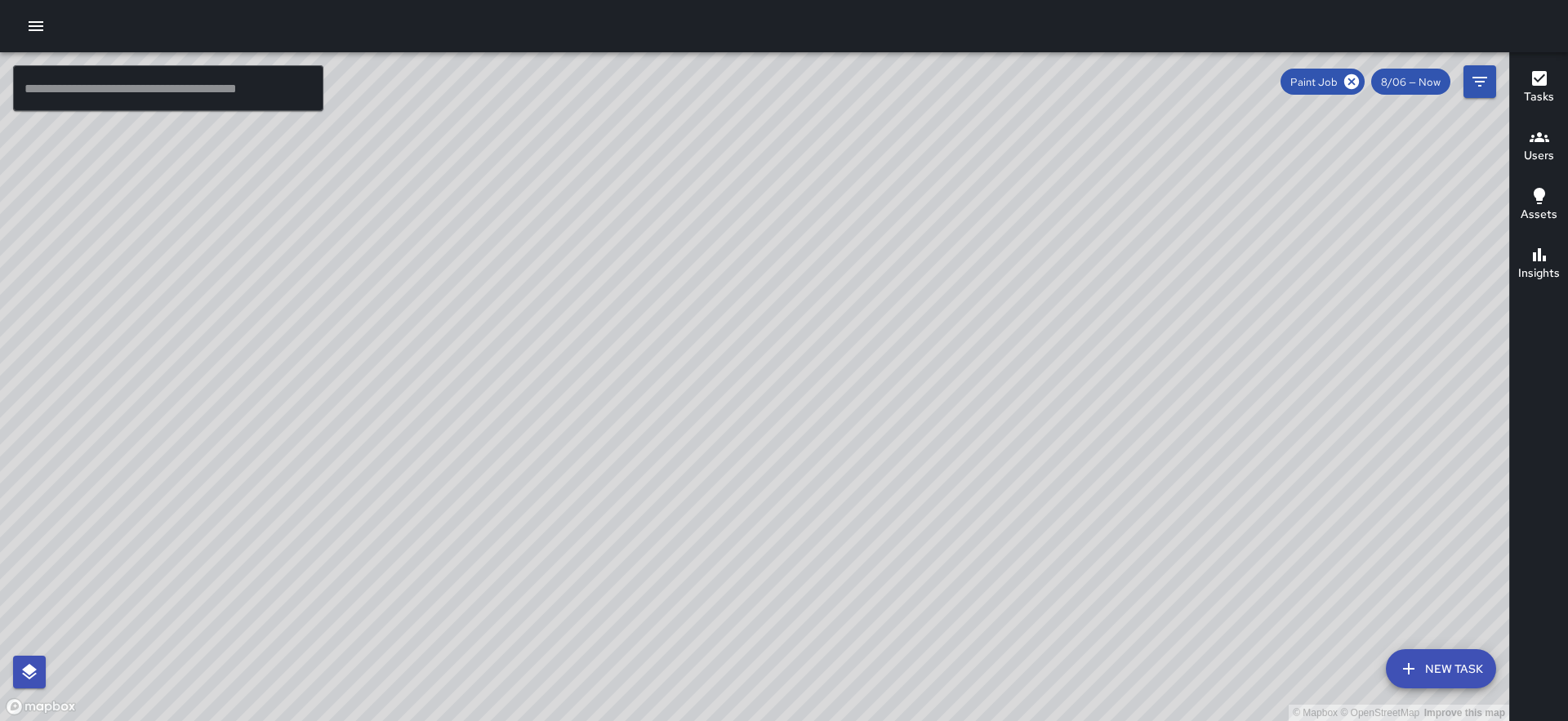
drag, startPoint x: 368, startPoint y: 366, endPoint x: 758, endPoint y: 611, distance: 460.6
click at [758, 610] on div "© Mapbox © OpenStreetMap Improve this map" at bounding box center [755, 386] width 1509 height 669
click at [31, 21] on icon "button" at bounding box center [36, 26] width 20 height 20
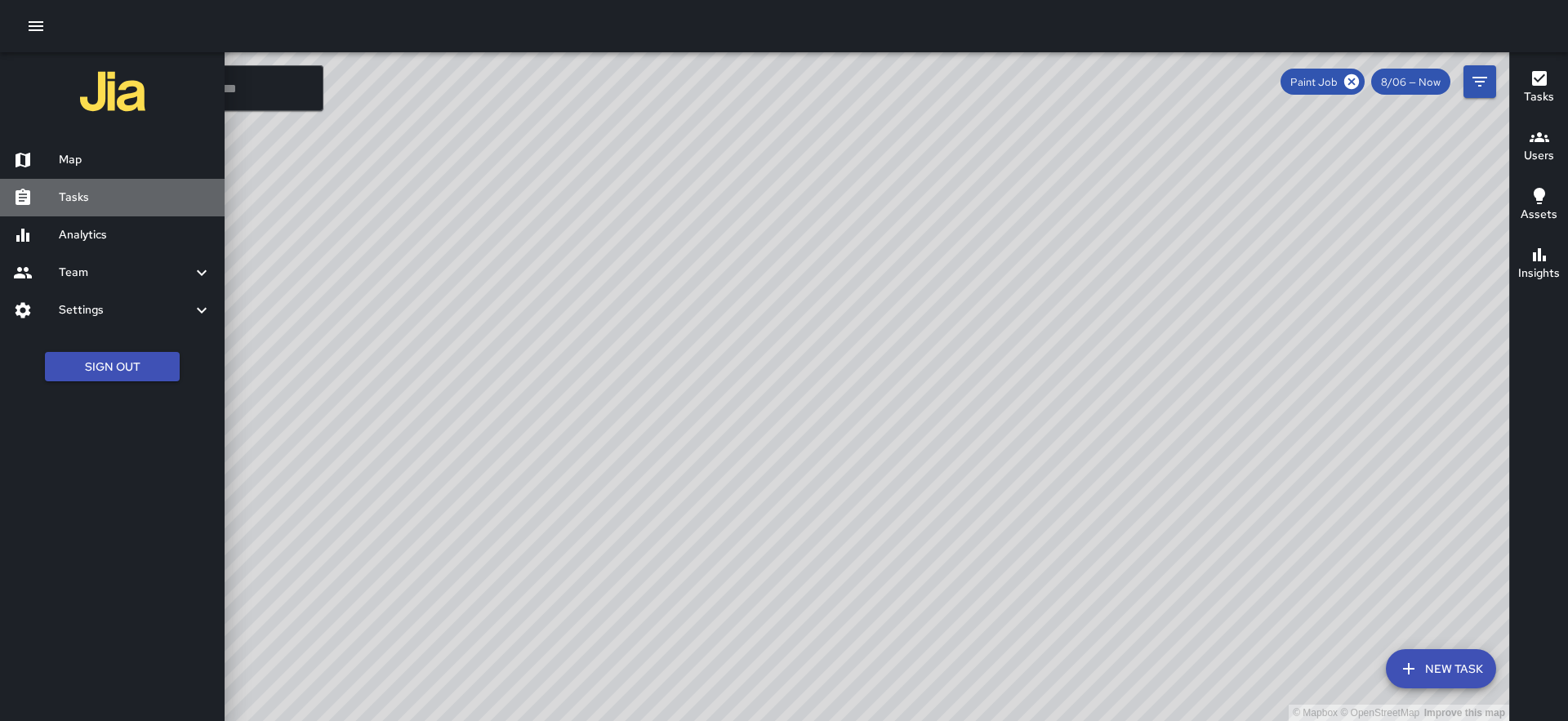
click at [84, 198] on h6 "Tasks" at bounding box center [135, 198] width 153 height 18
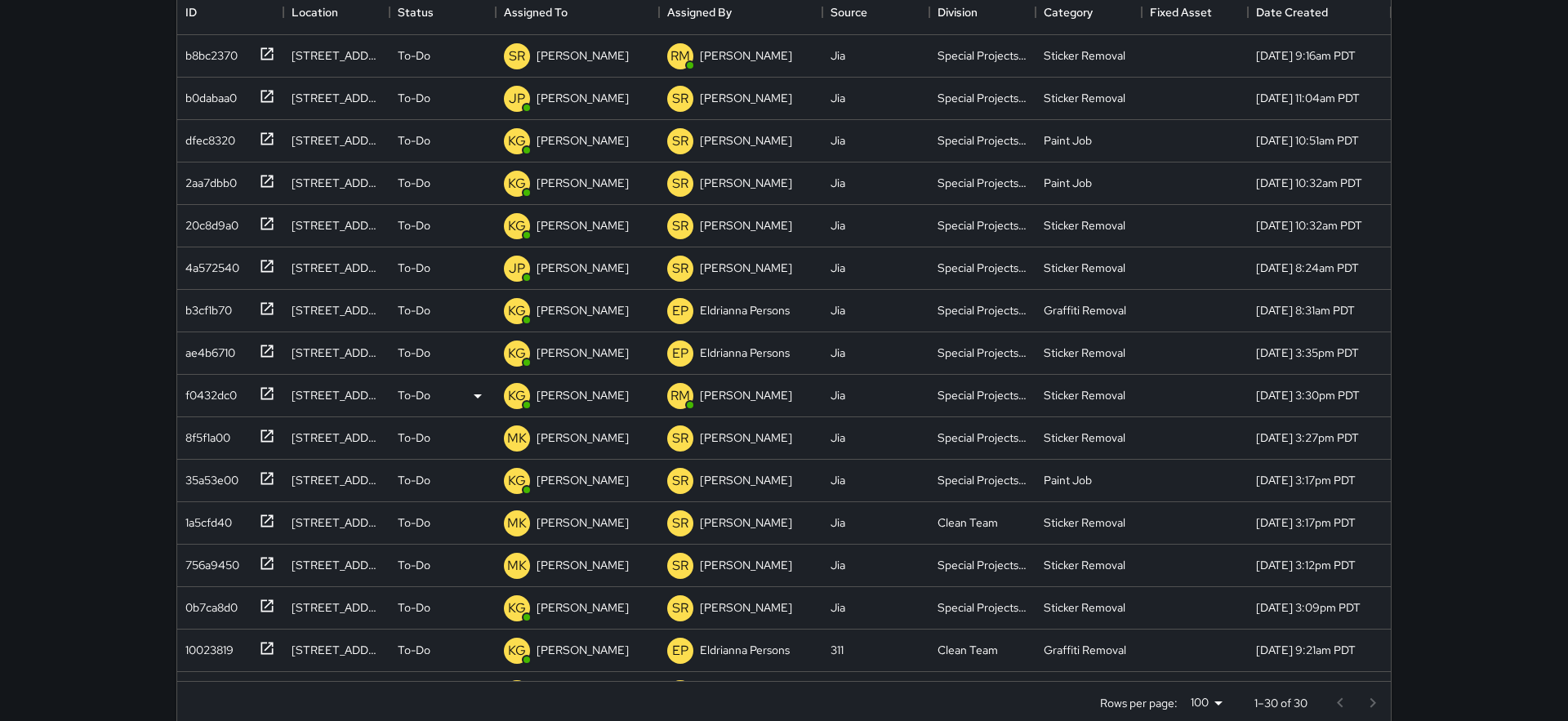
scroll to position [218, 0]
click at [213, 399] on div "f0432dc0" at bounding box center [207, 390] width 58 height 23
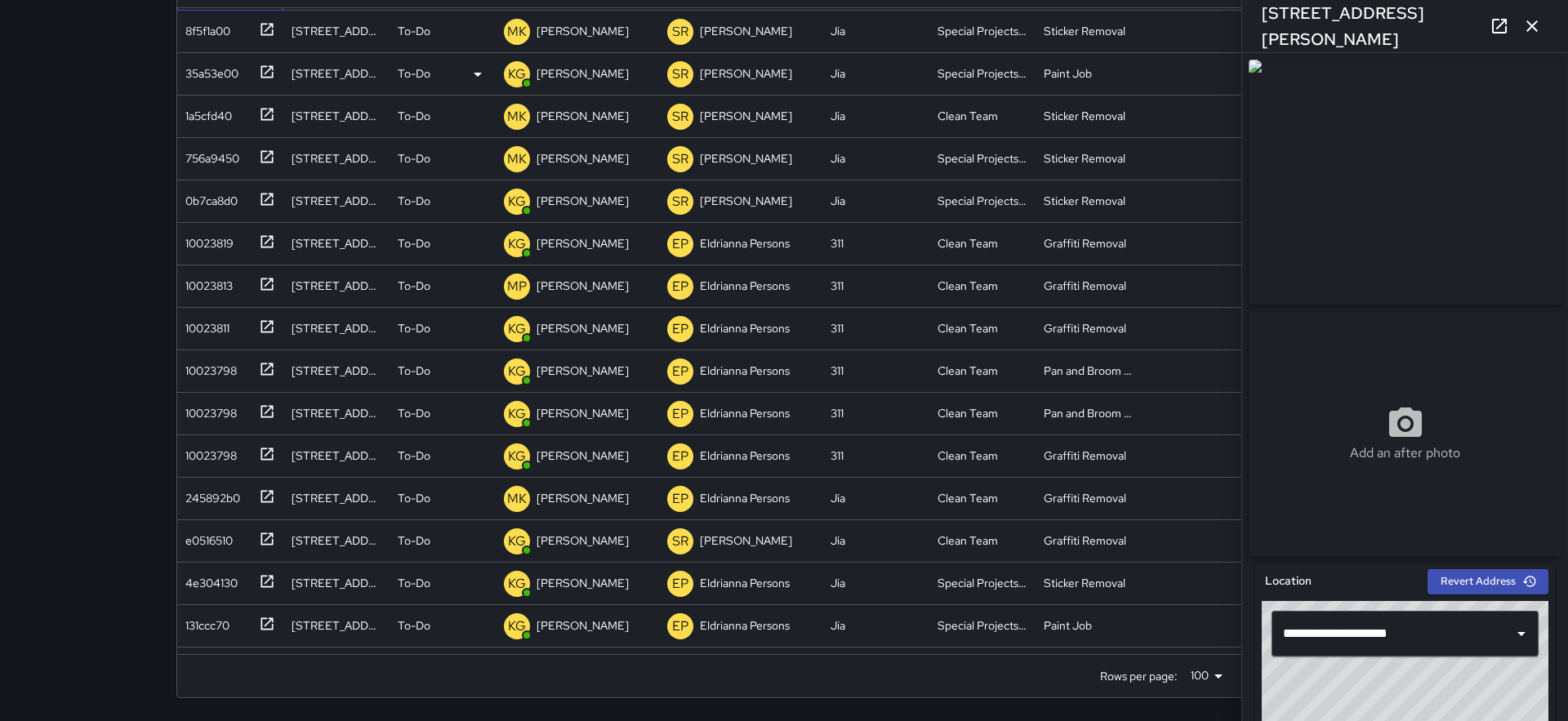
scroll to position [386, 0]
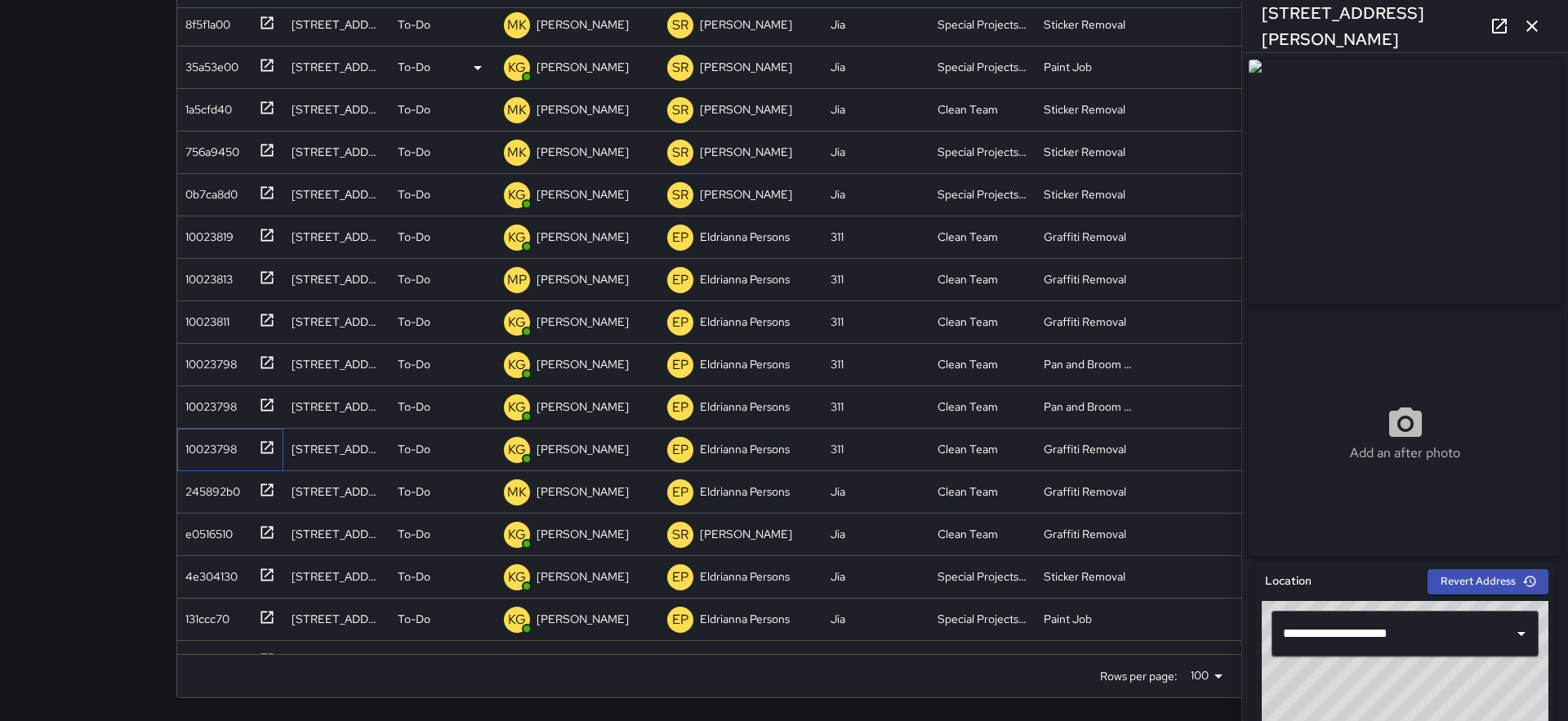
click at [255, 441] on div at bounding box center [264, 446] width 23 height 27
click at [431, 455] on p "To-Do" at bounding box center [414, 449] width 33 height 17
click at [430, 517] on li "Skipped" at bounding box center [442, 523] width 104 height 30
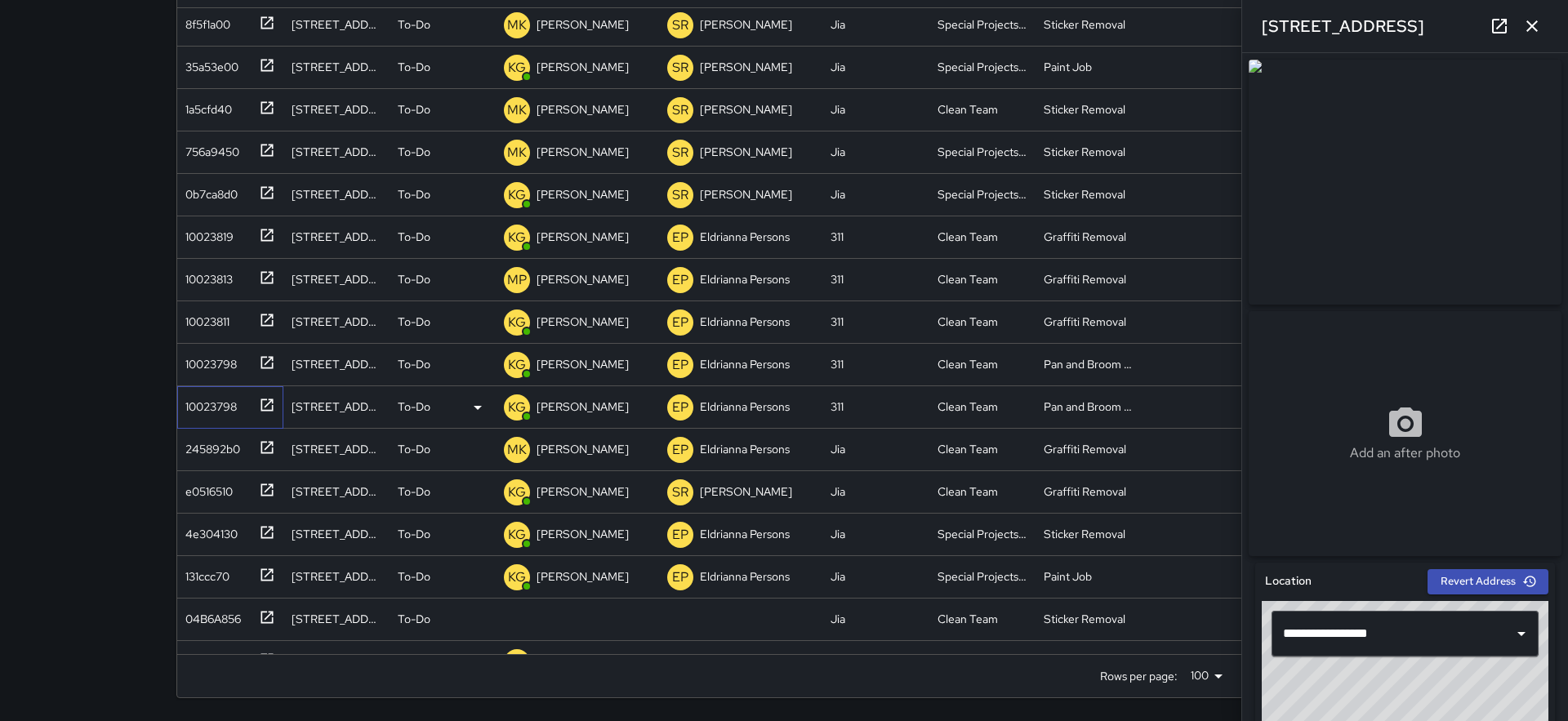
click at [220, 399] on div "10023798" at bounding box center [207, 403] width 58 height 23
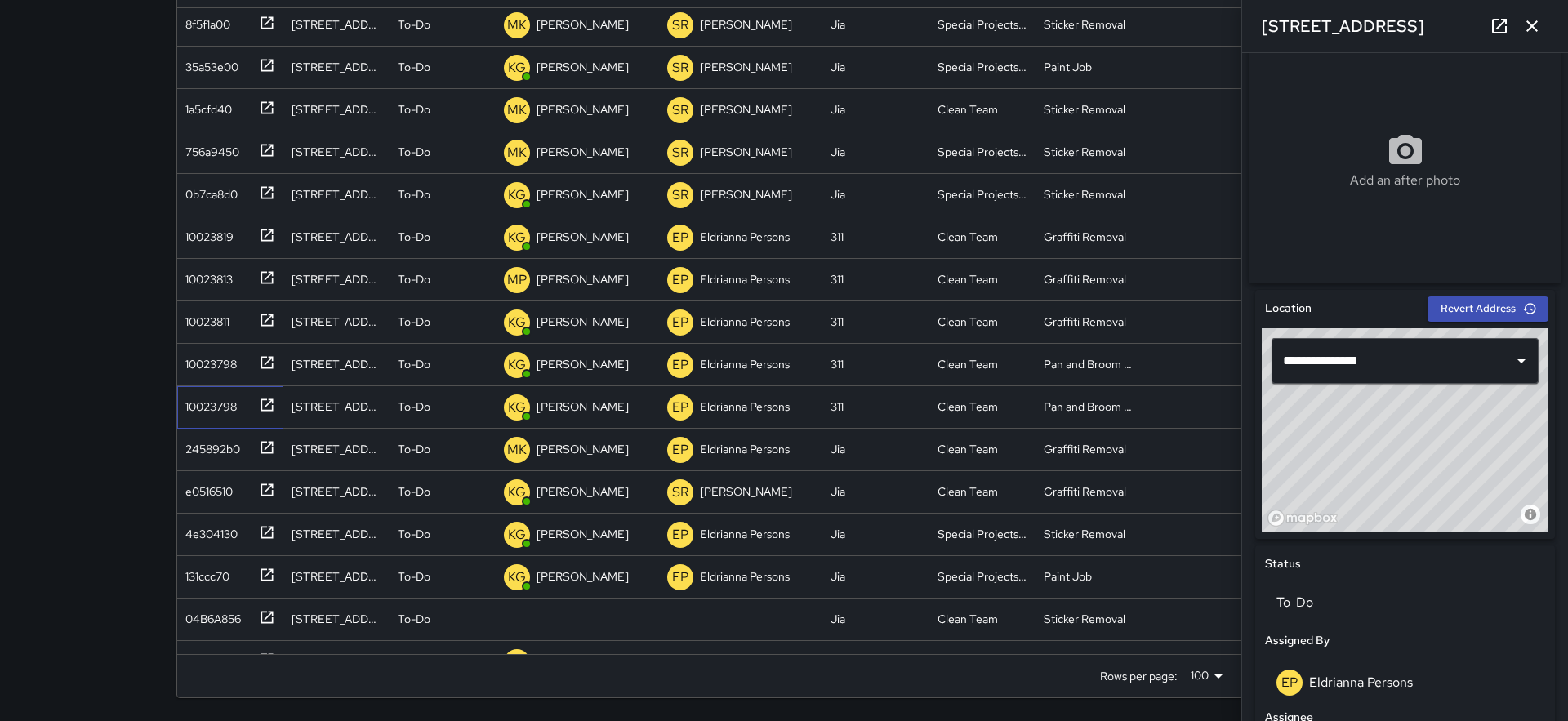
scroll to position [805, 0]
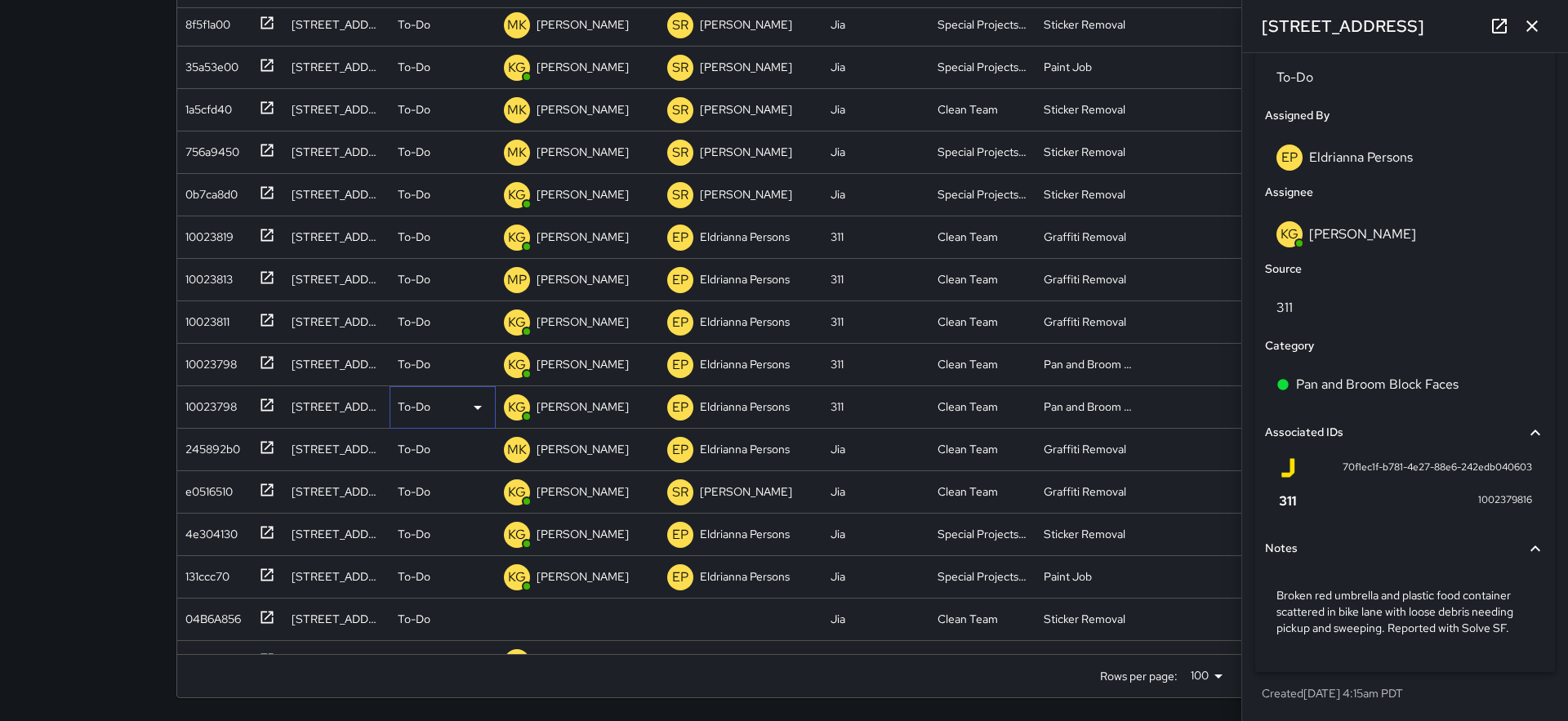
click at [435, 412] on div "To-Do" at bounding box center [442, 408] width 90 height 20
click at [437, 482] on li "Skipped" at bounding box center [442, 481] width 104 height 30
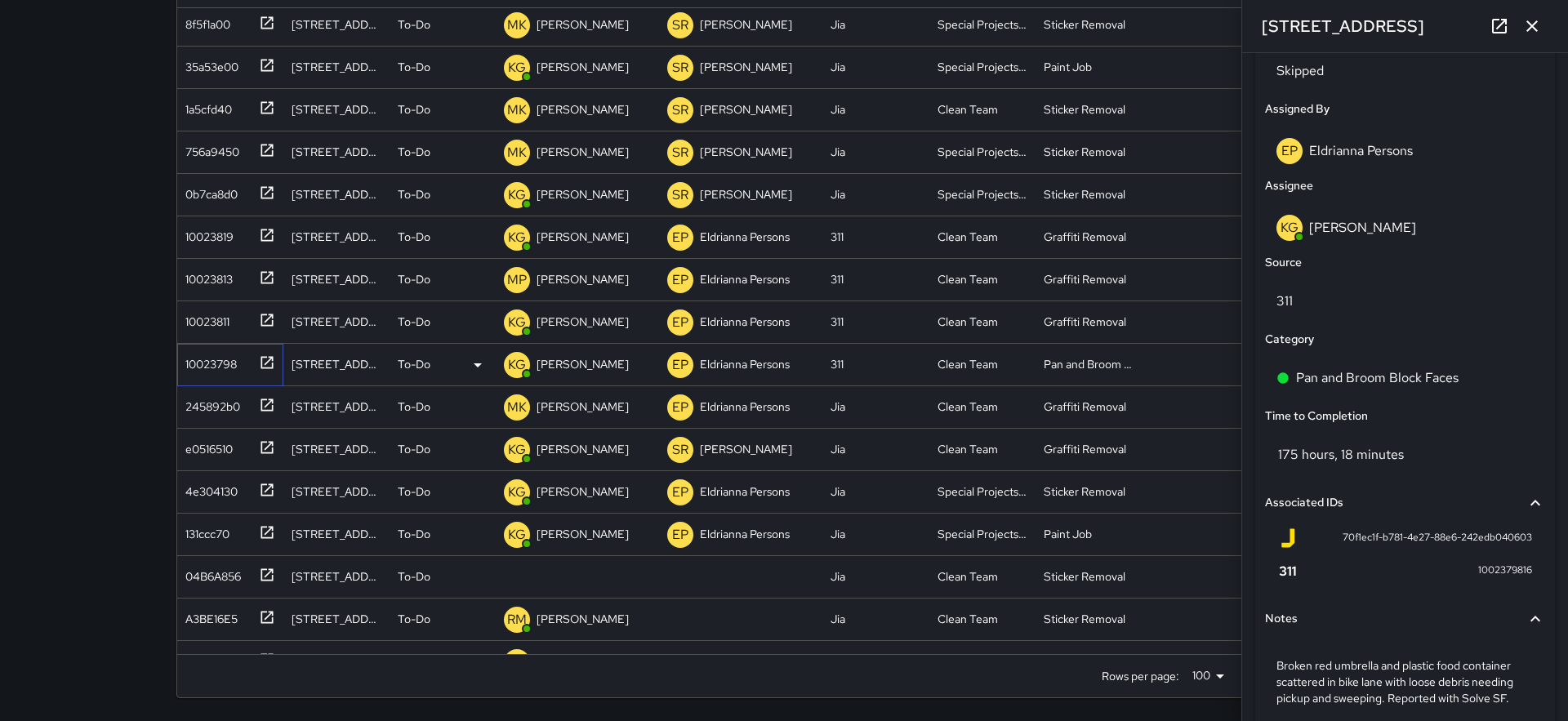
click at [238, 362] on div "10023798" at bounding box center [226, 361] width 97 height 27
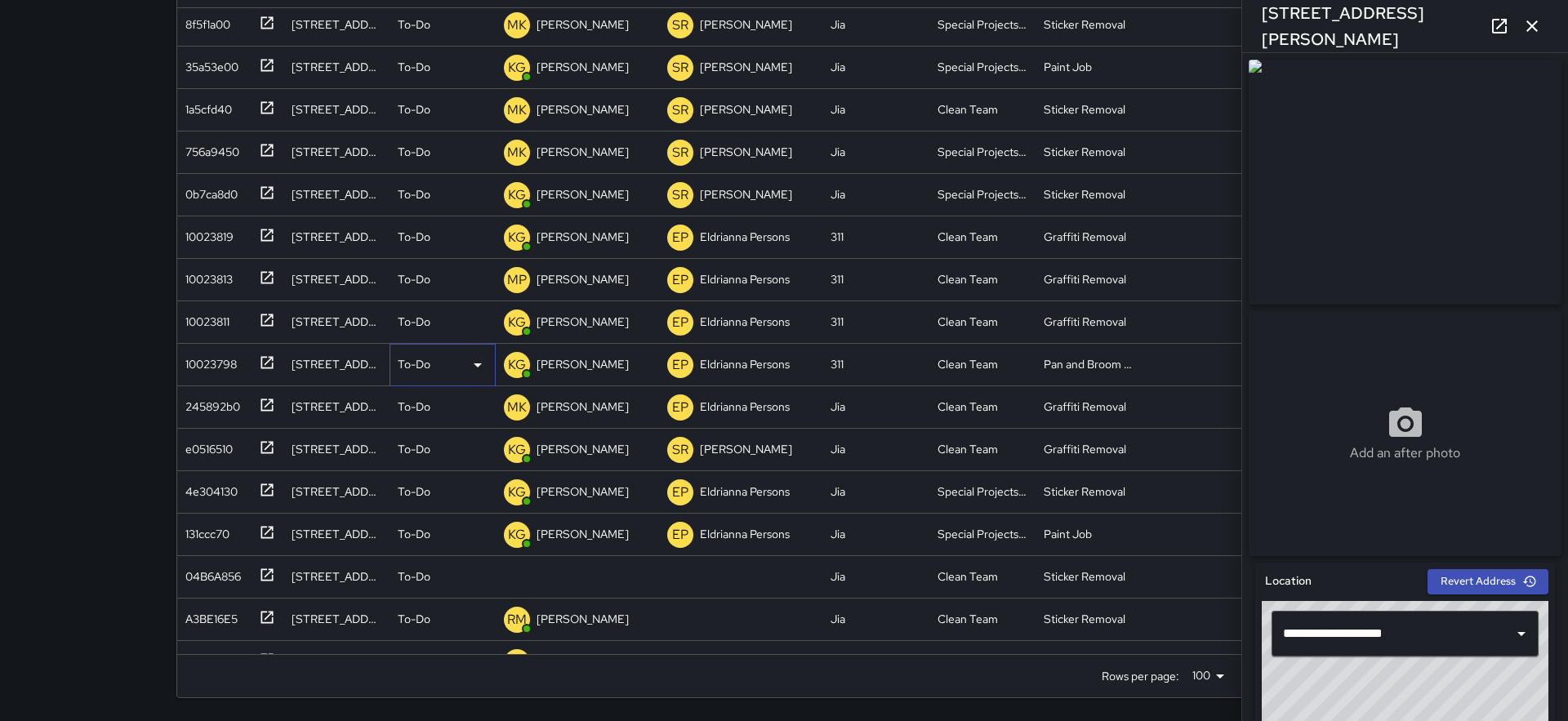
click at [446, 365] on div "To-Do" at bounding box center [442, 365] width 90 height 20
click at [447, 431] on li "Skipped" at bounding box center [442, 439] width 104 height 30
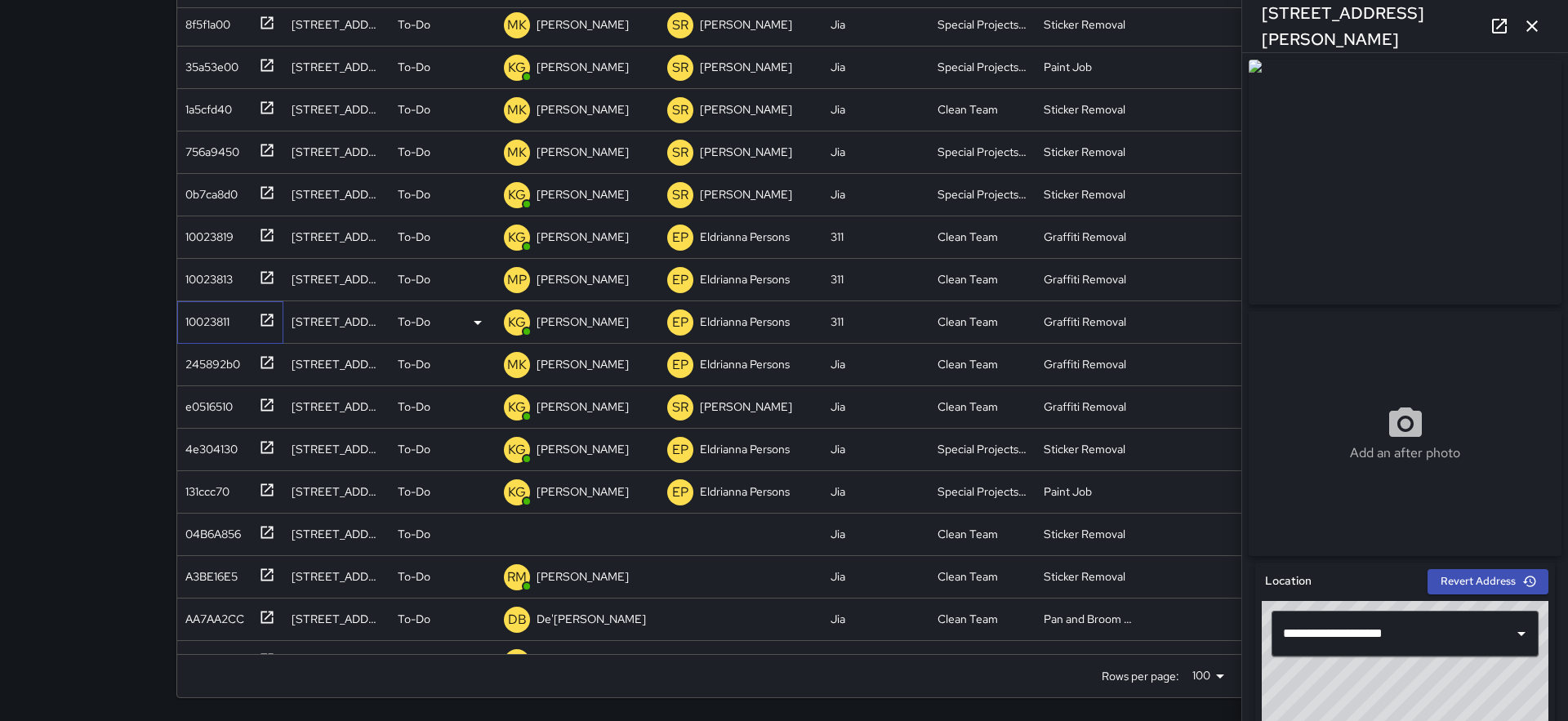
click at [225, 315] on div "10023811" at bounding box center [203, 318] width 50 height 23
click at [447, 326] on div "To-Do" at bounding box center [442, 322] width 90 height 20
click at [446, 395] on li "Skipped" at bounding box center [442, 396] width 104 height 30
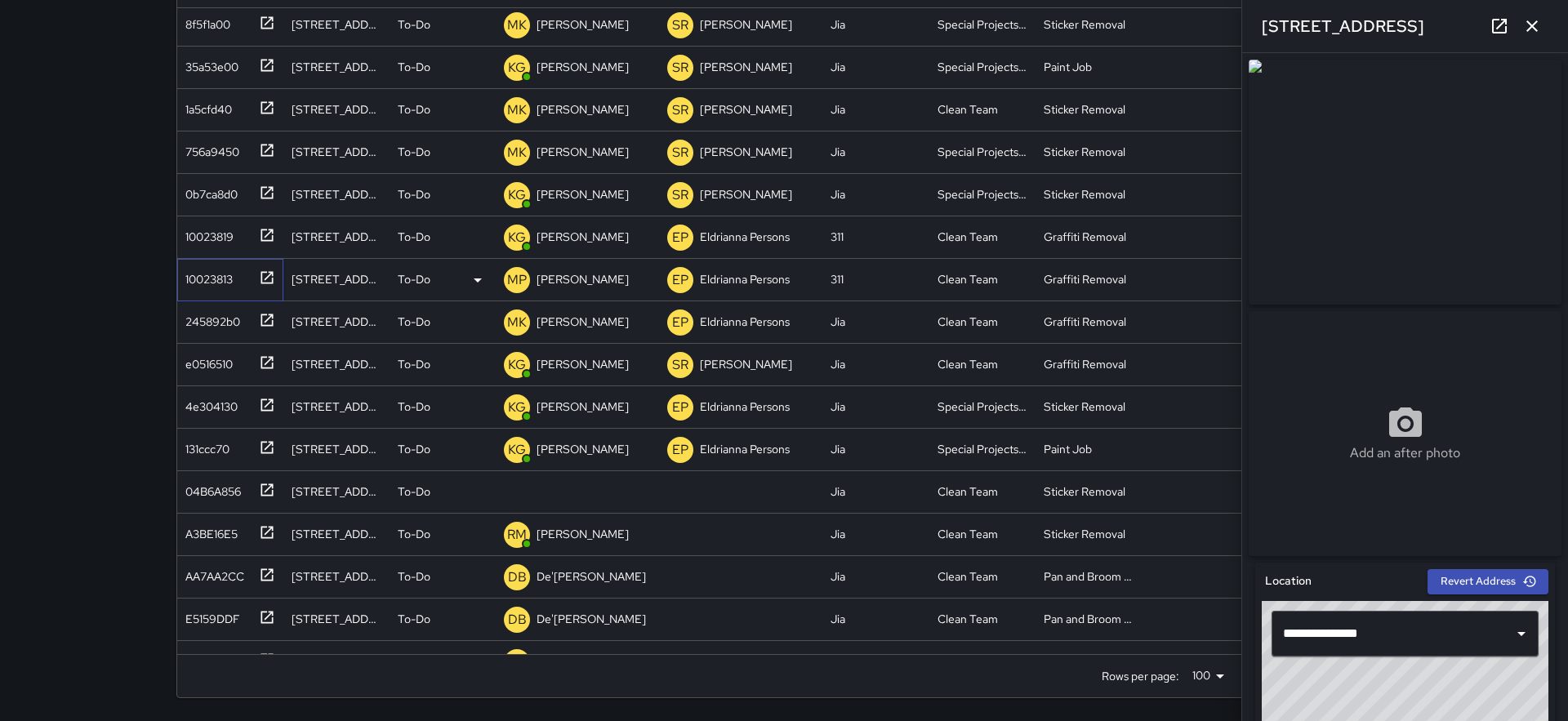
click at [241, 282] on div "10023813" at bounding box center [226, 276] width 97 height 27
click at [469, 282] on icon at bounding box center [478, 280] width 20 height 20
click at [461, 357] on li "Skipped" at bounding box center [442, 354] width 104 height 30
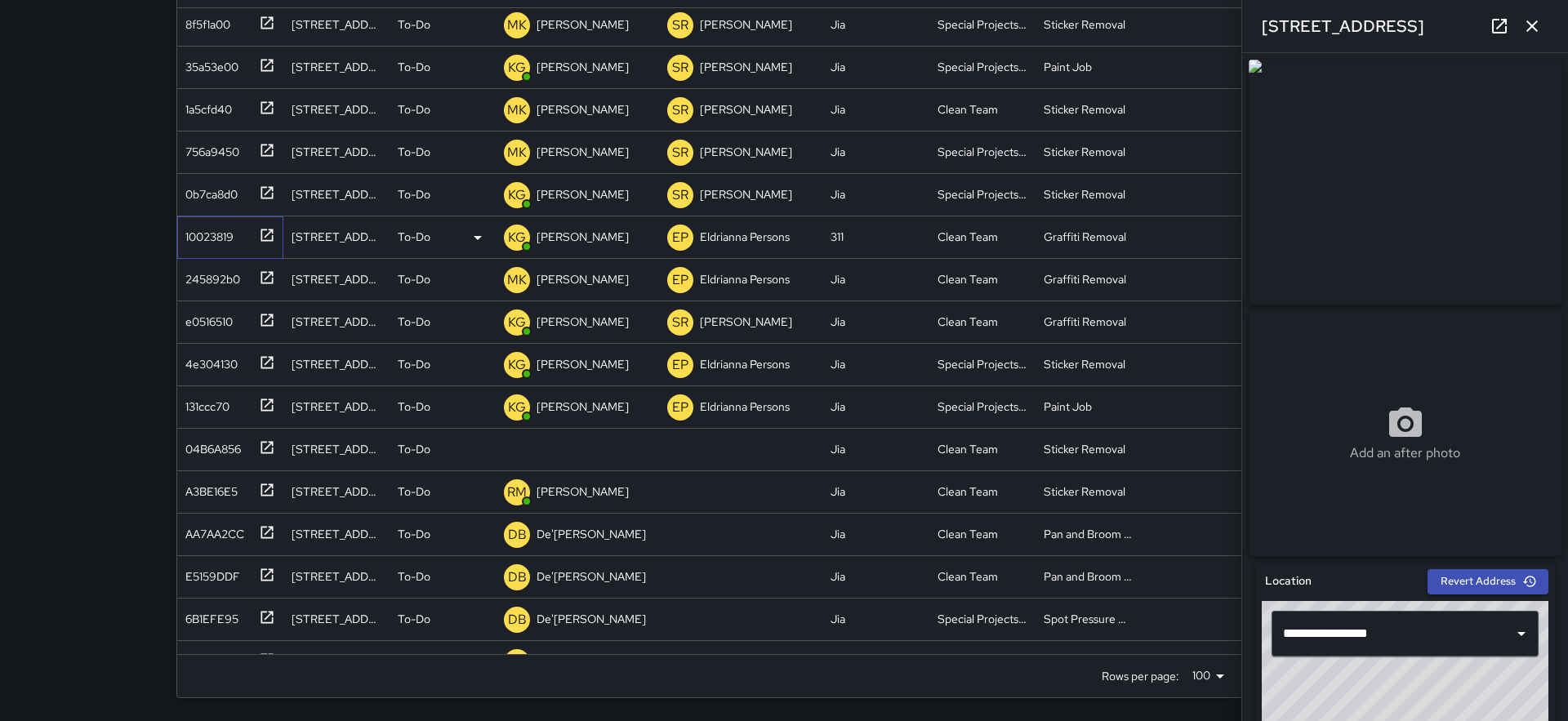
click at [236, 236] on div "10023819" at bounding box center [226, 234] width 97 height 27
click at [447, 241] on div "To-Do" at bounding box center [442, 238] width 90 height 20
click at [455, 307] on li "Skipped" at bounding box center [442, 312] width 104 height 30
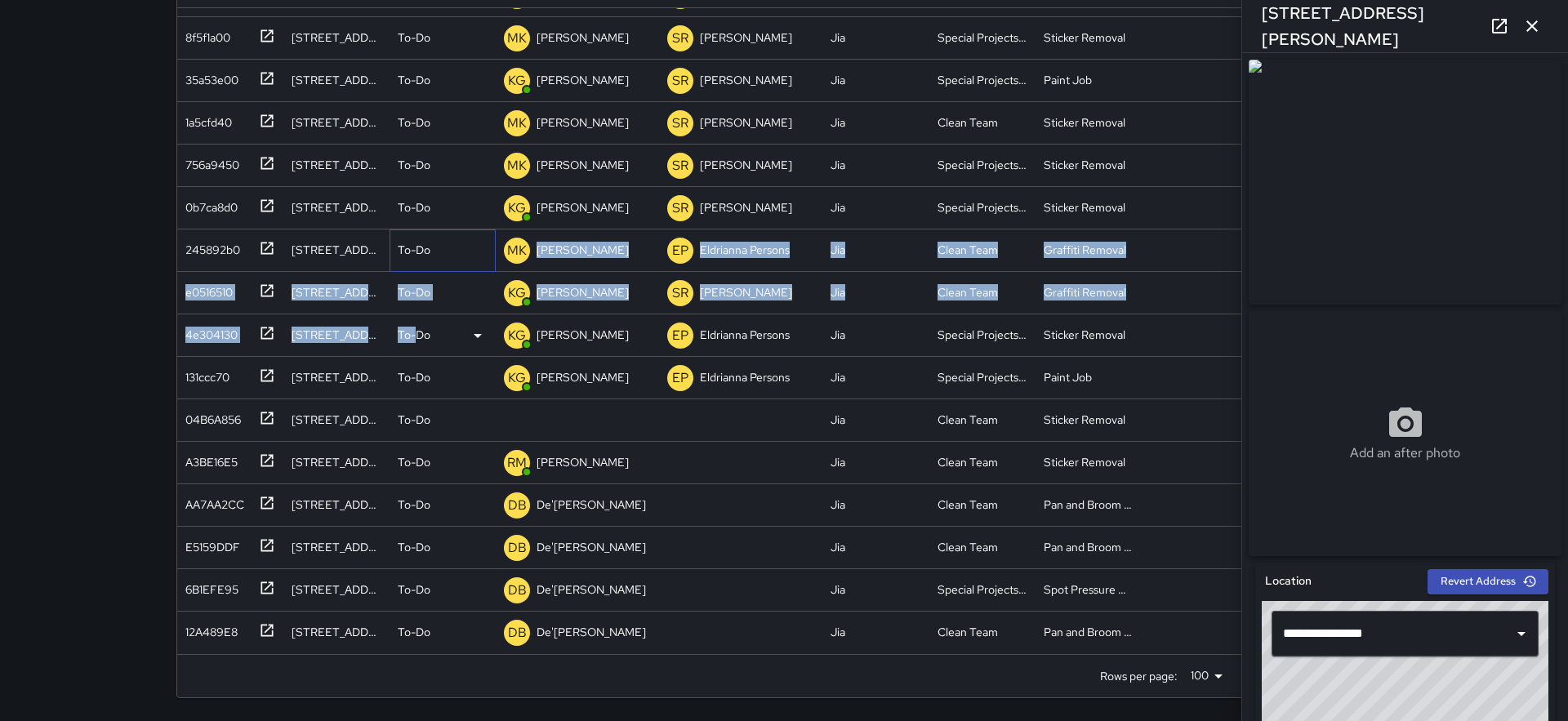
drag, startPoint x: 422, startPoint y: 264, endPoint x: 413, endPoint y: 342, distance: 78.5
click at [413, 342] on div "ae4b6710 [STREET_ADDRESS][PERSON_NAME] To-Do KG [PERSON_NAME] EP Eldrianna Pers…" at bounding box center [784, 293] width 1213 height 722
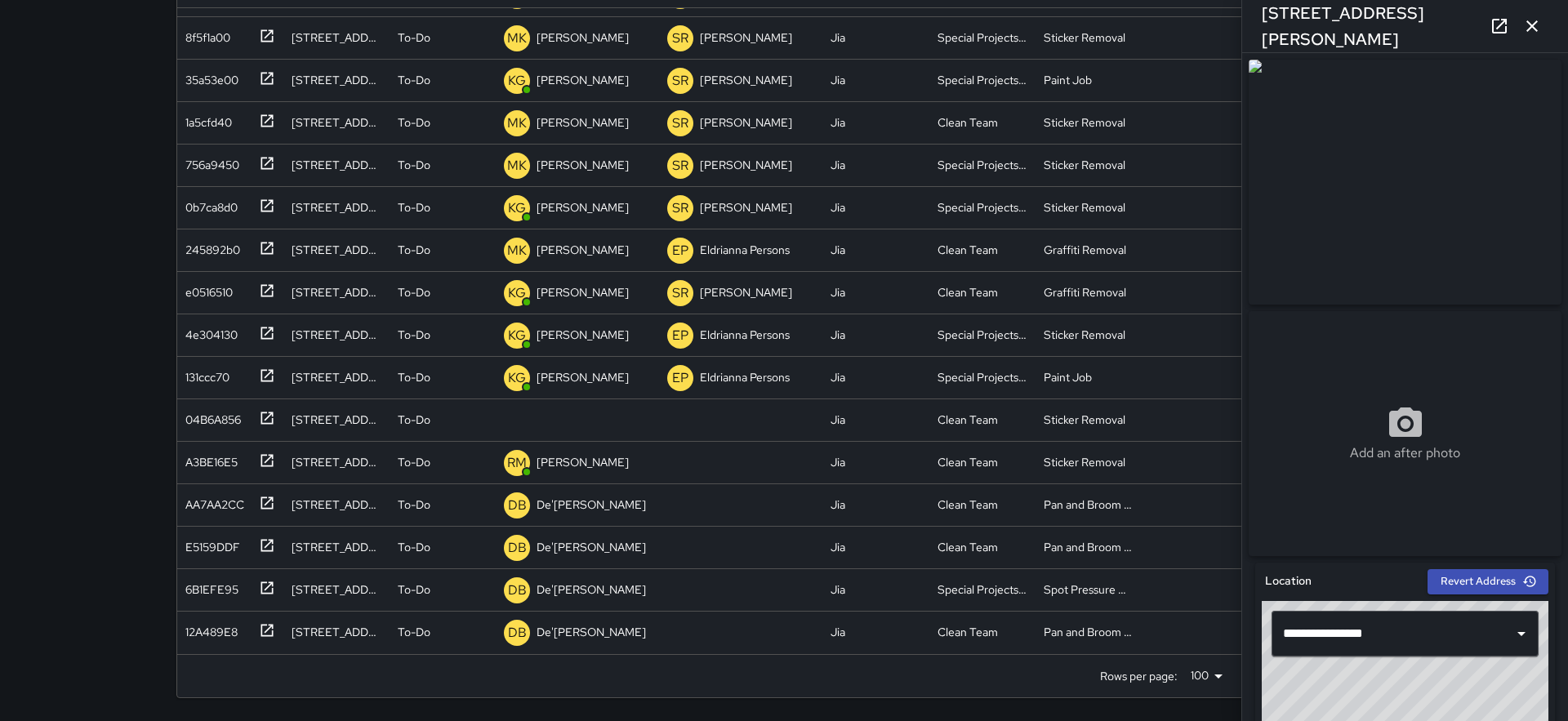
click at [51, 328] on div "Search Search New Task To-Do (24) Skipped (30) Completed (99+) ID Location Stat…" at bounding box center [784, 239] width 1568 height 965
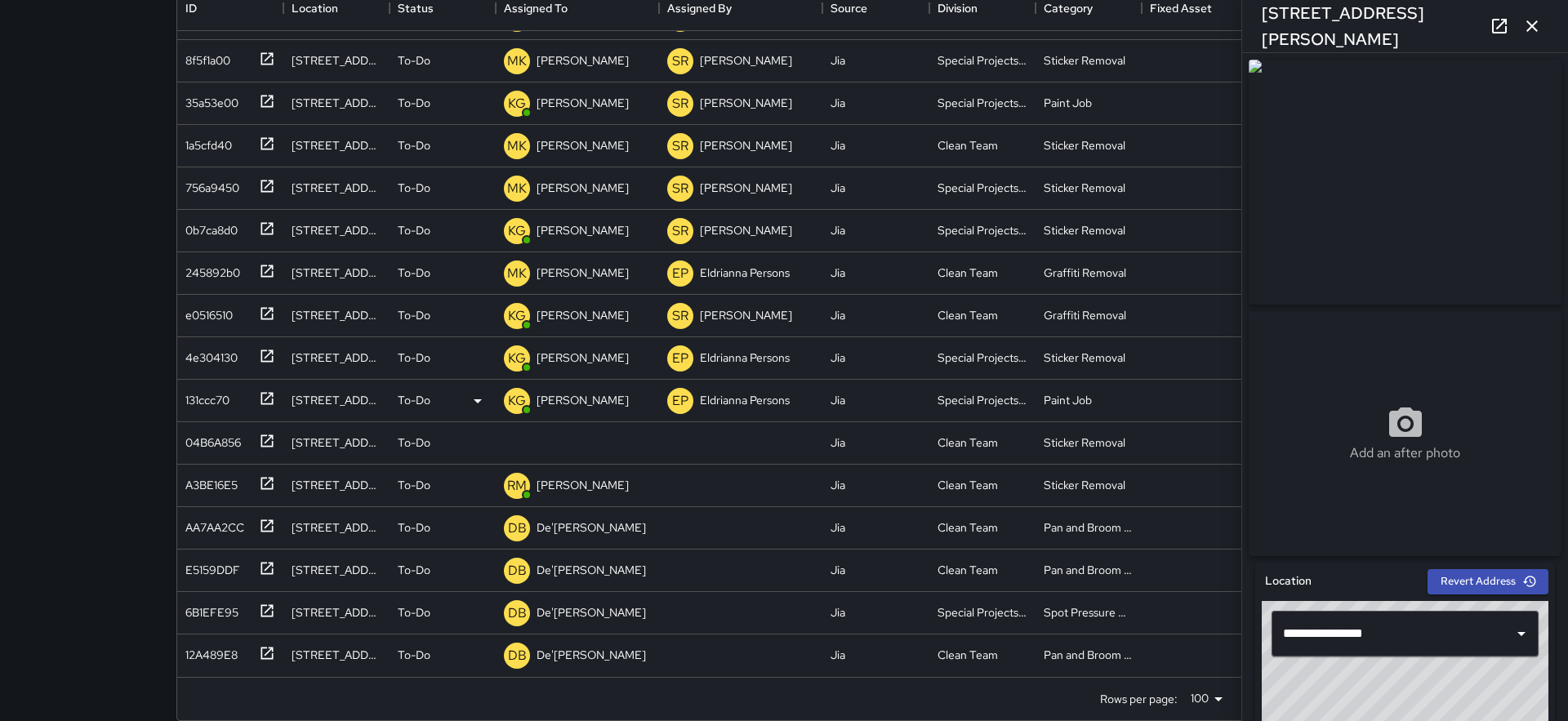
scroll to position [223, 0]
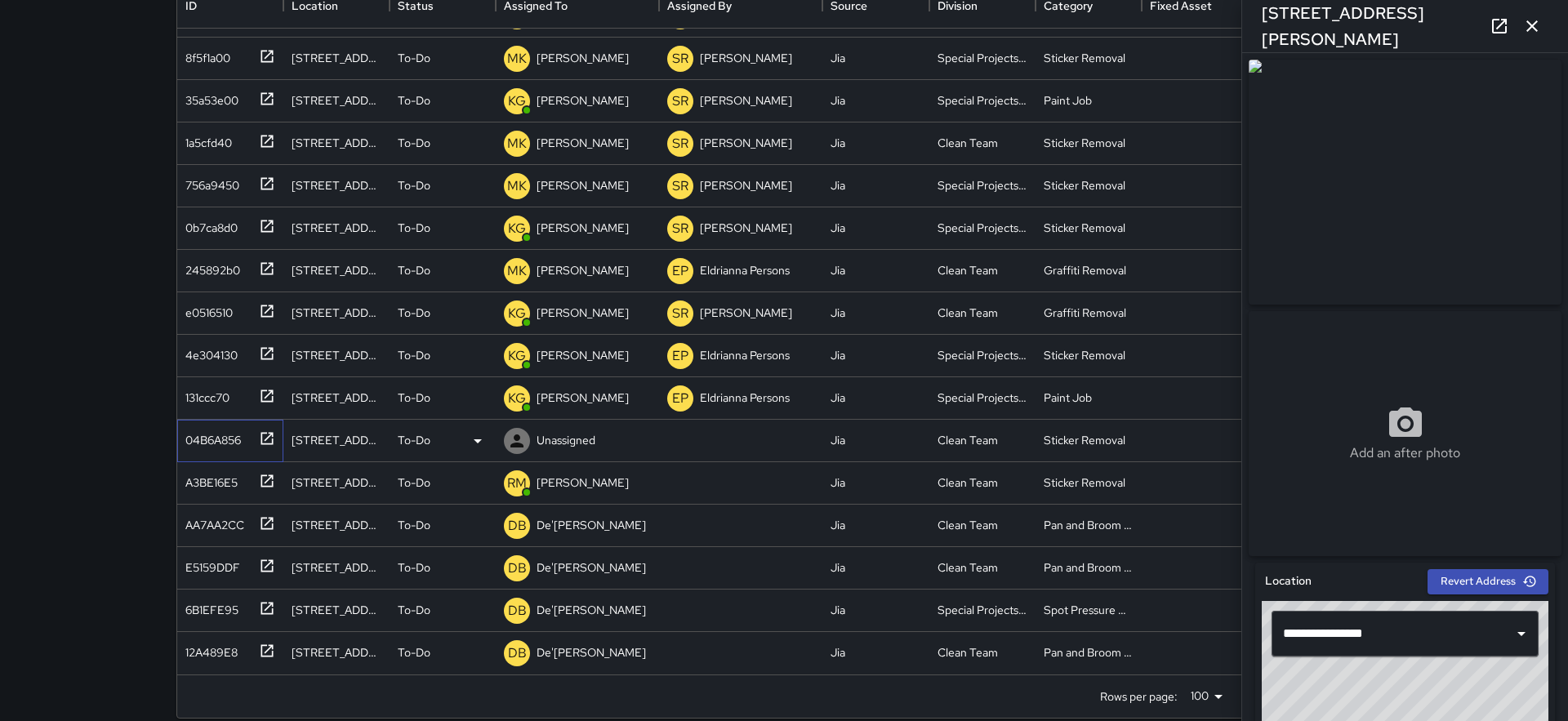
click at [241, 437] on div "04B6A856" at bounding box center [209, 437] width 62 height 23
click at [414, 441] on p "To-Do" at bounding box center [414, 441] width 33 height 17
click at [440, 513] on li "Skipped" at bounding box center [442, 515] width 104 height 30
click at [126, 438] on div "Search Search New Task To-Do (24) Skipped (30) Completed (99+) ID Location Stat…" at bounding box center [784, 259] width 1568 height 965
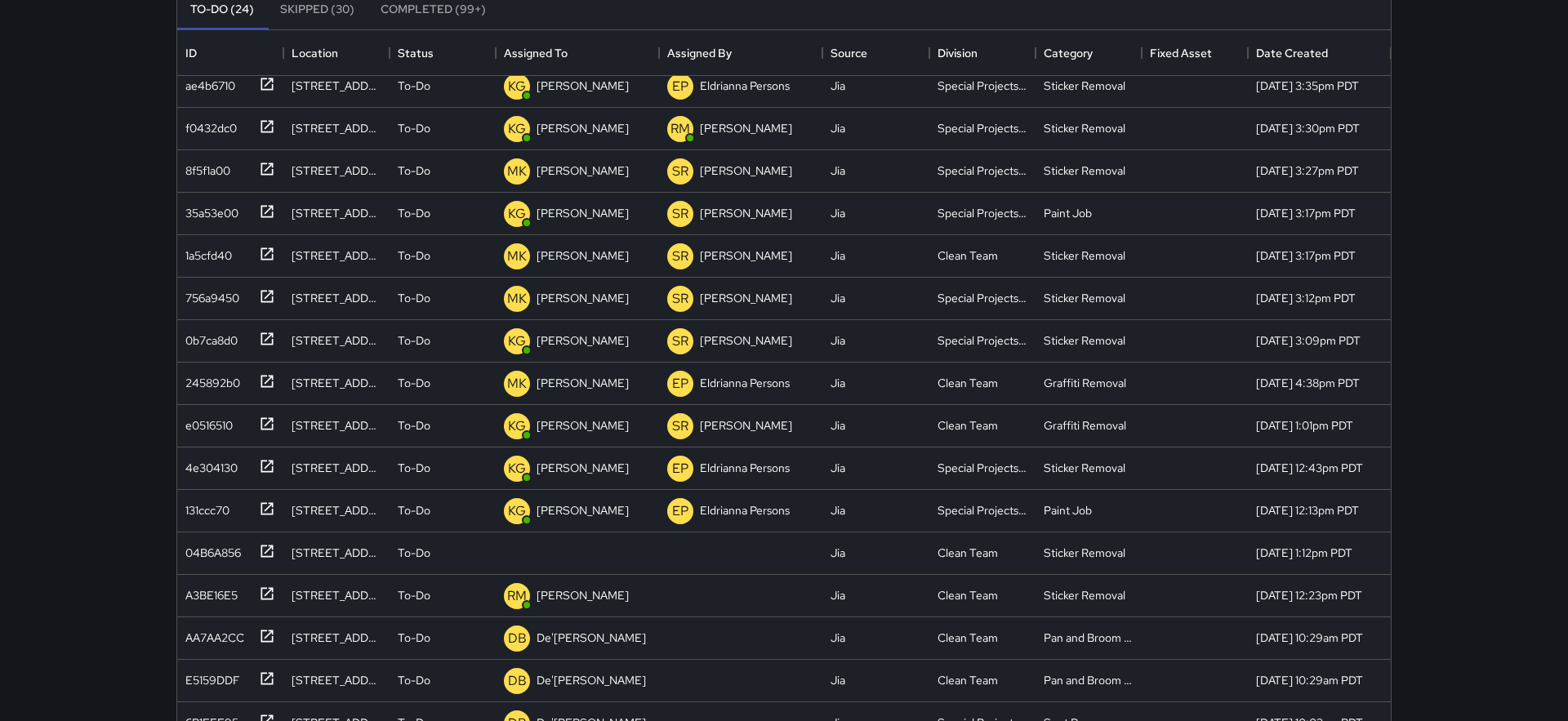
scroll to position [373, 0]
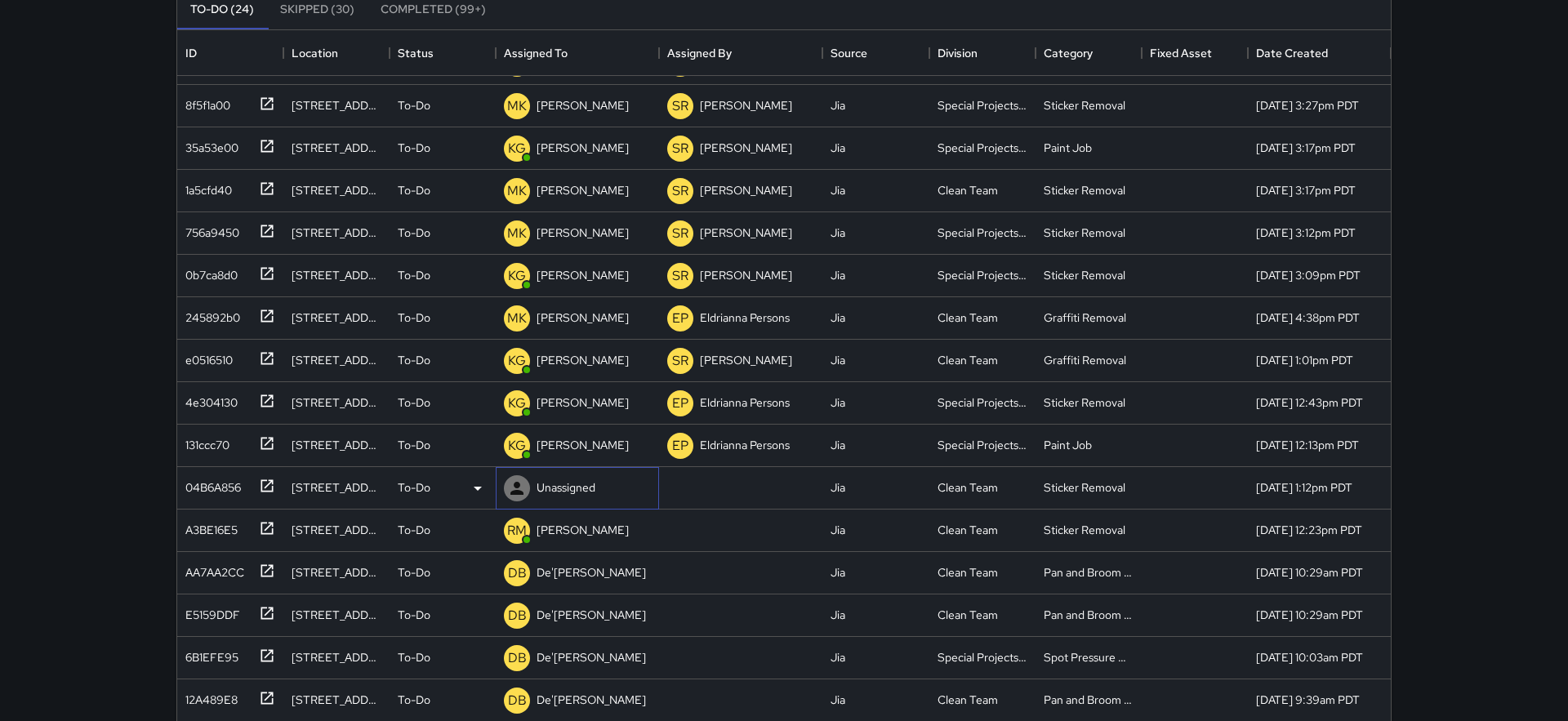
click at [560, 491] on p "Unassigned" at bounding box center [565, 488] width 59 height 17
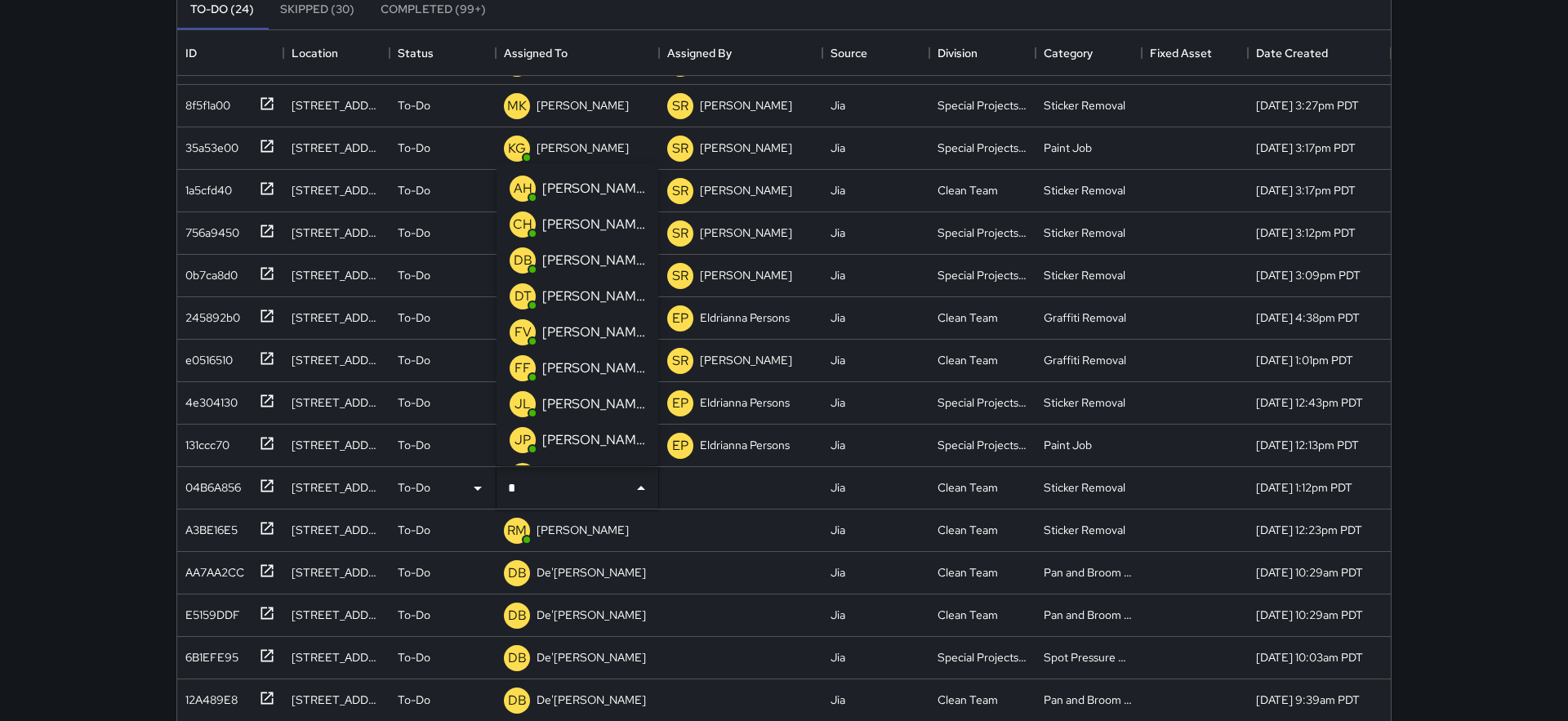
type input "**"
click at [574, 309] on div "De'[PERSON_NAME]" at bounding box center [593, 298] width 109 height 26
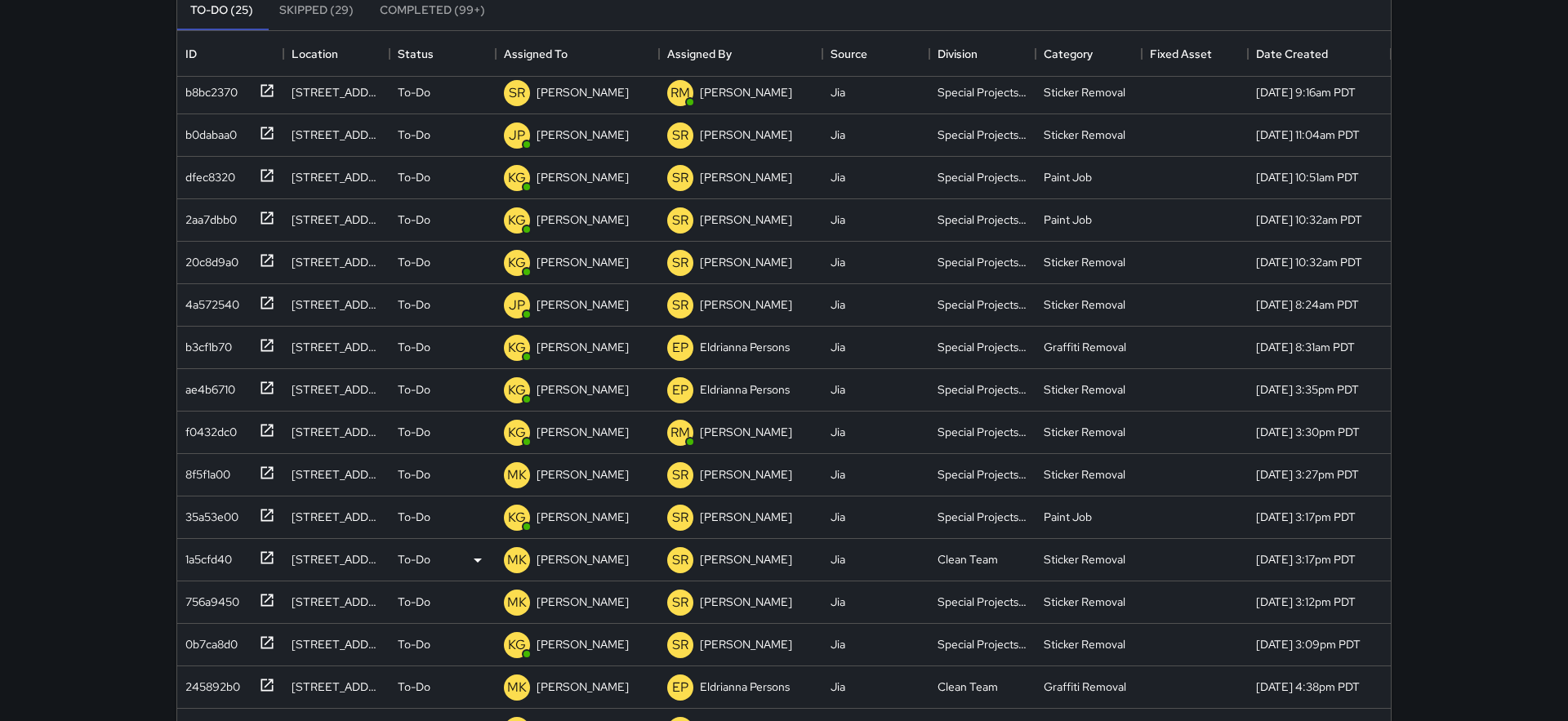
scroll to position [0, 0]
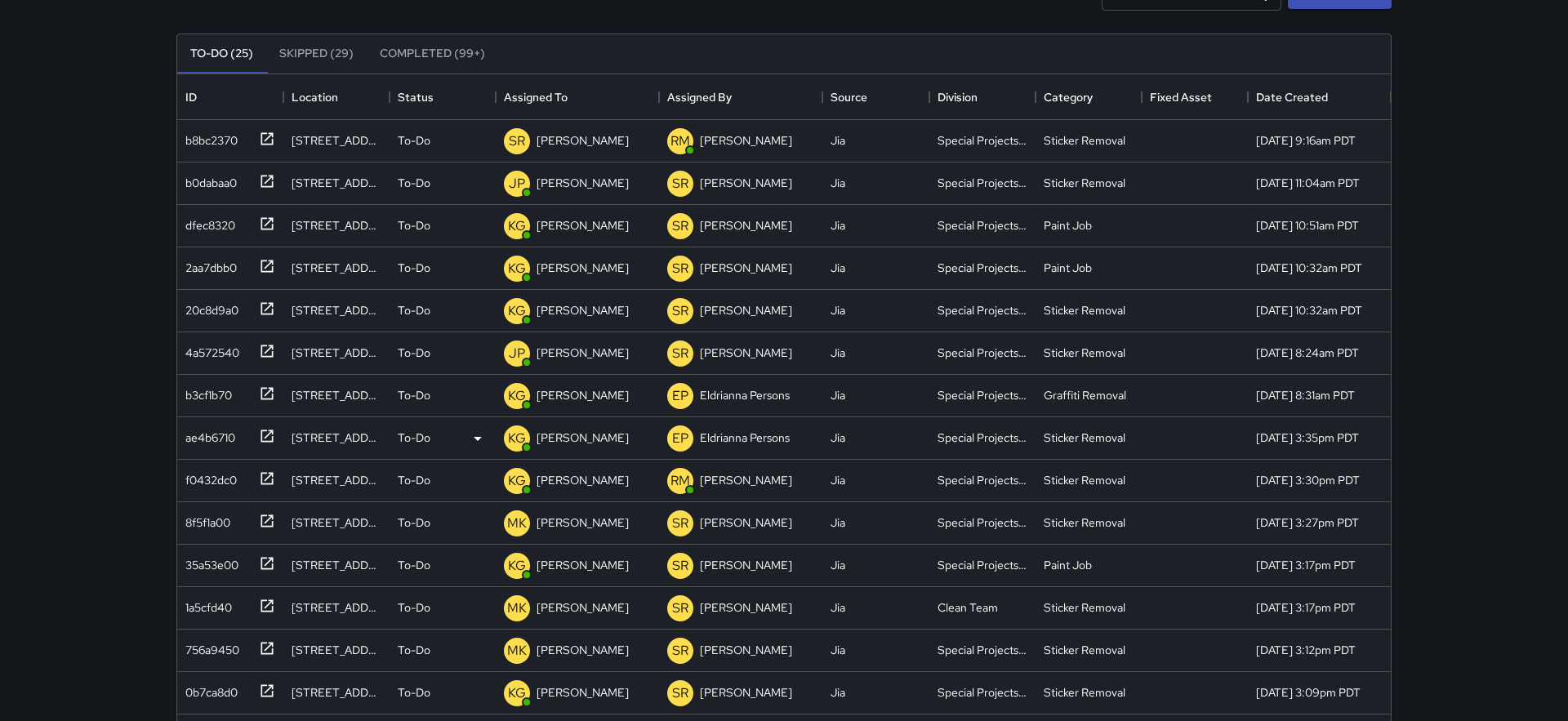
scroll to position [130, 0]
click at [250, 145] on div "b8bc2370" at bounding box center [226, 139] width 97 height 27
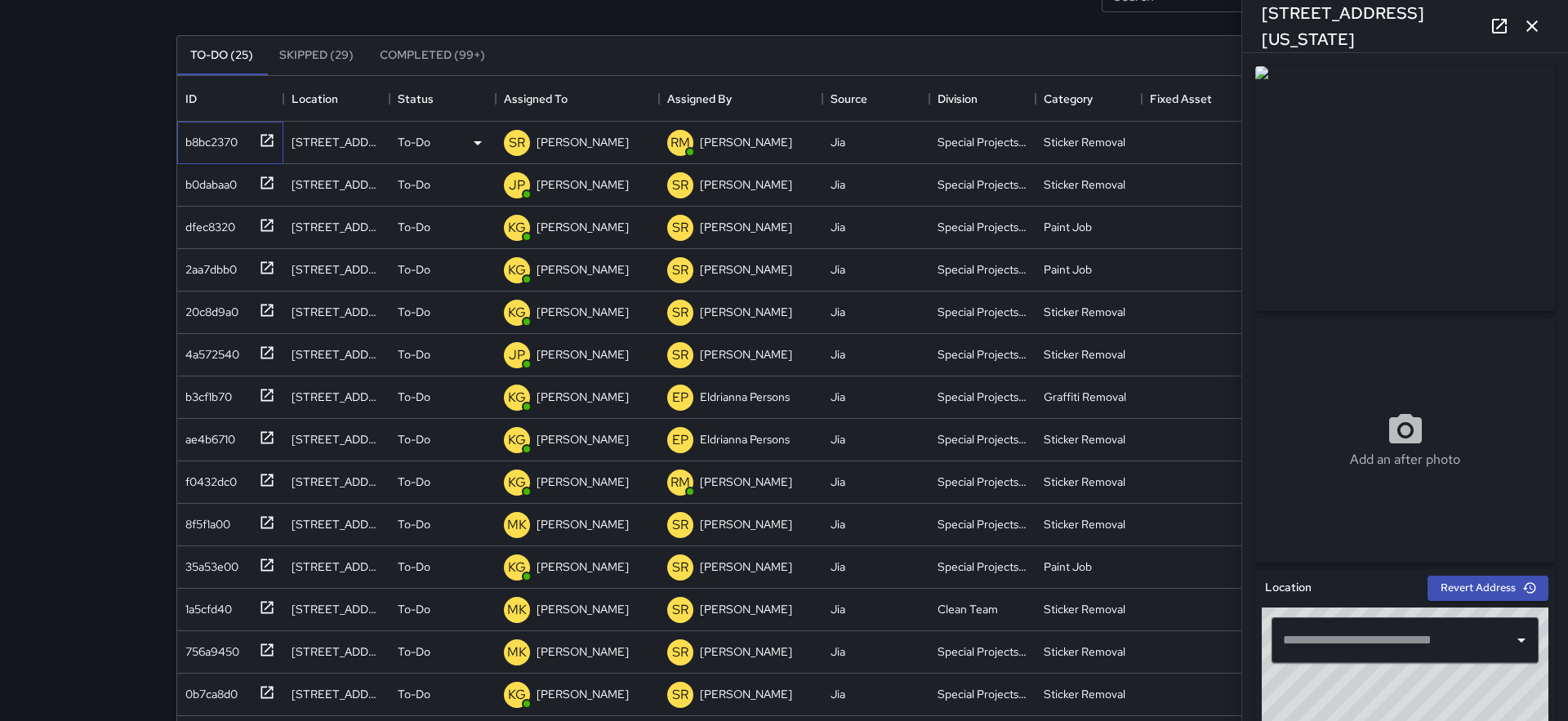
type input "**********"
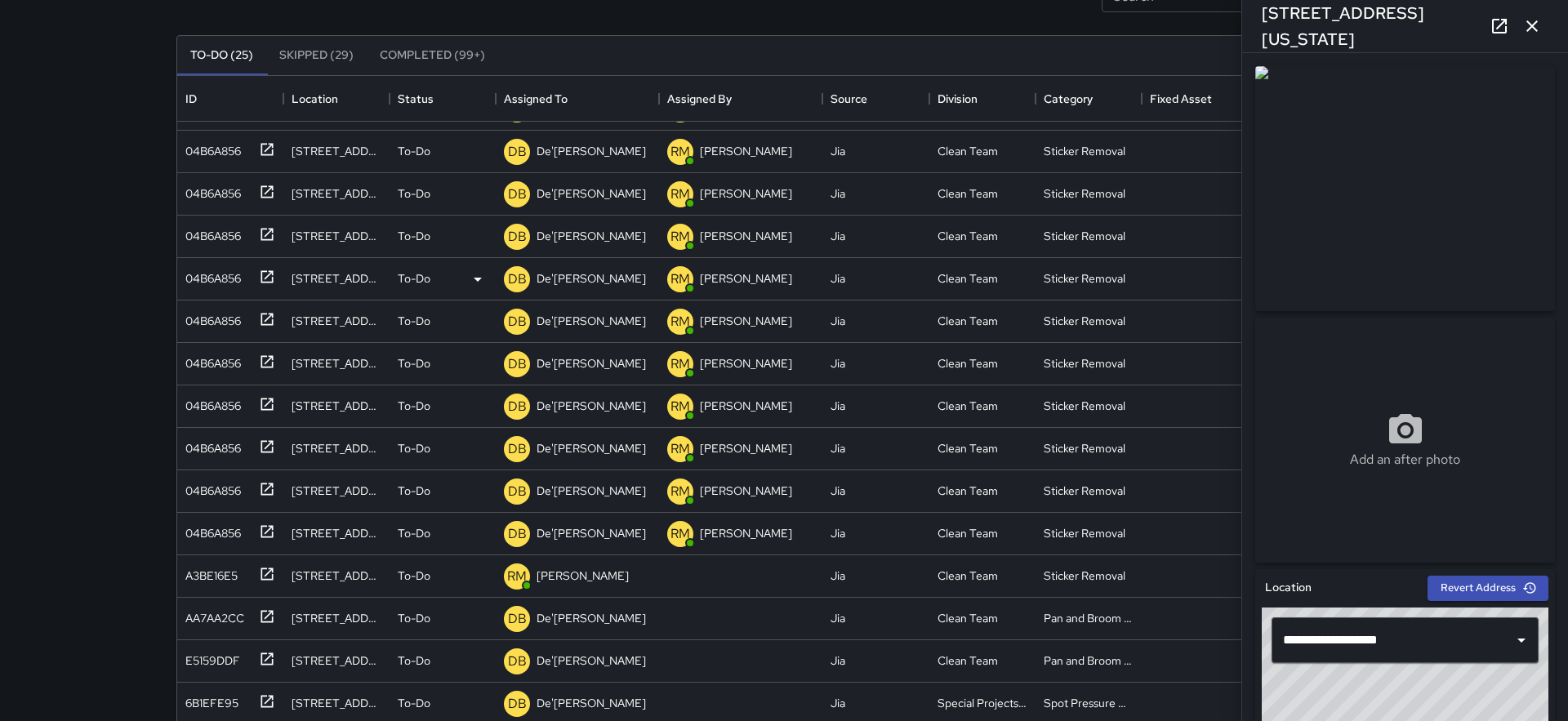
scroll to position [243, 0]
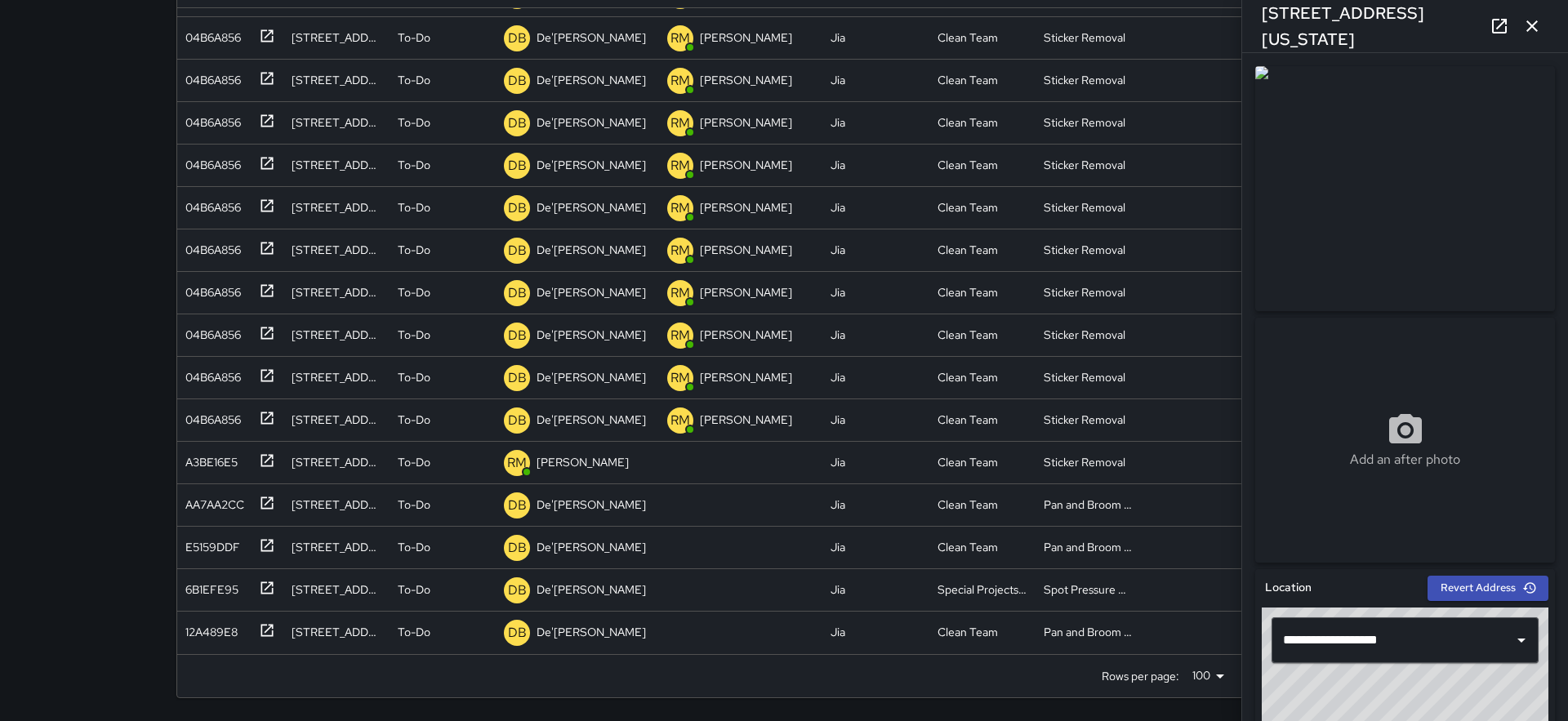
click at [1548, 29] on div "[STREET_ADDRESS][US_STATE]" at bounding box center [1405, 26] width 326 height 52
click at [1542, 28] on button "button" at bounding box center [1532, 26] width 33 height 33
